Goal: Information Seeking & Learning: Learn about a topic

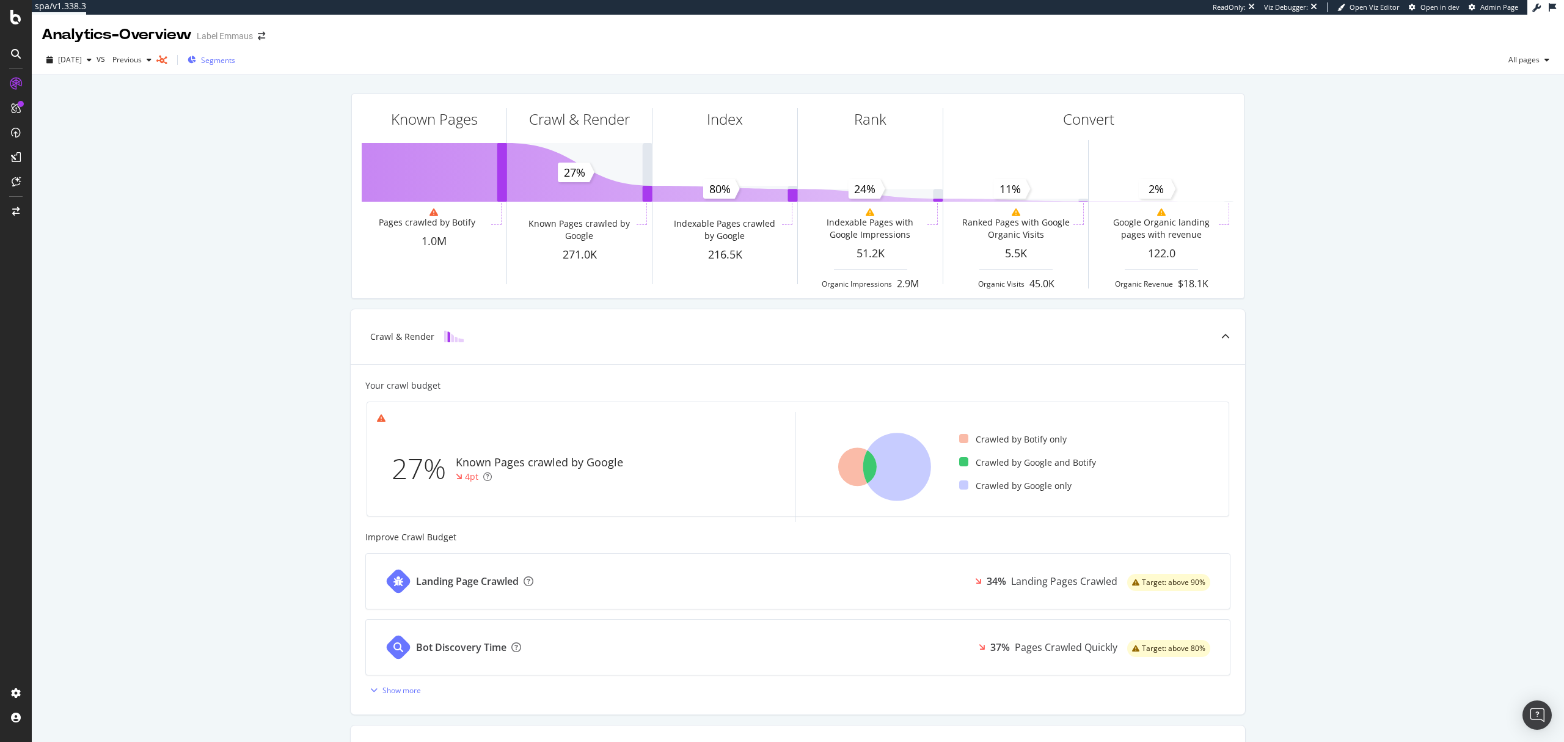
click at [230, 61] on span "Segments" at bounding box center [218, 60] width 34 height 10
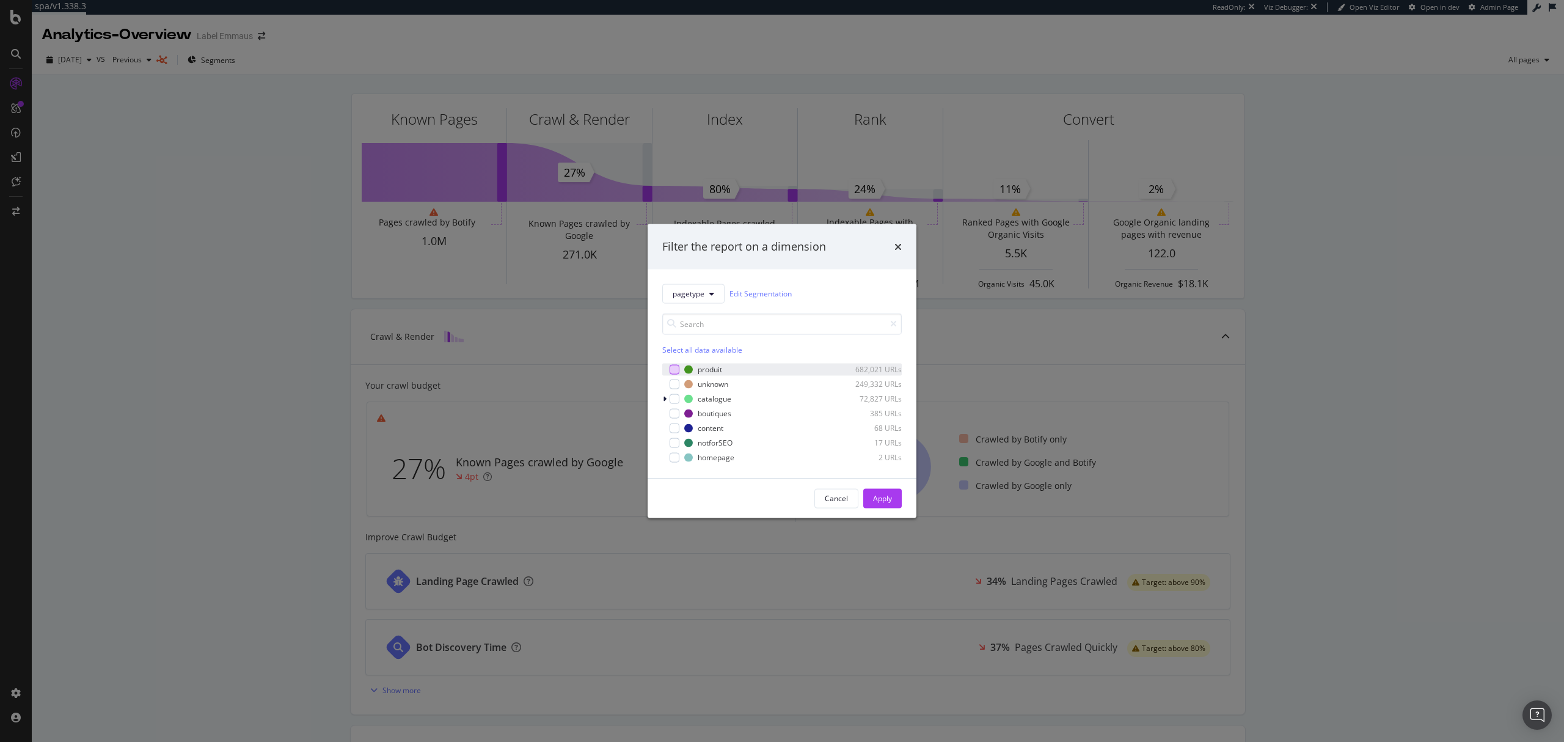
click at [675, 367] on div "modal" at bounding box center [675, 369] width 10 height 10
click at [879, 495] on div "Apply" at bounding box center [882, 498] width 19 height 10
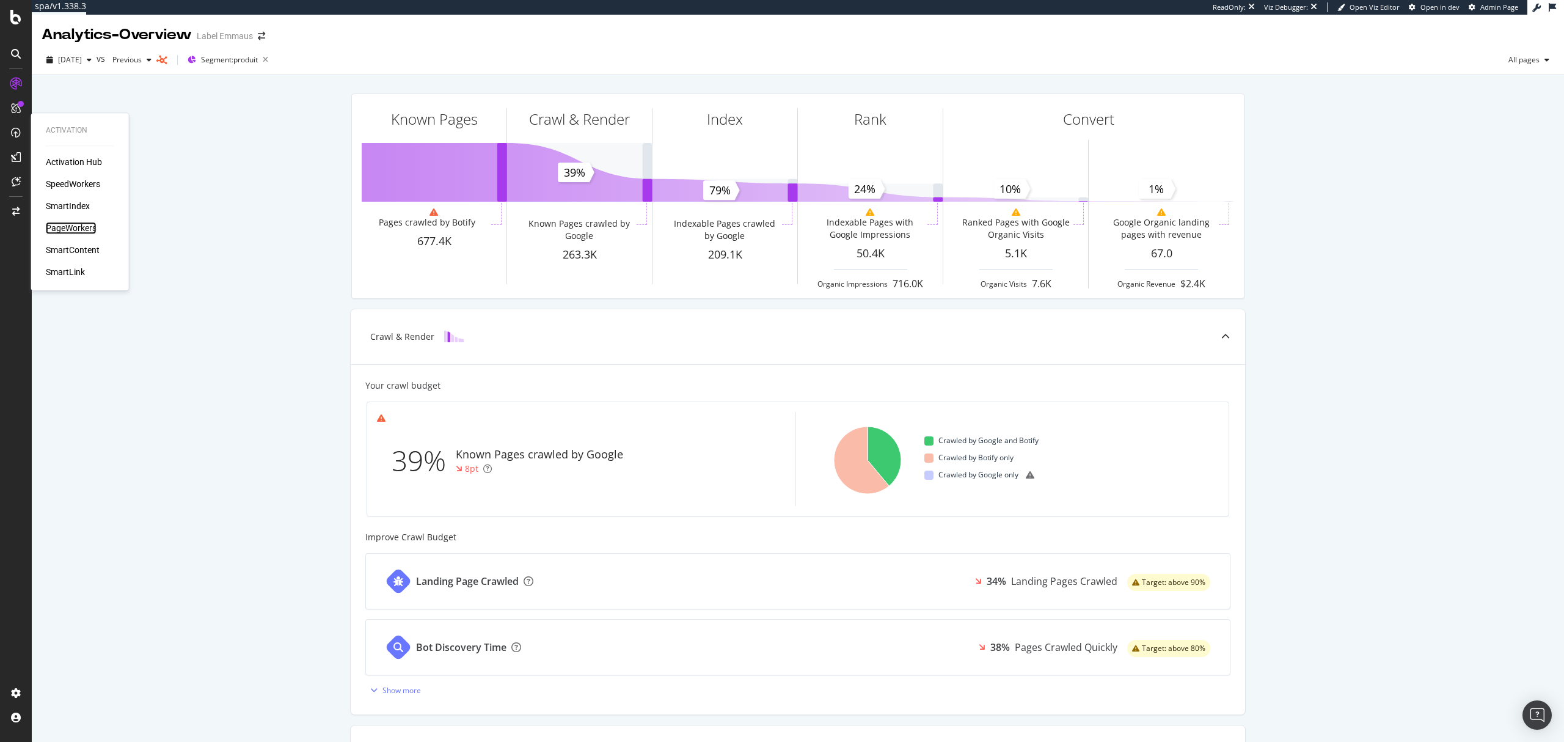
click at [81, 231] on div "PageWorkers" at bounding box center [71, 228] width 51 height 12
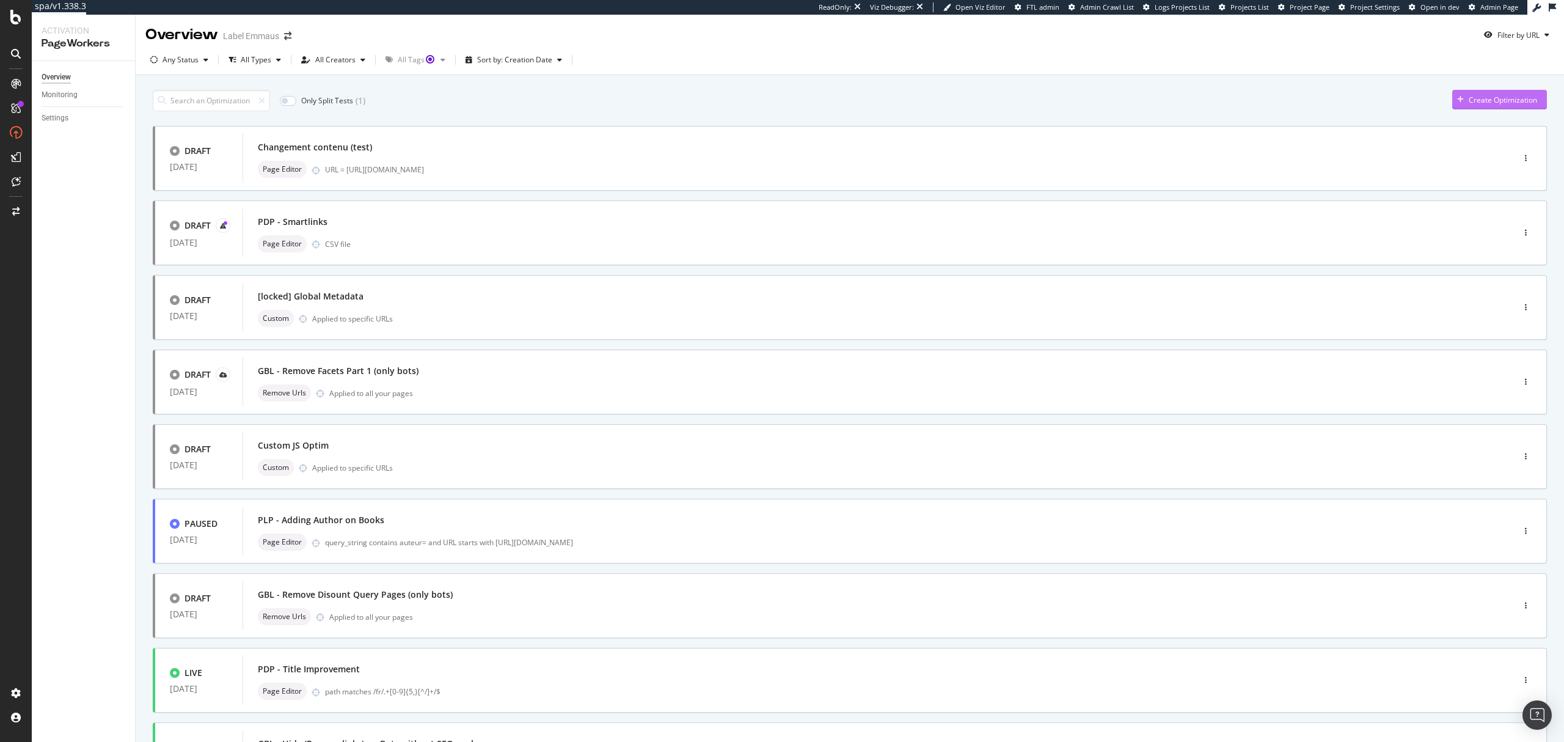
click at [1469, 97] on div "Create Optimization" at bounding box center [1503, 100] width 68 height 10
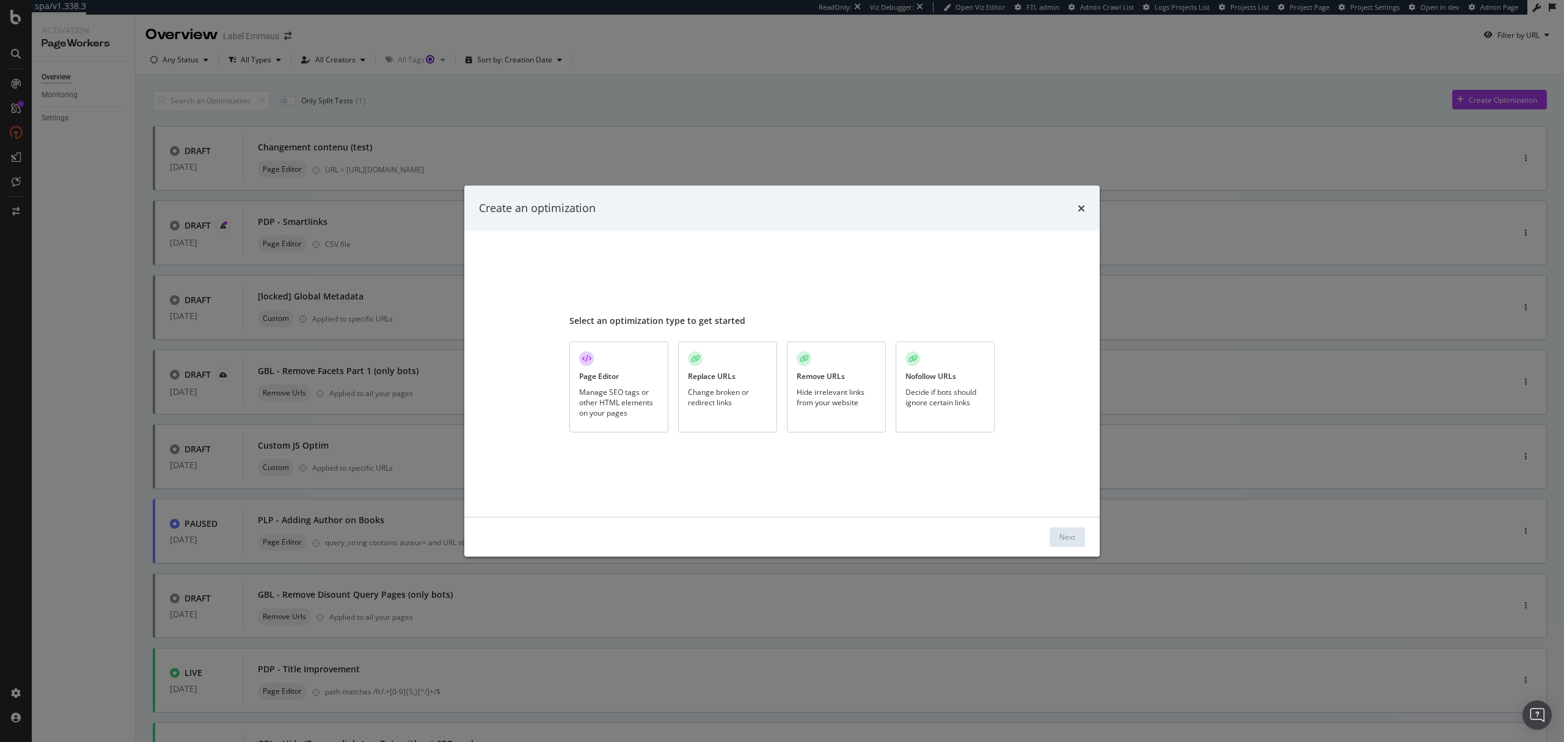
click at [736, 384] on div "Replace URLs Change broken or redirect links" at bounding box center [727, 387] width 99 height 91
click at [1061, 534] on div "Next" at bounding box center [1067, 537] width 16 height 10
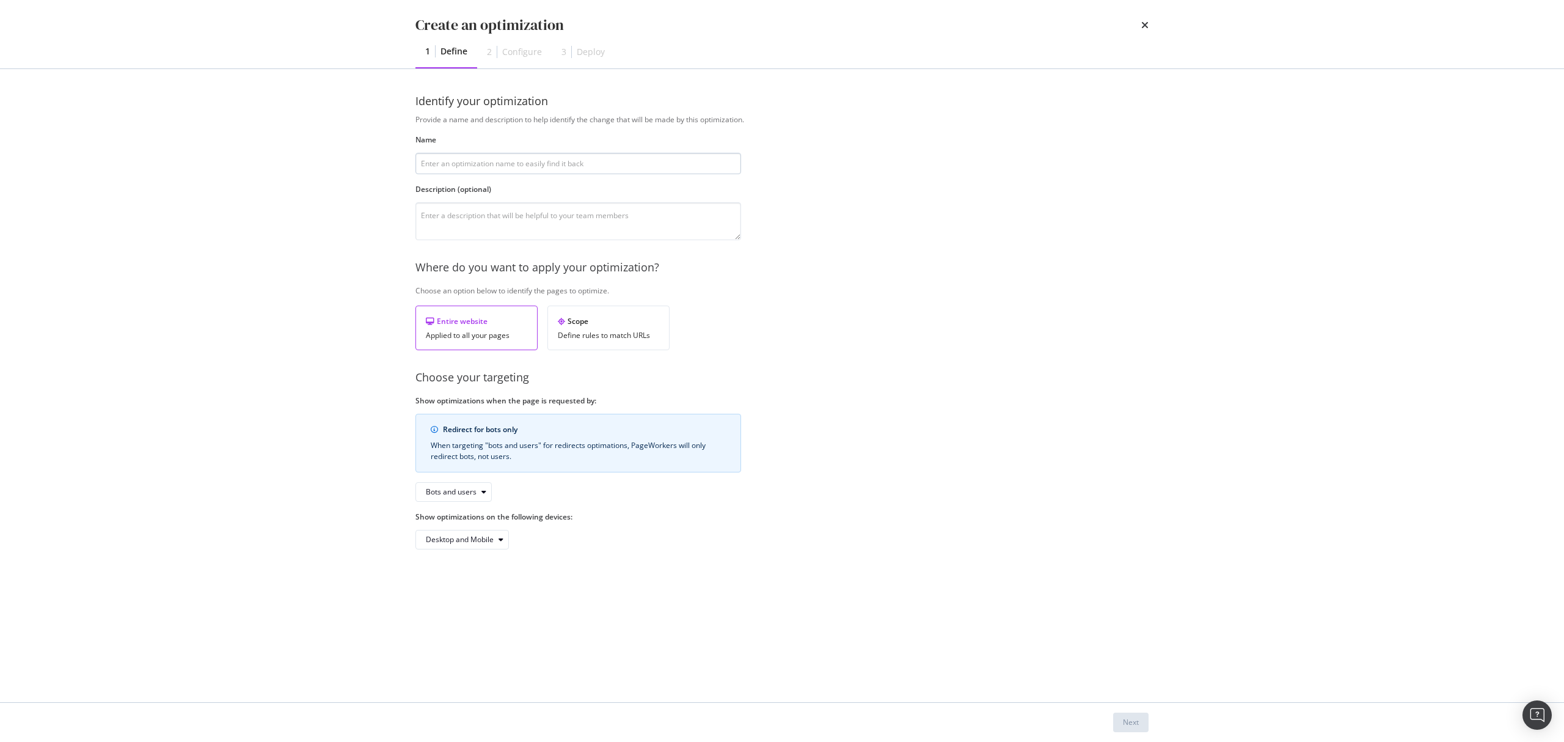
type input "y"
type input "tedt"
click at [483, 495] on icon "modal" at bounding box center [483, 491] width 5 height 7
click at [568, 549] on div "Desktop and Mobile" at bounding box center [578, 540] width 326 height 20
click at [1127, 720] on div "Next" at bounding box center [1131, 722] width 16 height 10
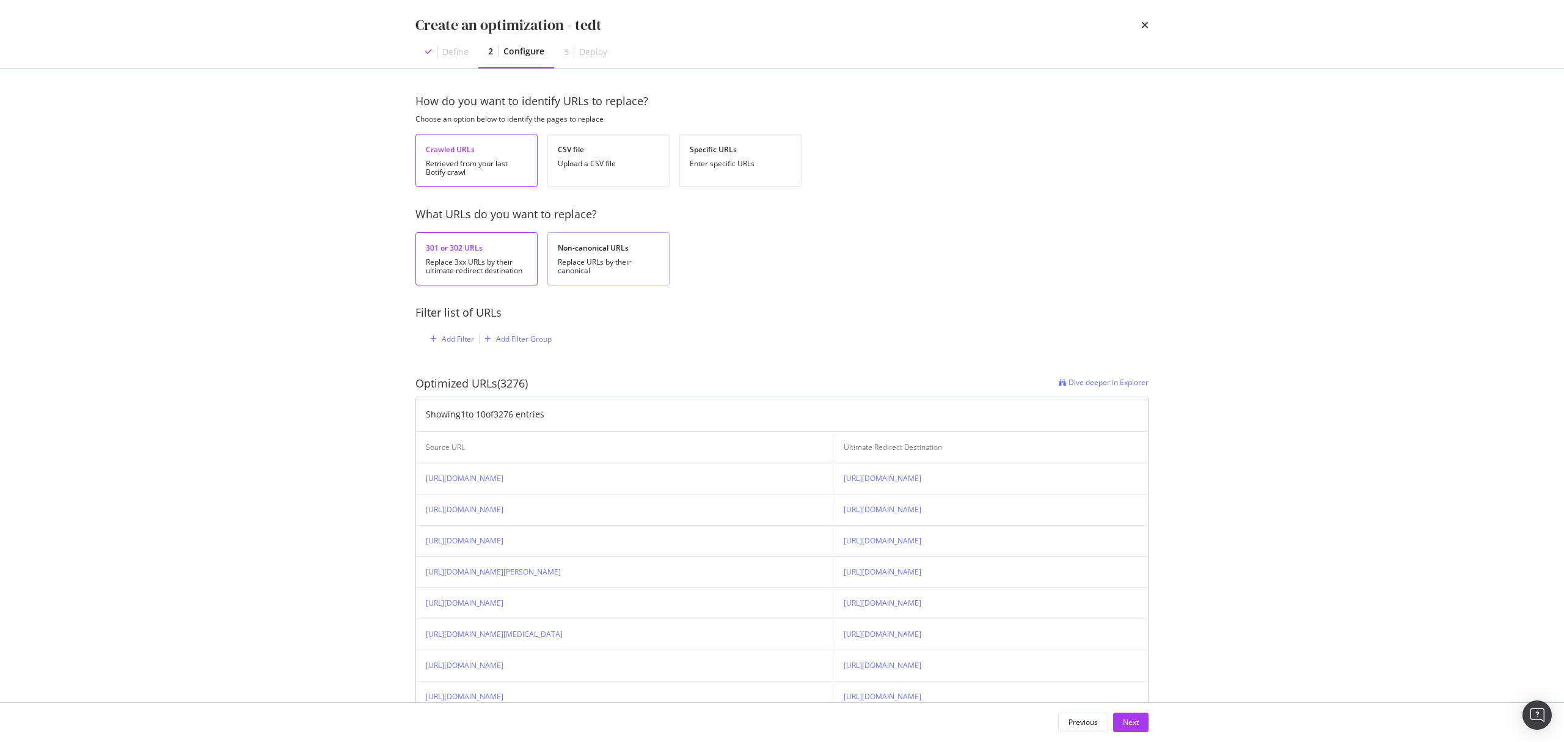
click at [624, 260] on div "Replace URLs by their canonical" at bounding box center [608, 266] width 101 height 17
drag, startPoint x: 504, startPoint y: 385, endPoint x: 533, endPoint y: 382, distance: 28.8
click at [533, 382] on div "Optimized URLs (77699)" at bounding box center [474, 384] width 119 height 16
click at [499, 385] on div "Optimized URLs (77699)" at bounding box center [474, 384] width 119 height 16
drag, startPoint x: 506, startPoint y: 384, endPoint x: 518, endPoint y: 384, distance: 12.2
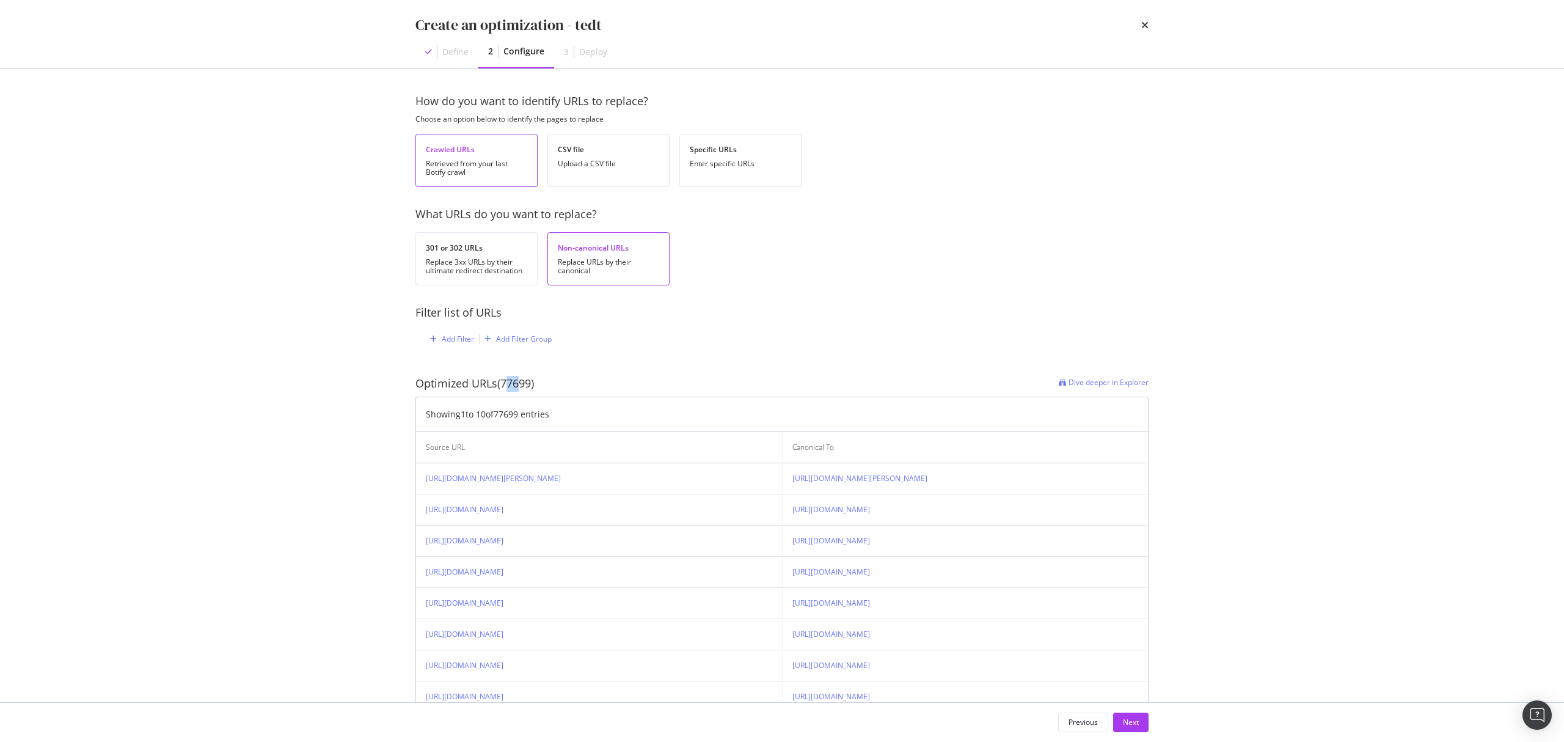
click at [518, 384] on div "Optimized URLs (77699)" at bounding box center [474, 384] width 119 height 16
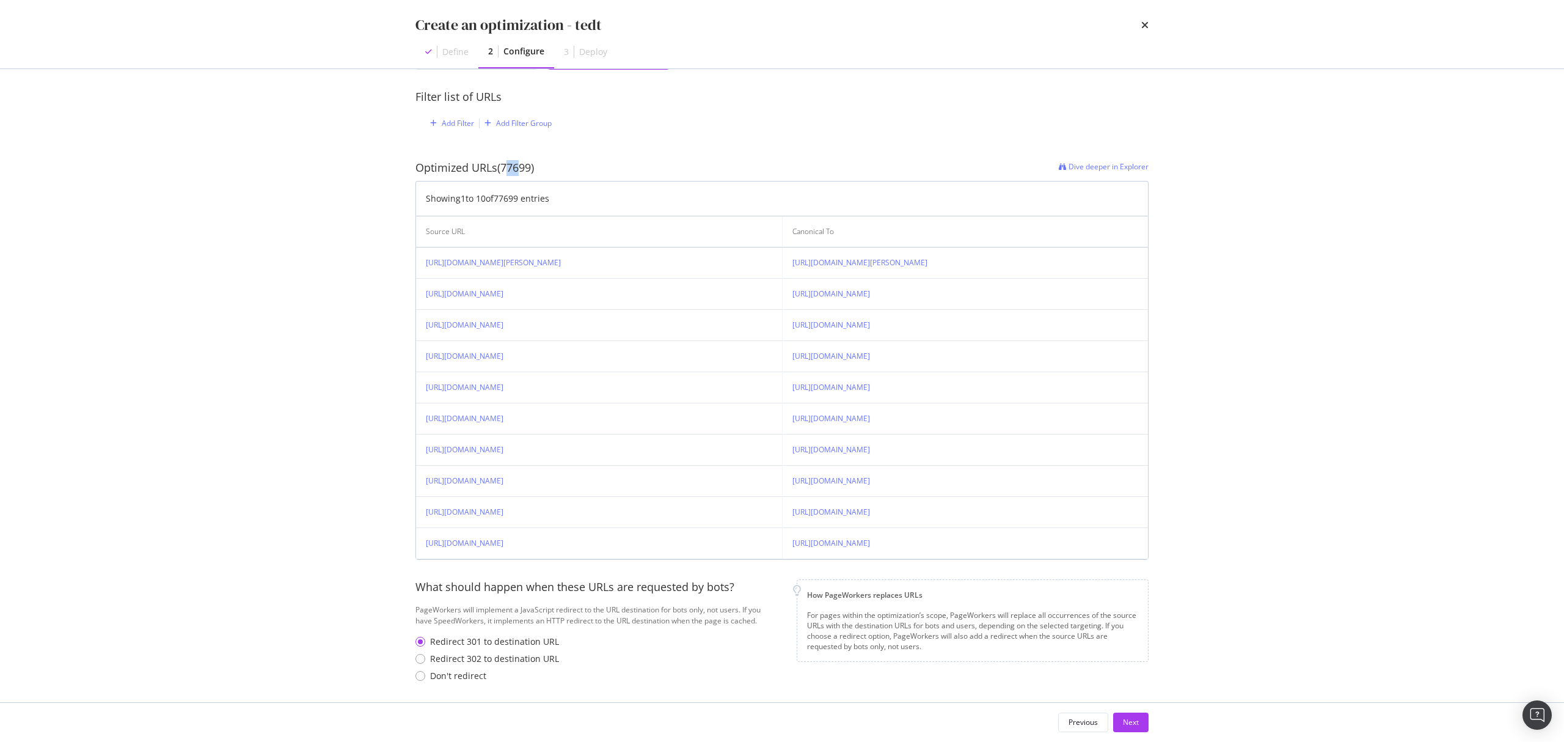
scroll to position [240, 0]
click at [466, 662] on div "Don't redirect" at bounding box center [458, 667] width 56 height 12
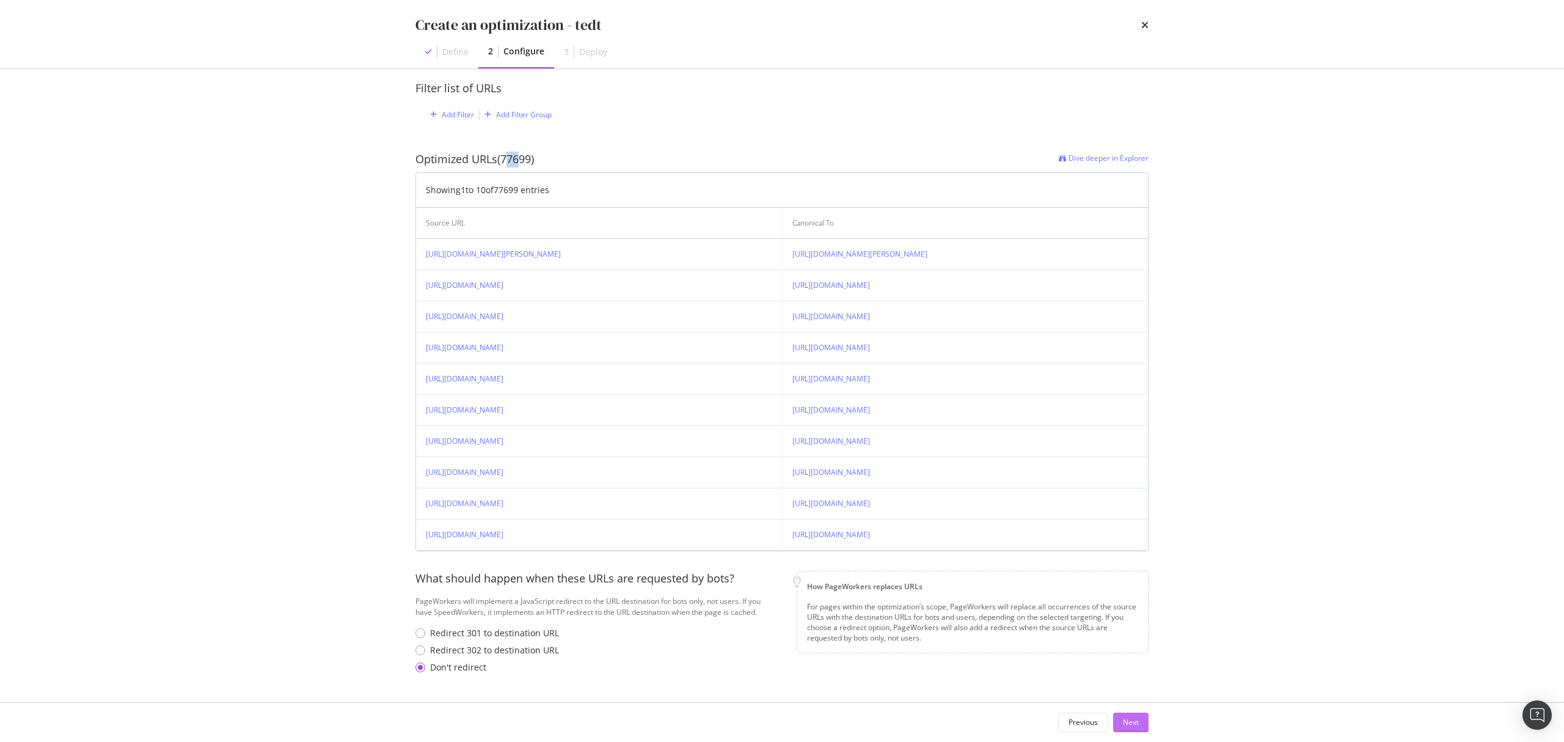
click at [1135, 715] on div "Next" at bounding box center [1131, 722] width 16 height 18
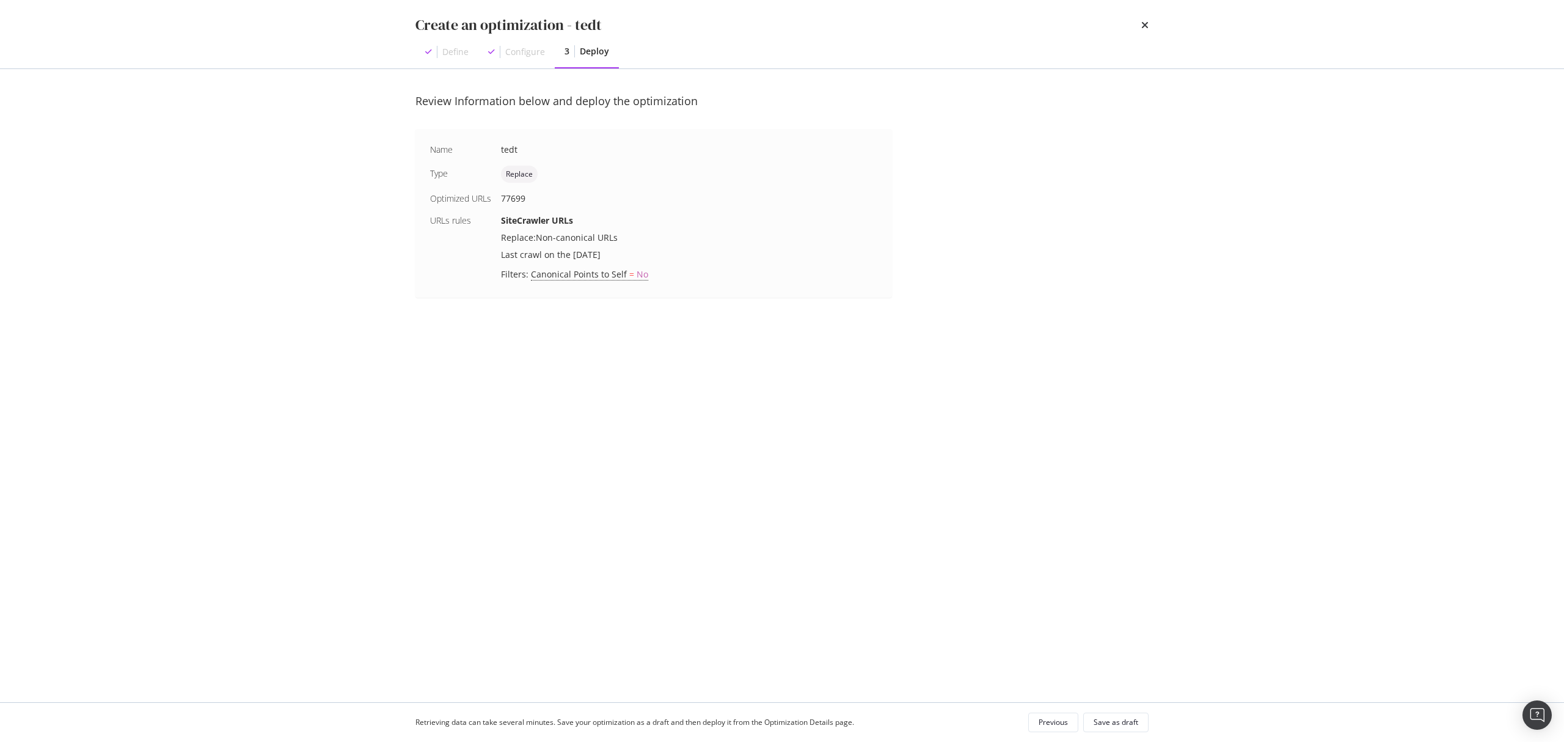
click at [1140, 27] on div "Create an optimization - tedt" at bounding box center [781, 25] width 733 height 21
click at [1145, 25] on icon "times" at bounding box center [1144, 25] width 7 height 10
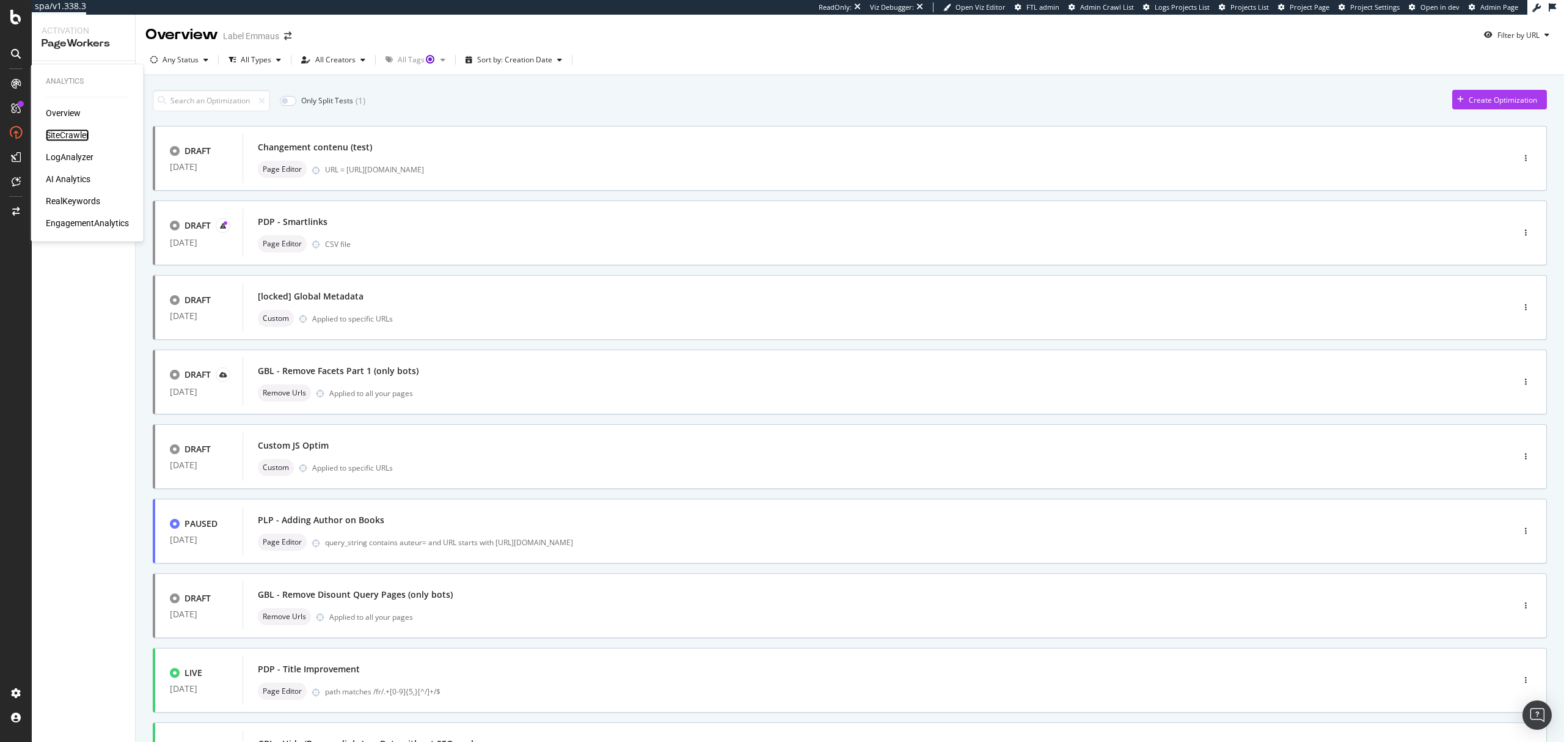
click at [79, 137] on div "SiteCrawler" at bounding box center [67, 135] width 43 height 12
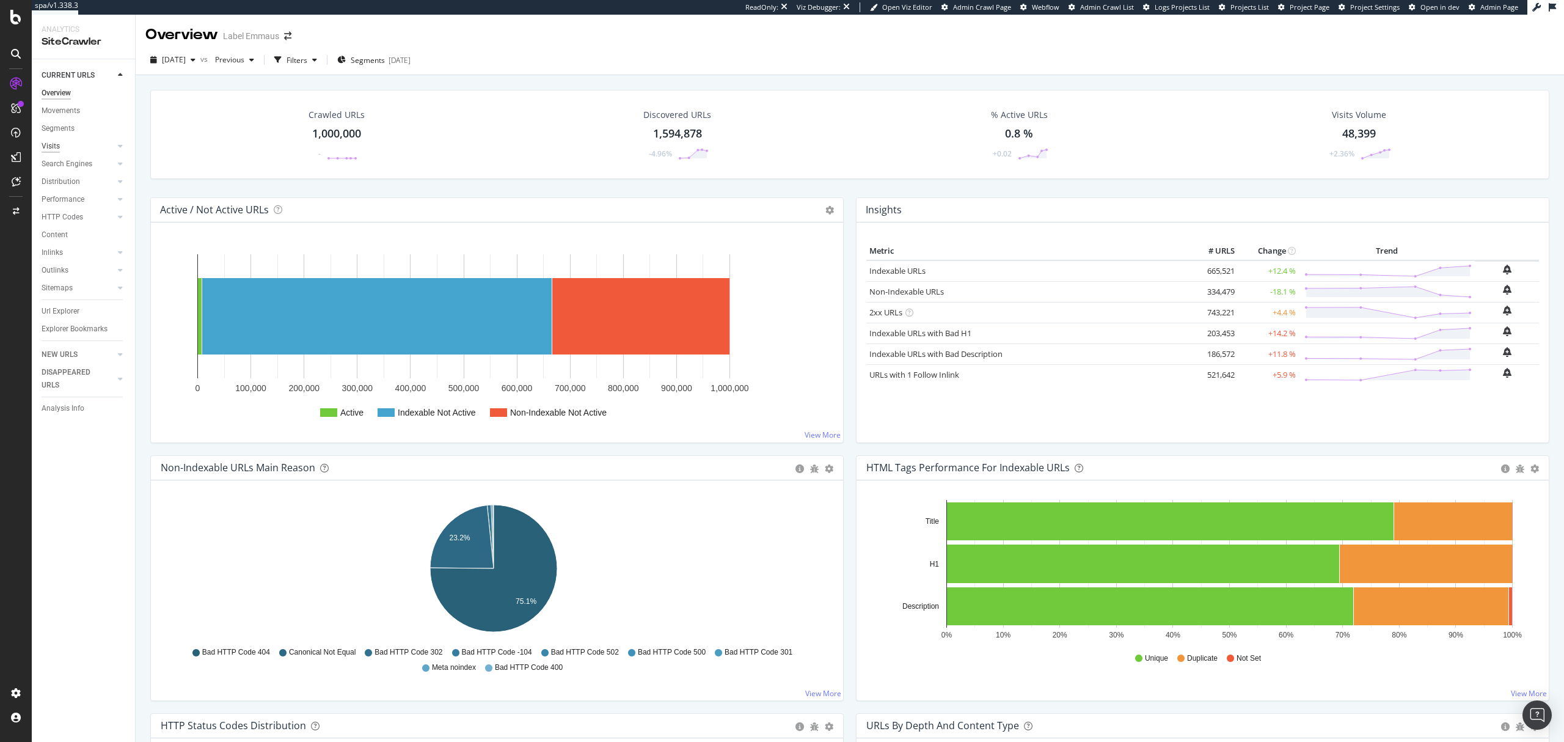
click at [45, 150] on div "Visits" at bounding box center [51, 146] width 18 height 13
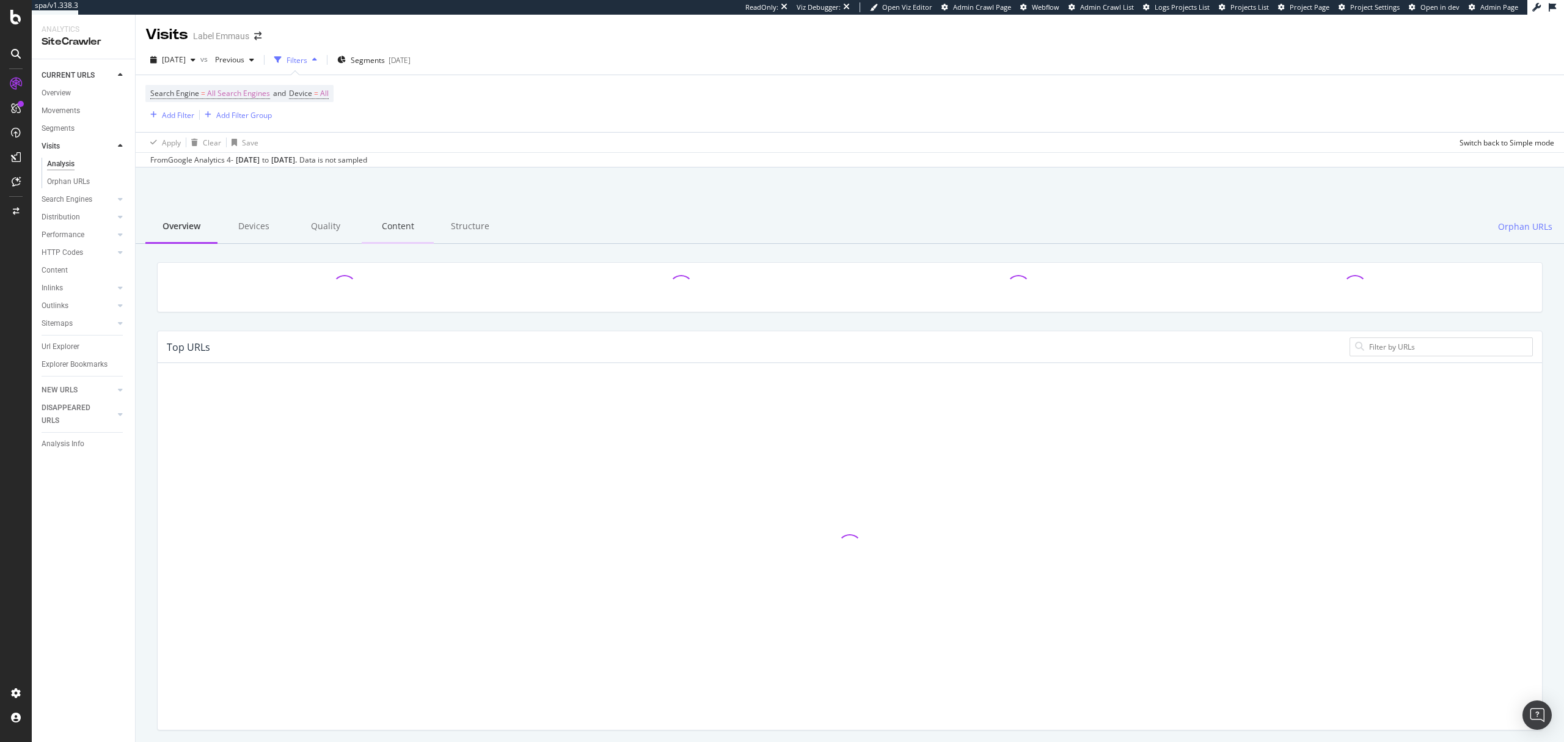
click at [389, 232] on div "Content" at bounding box center [398, 227] width 72 height 34
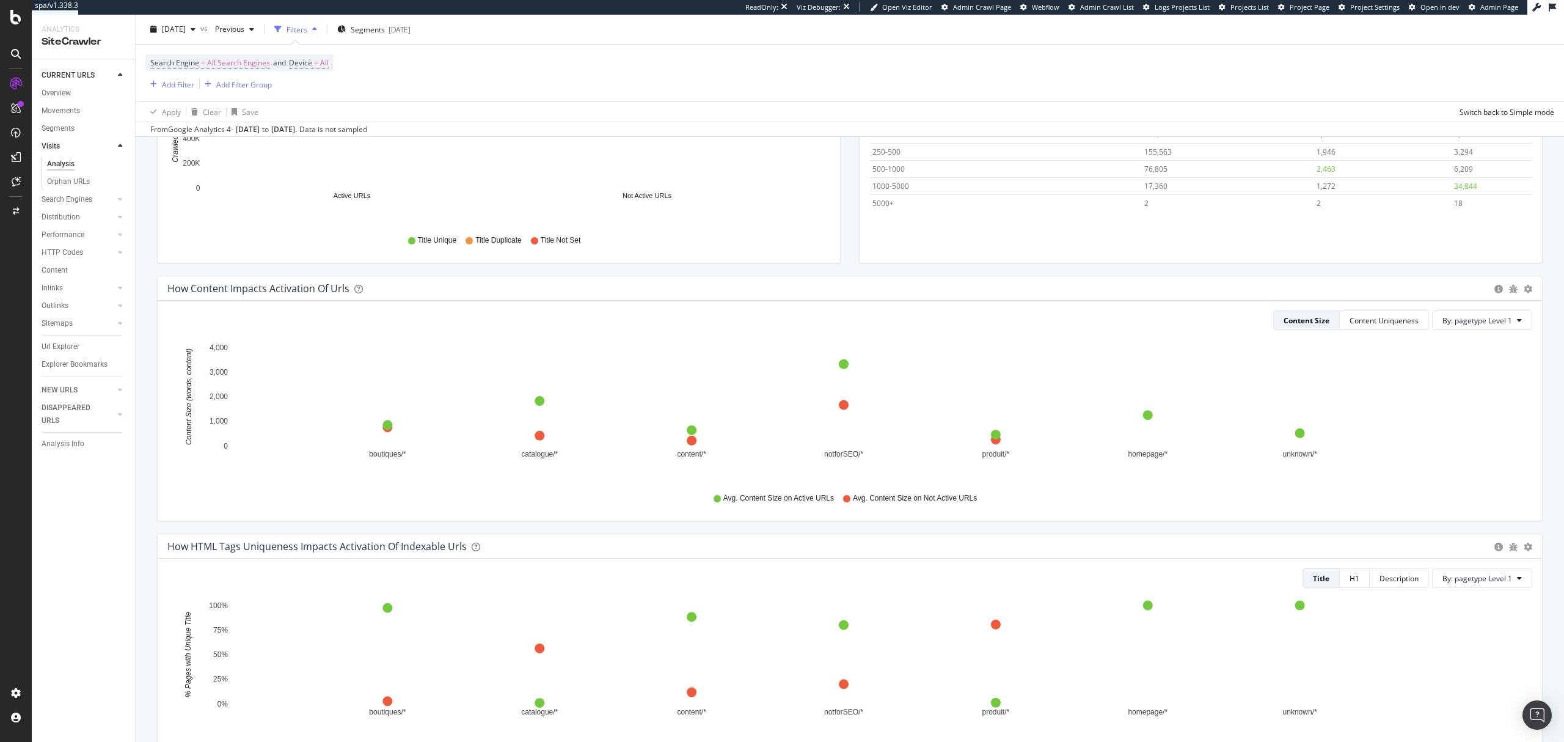
scroll to position [326, 0]
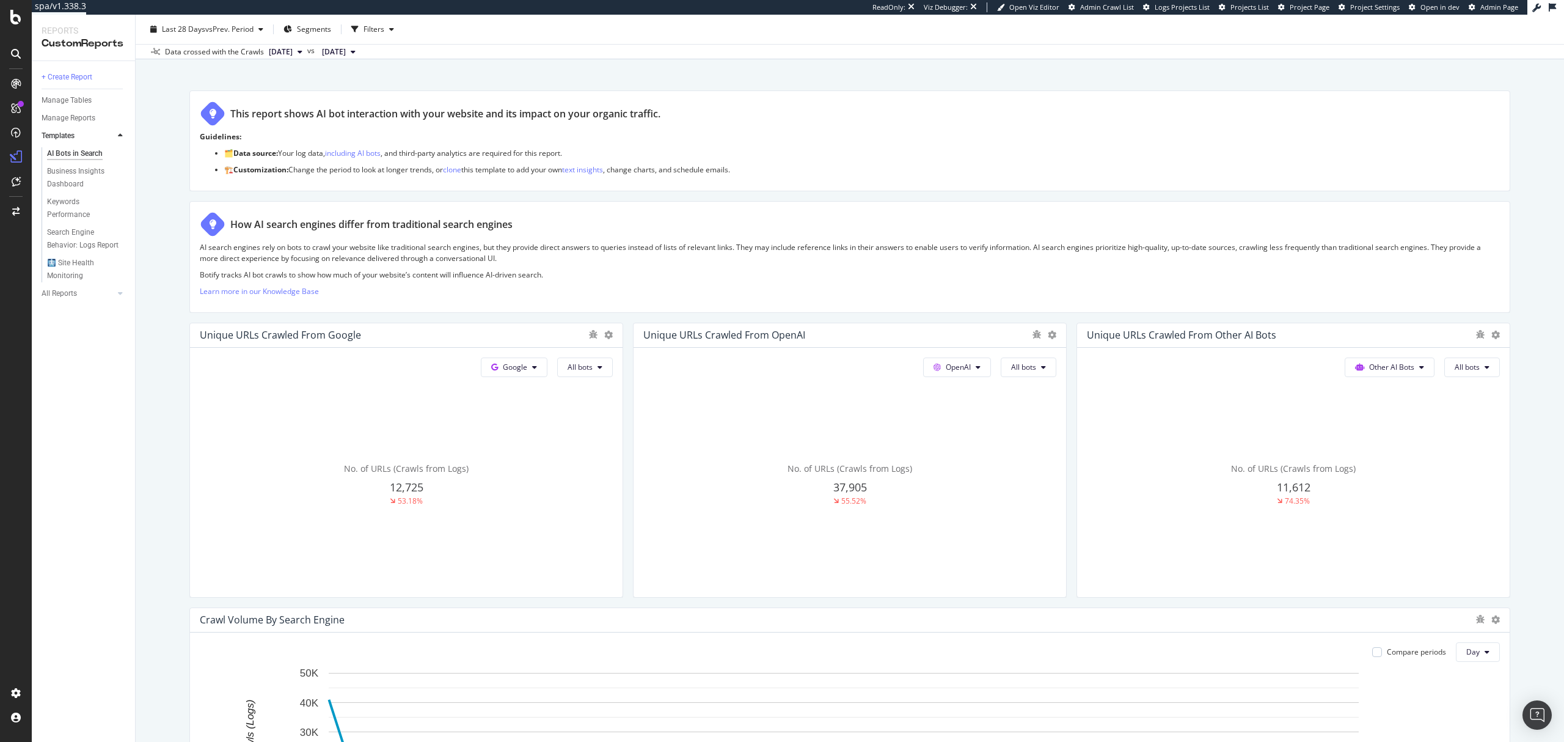
scroll to position [81, 0]
click at [1455, 363] on span "All bots" at bounding box center [1467, 366] width 25 height 10
click at [1526, 309] on div "AI Bots in Search AI Bots in Search UHND.com - Demo Account Clone Schedule Emai…" at bounding box center [850, 378] width 1428 height 727
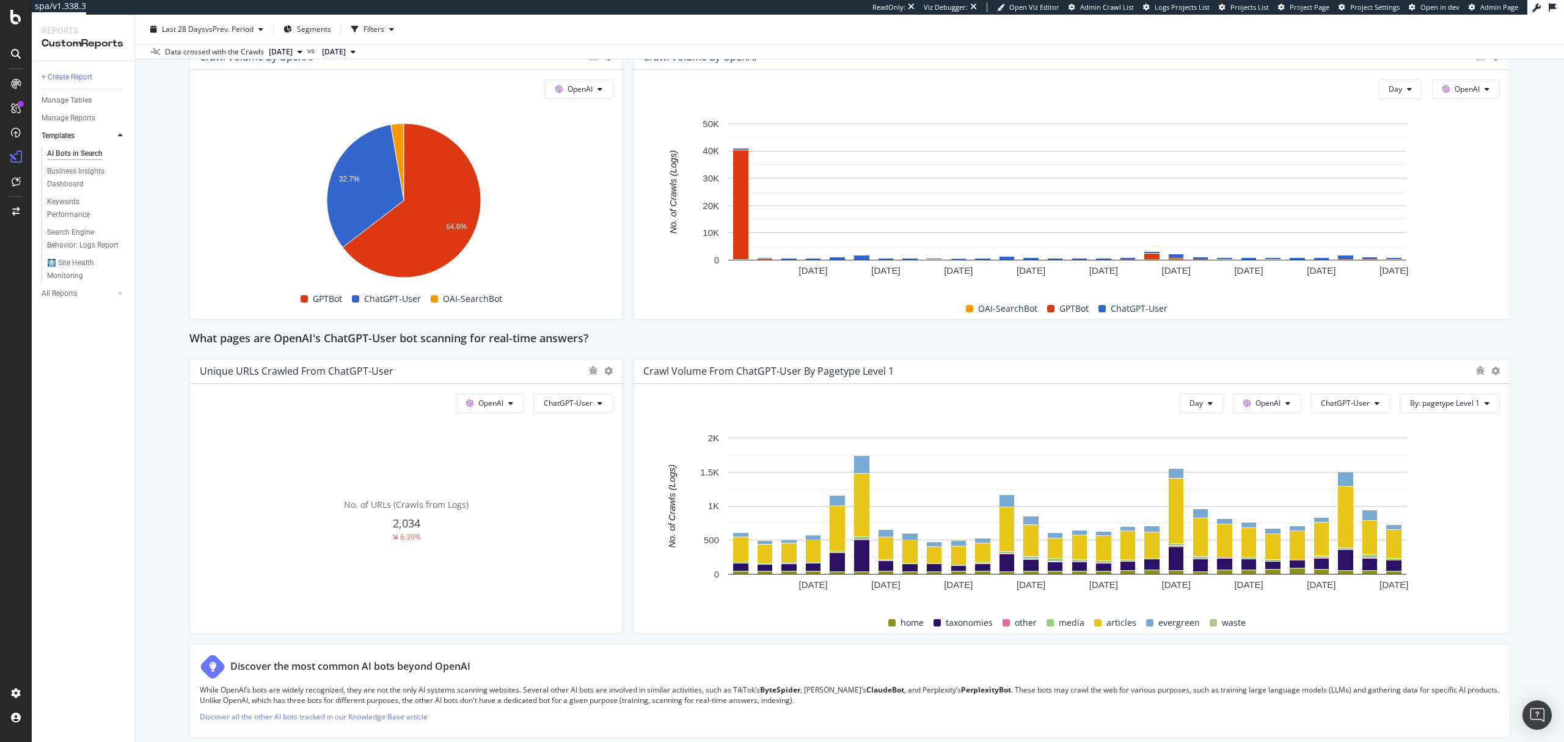
scroll to position [1140, 0]
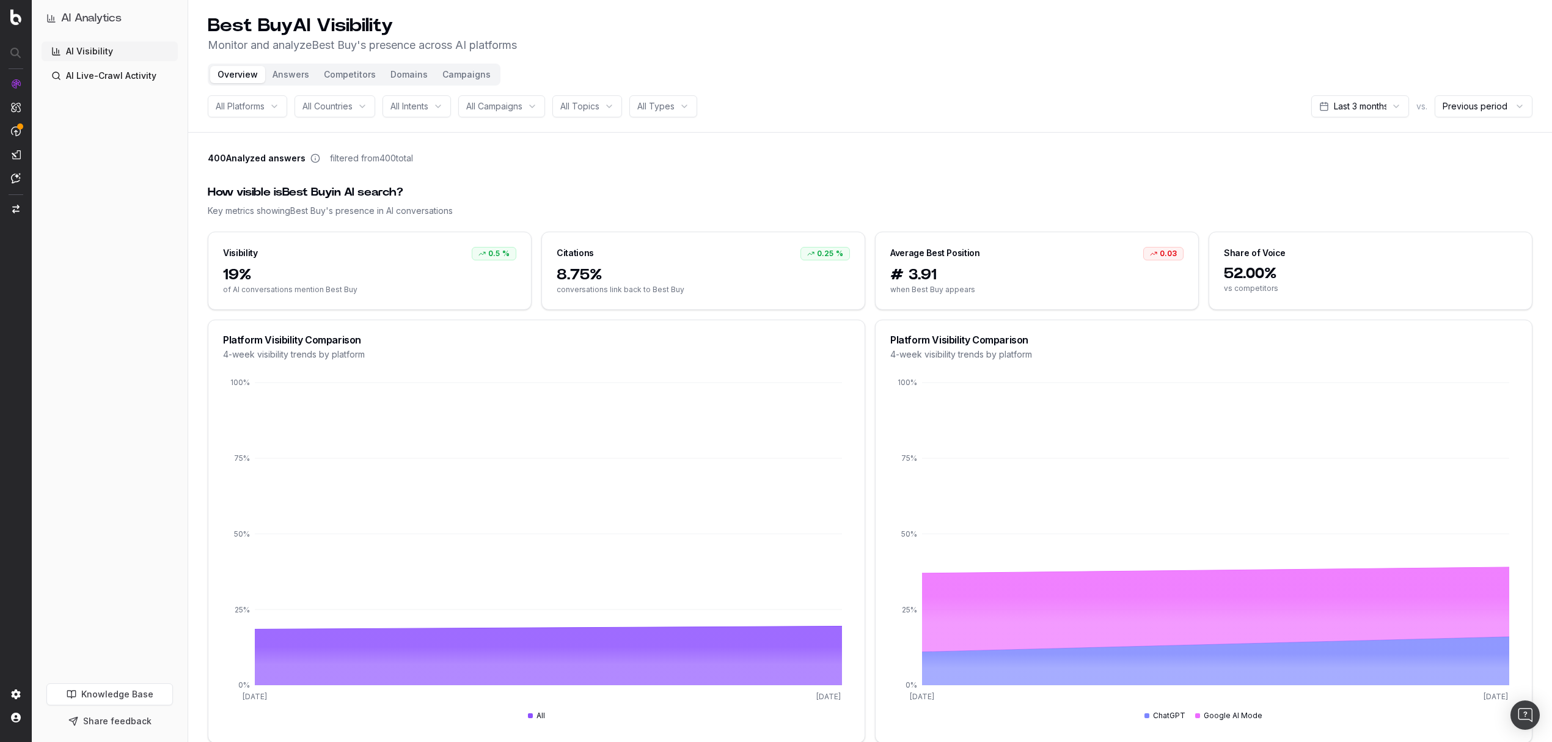
click at [455, 73] on button "Campaigns" at bounding box center [466, 74] width 63 height 17
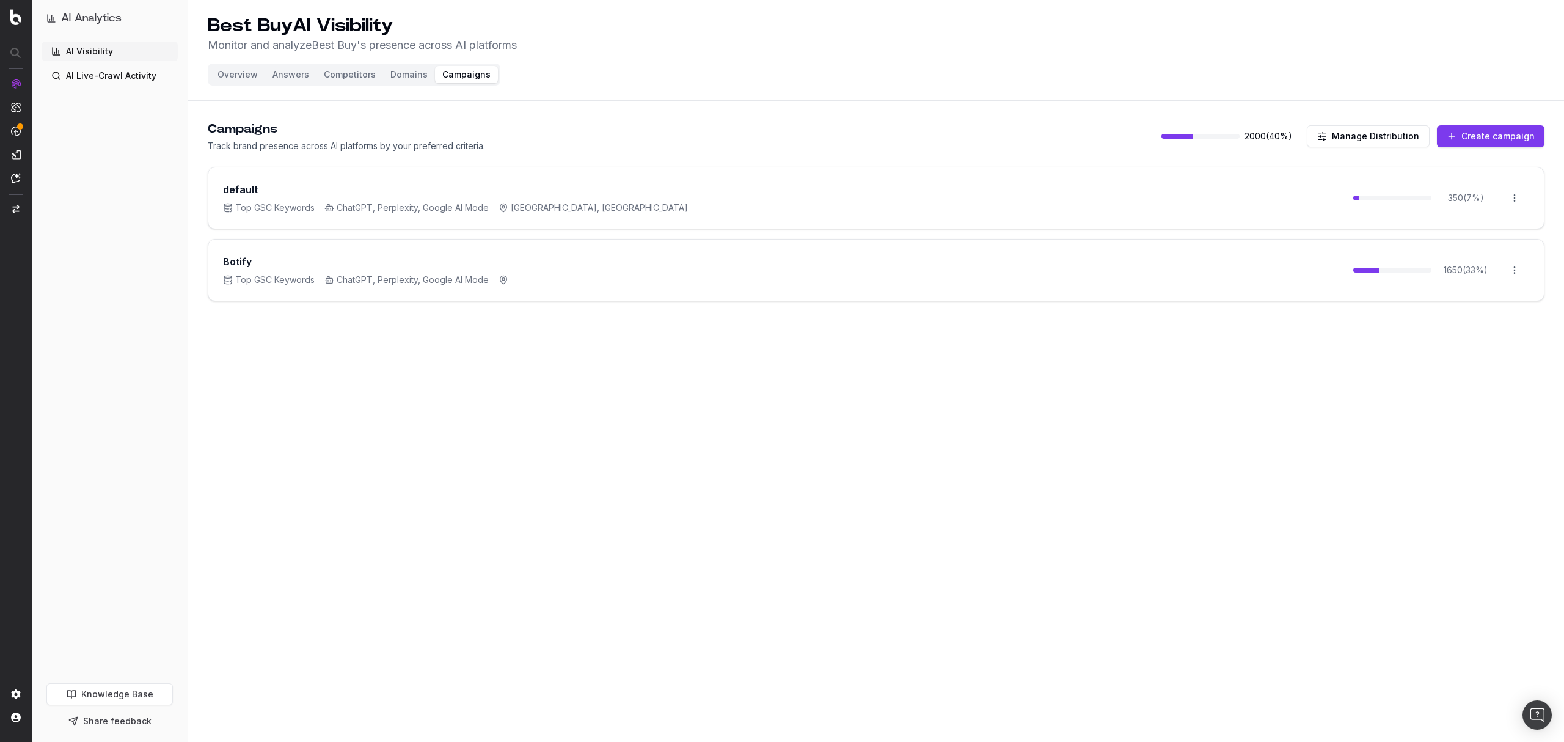
click at [1487, 140] on button "Create campaign" at bounding box center [1491, 136] width 108 height 22
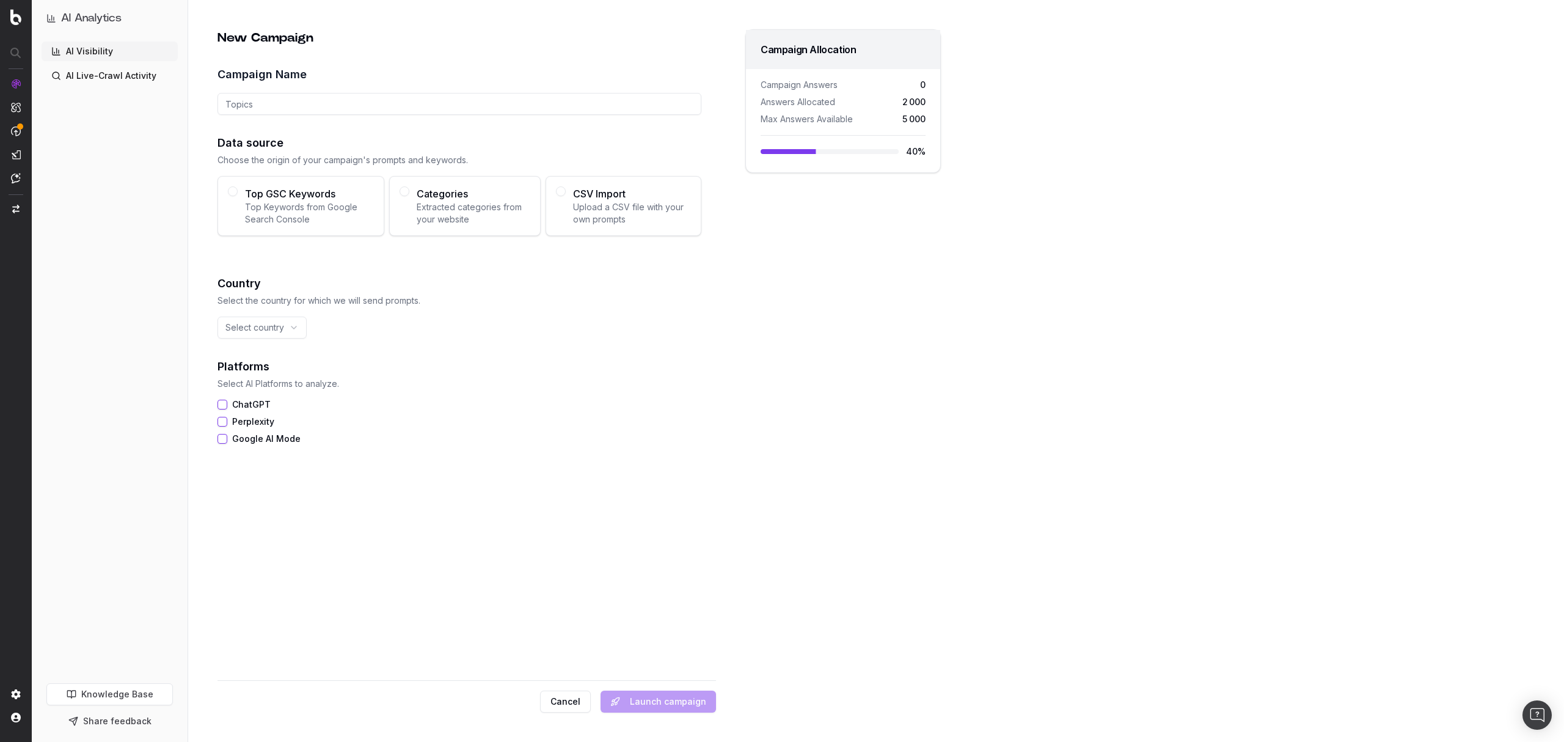
click at [290, 331] on html "AI Analytics AI Visibility AI Live-Crawl Activity Knowledge Base Share feedback…" at bounding box center [782, 371] width 1564 height 742
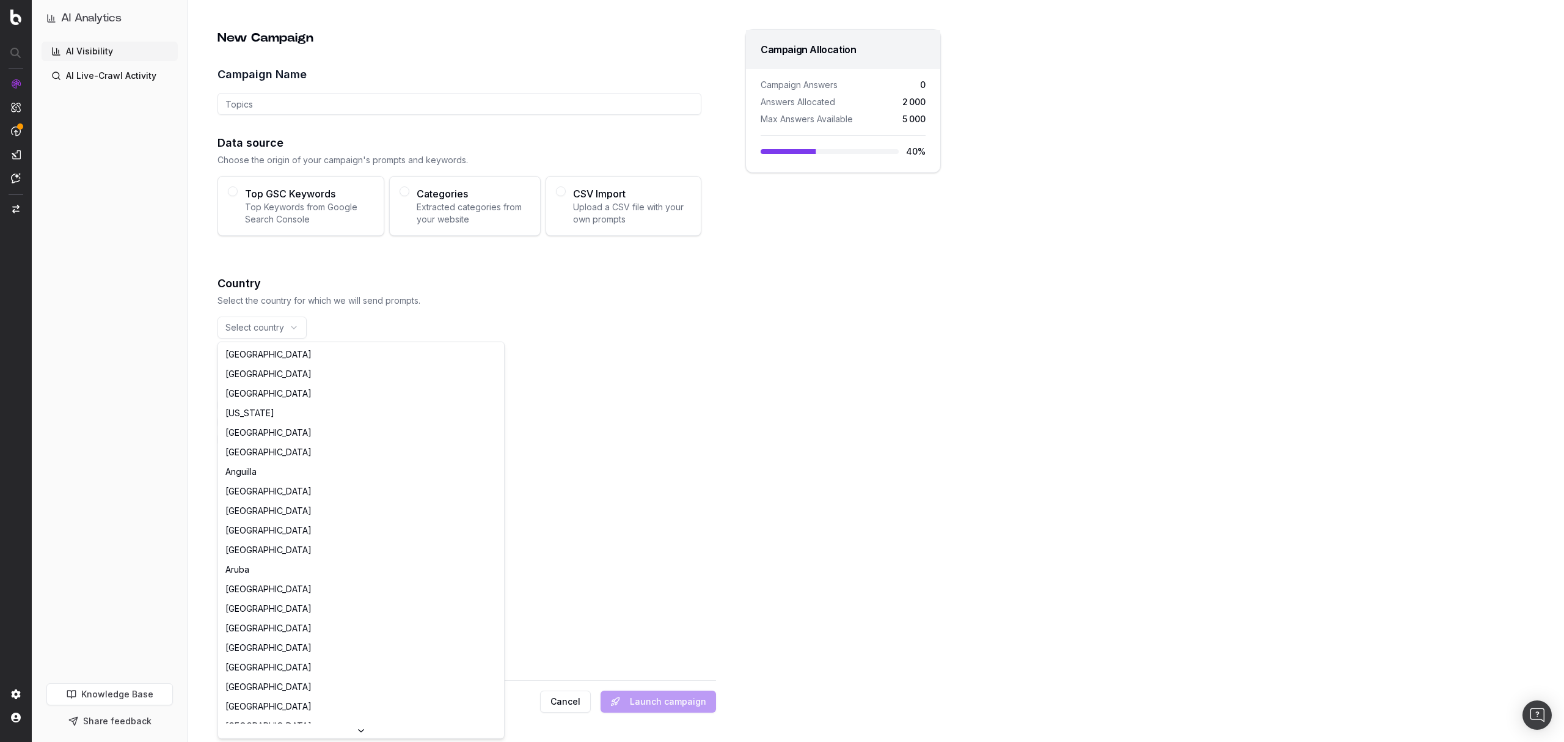
click at [423, 318] on html "AI Analytics AI Visibility AI Live-Crawl Activity Knowledge Base Share feedback…" at bounding box center [782, 371] width 1564 height 742
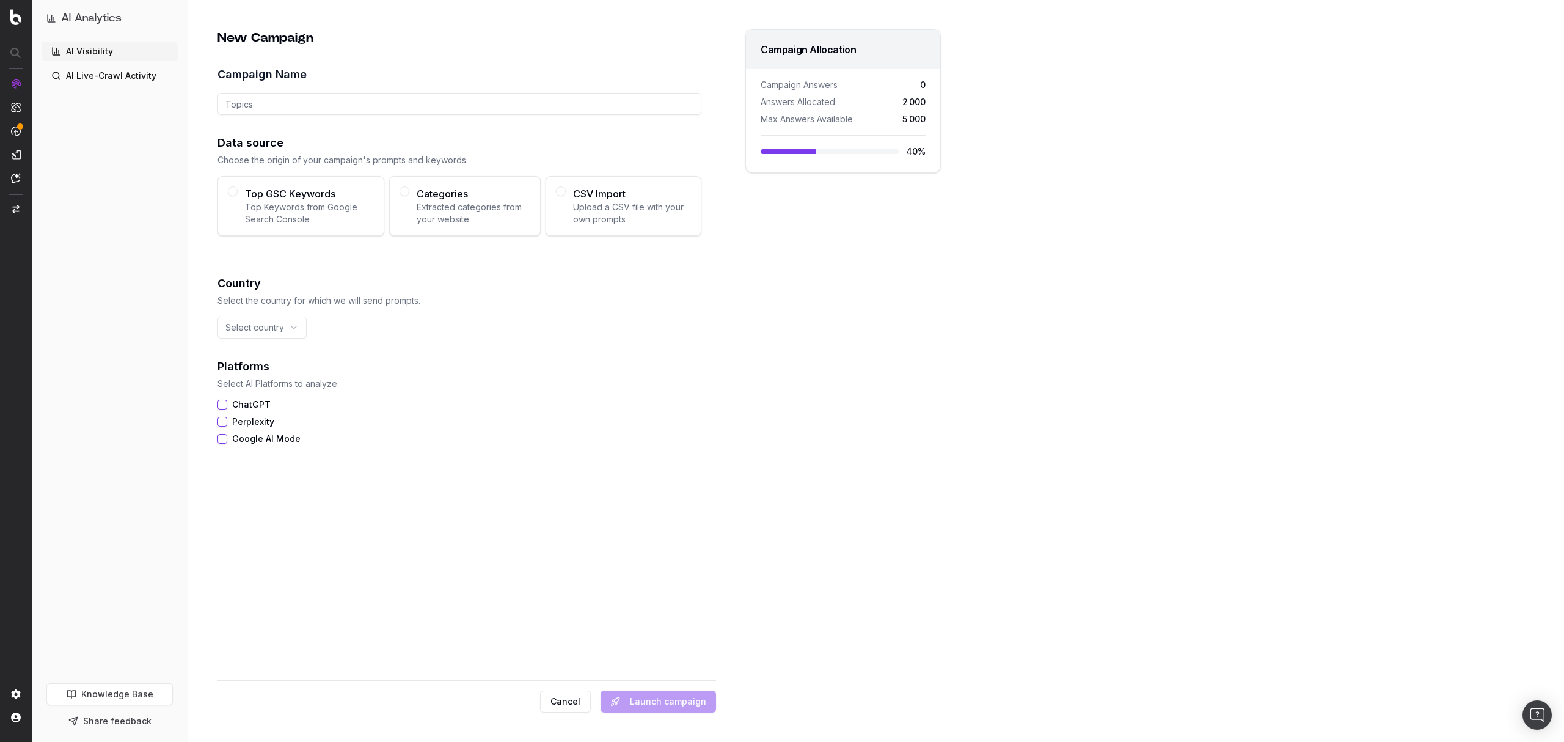
click at [578, 702] on button "Cancel" at bounding box center [565, 701] width 51 height 22
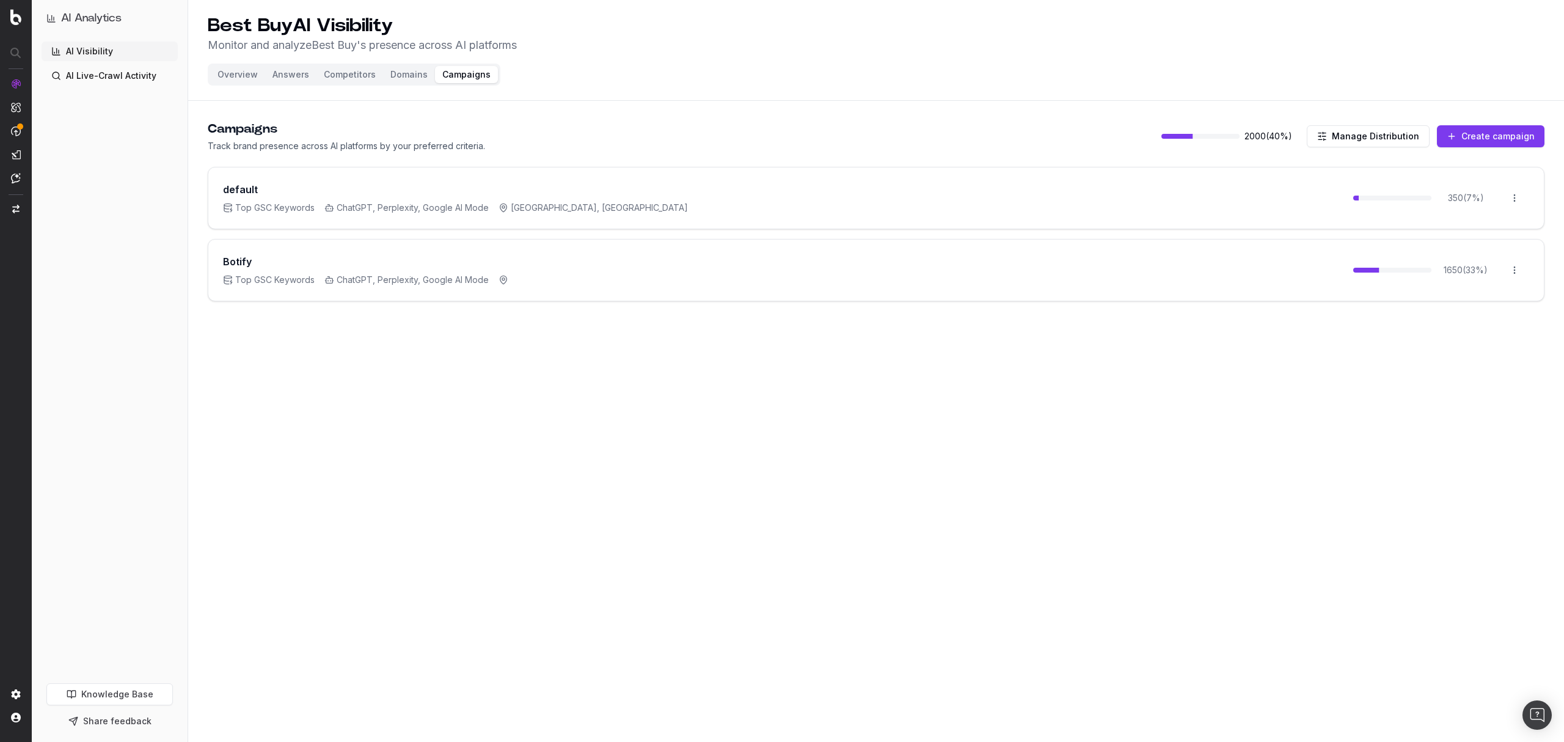
click at [240, 76] on button "Overview" at bounding box center [237, 74] width 55 height 17
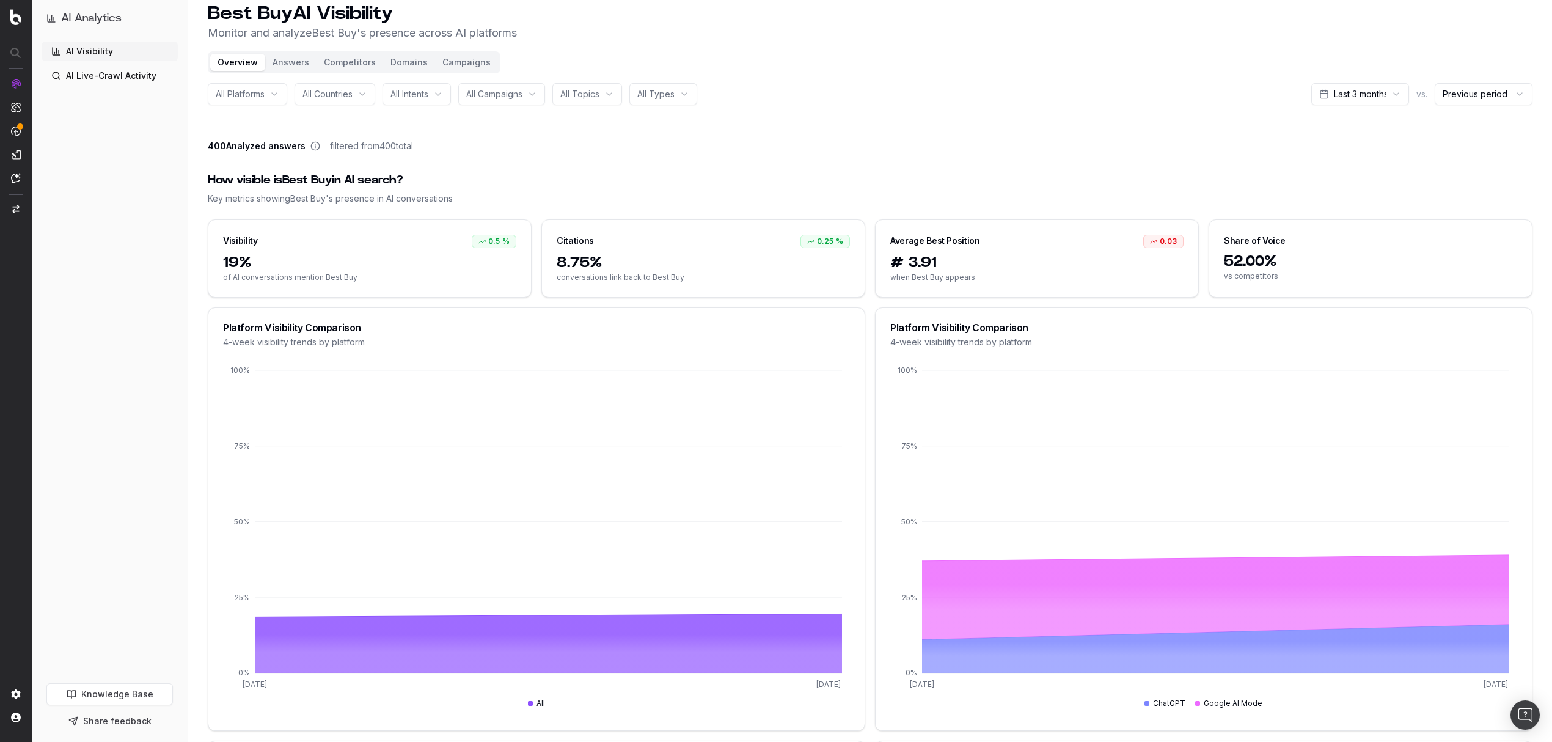
scroll to position [3, 0]
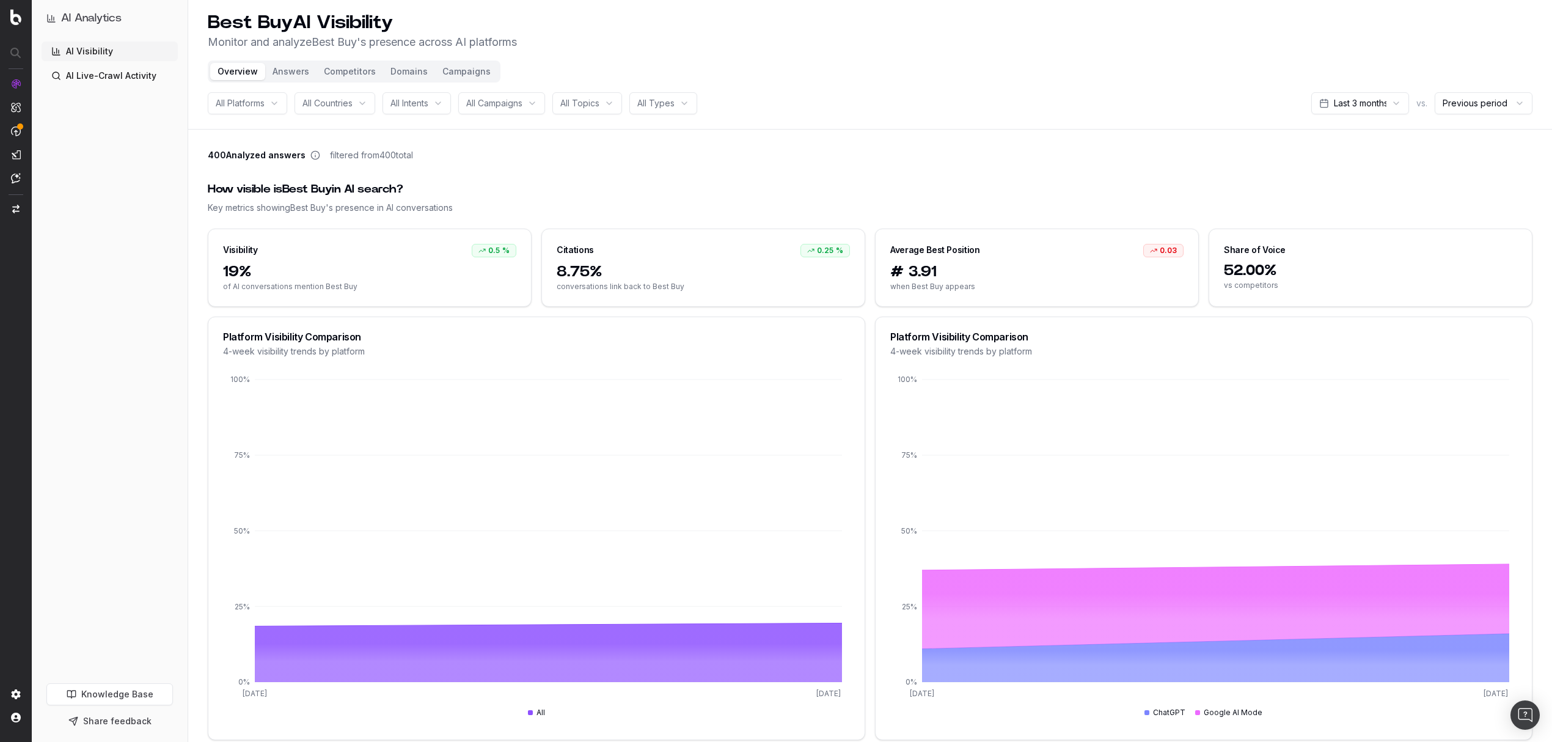
click at [406, 69] on button "Domains" at bounding box center [409, 71] width 52 height 17
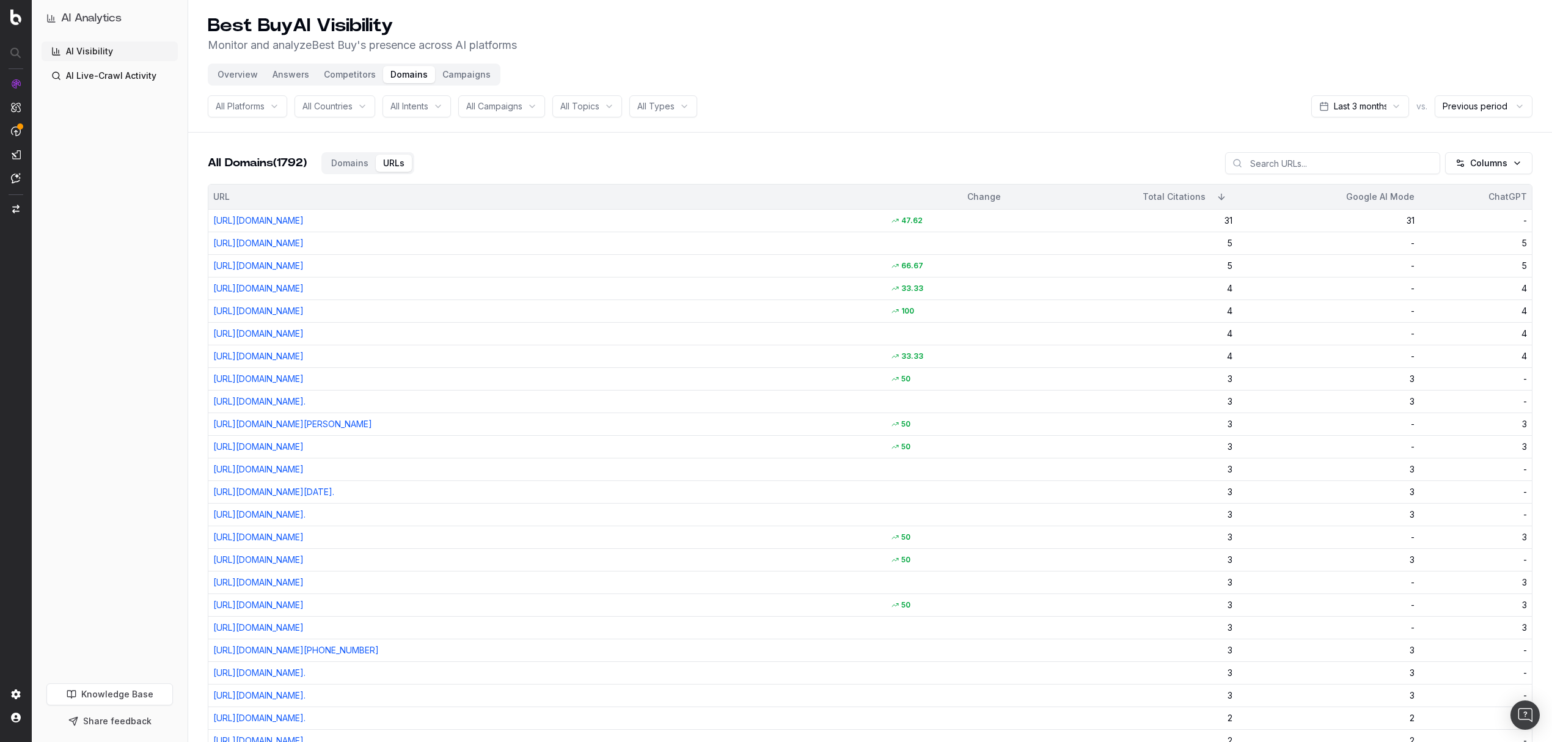
click at [293, 72] on button "Answers" at bounding box center [290, 74] width 51 height 17
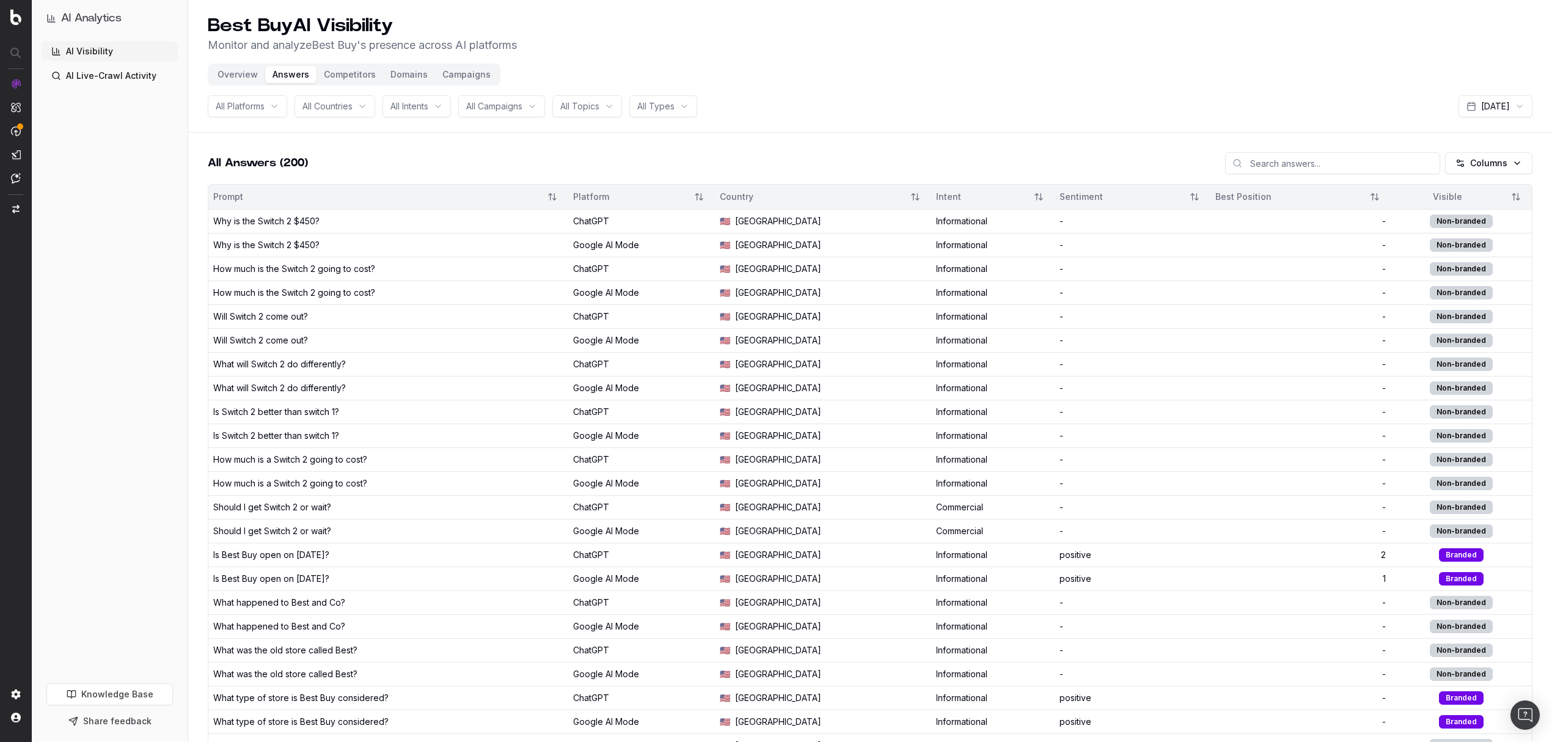
click at [1491, 153] on html "AI Analytics AI Visibility AI Live-Crawl Activity Knowledge Base Share feedback…" at bounding box center [776, 371] width 1552 height 742
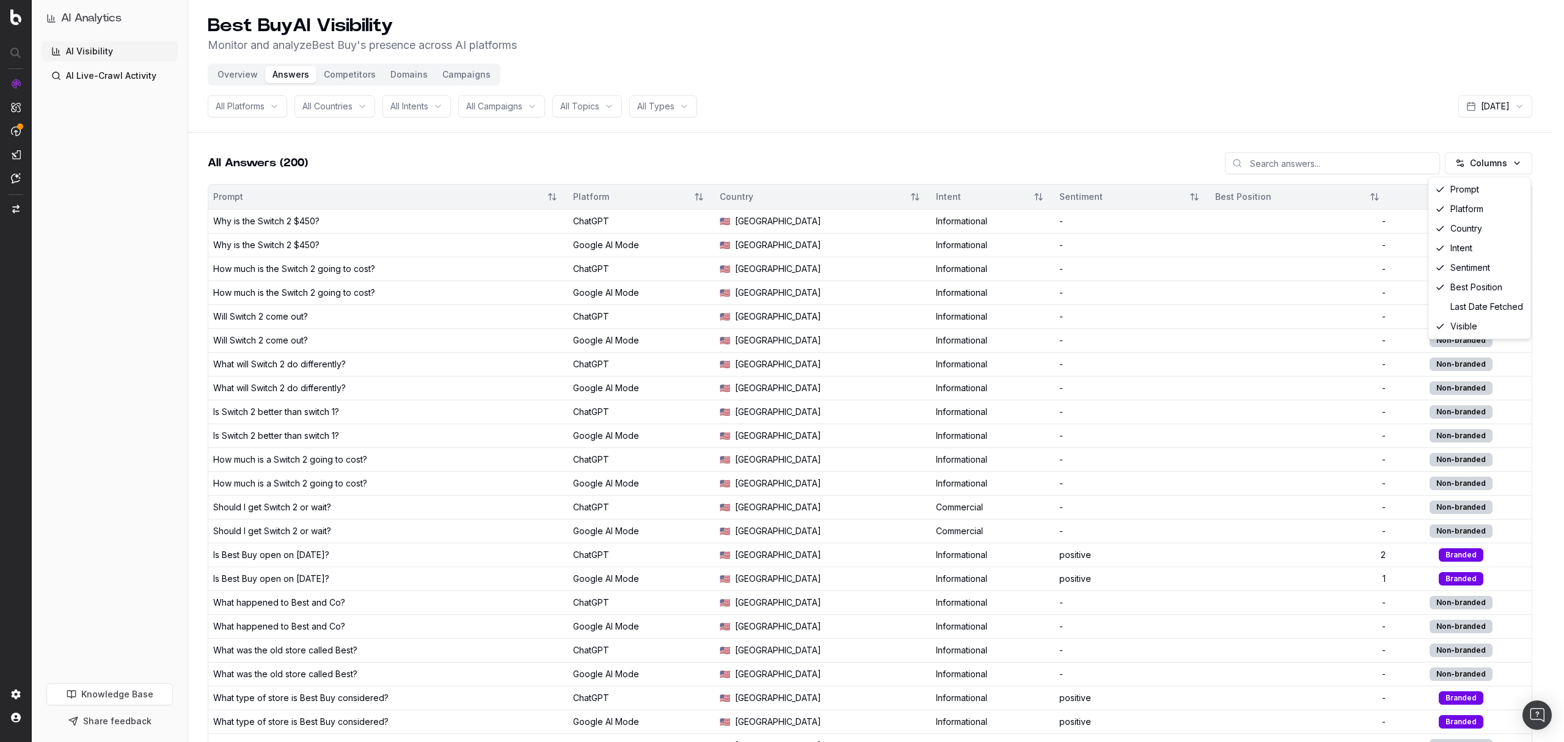
click at [1489, 157] on html "AI Analytics AI Visibility AI Live-Crawl Activity Knowledge Base Share feedback…" at bounding box center [782, 371] width 1564 height 742
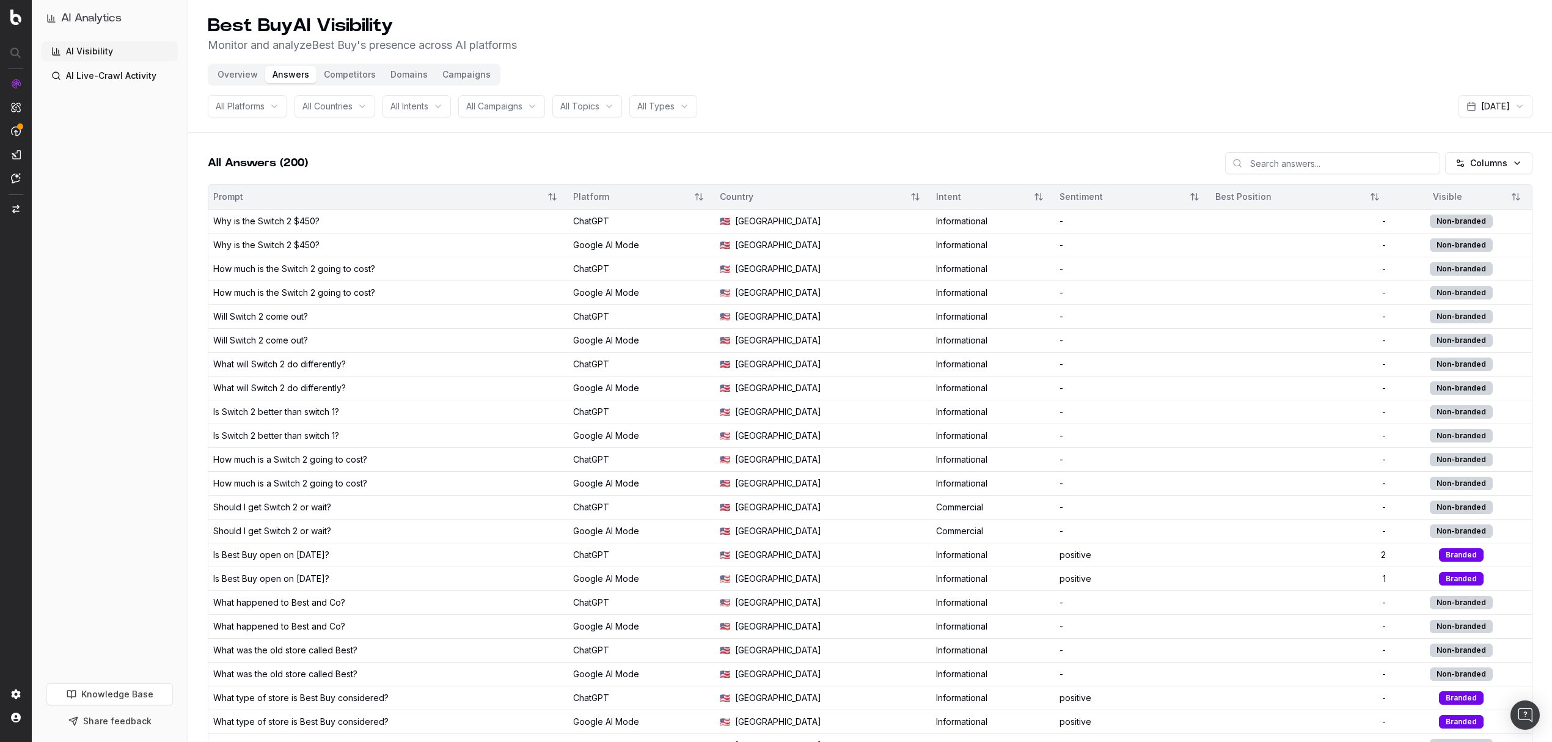
click at [402, 77] on button "Domains" at bounding box center [409, 74] width 52 height 17
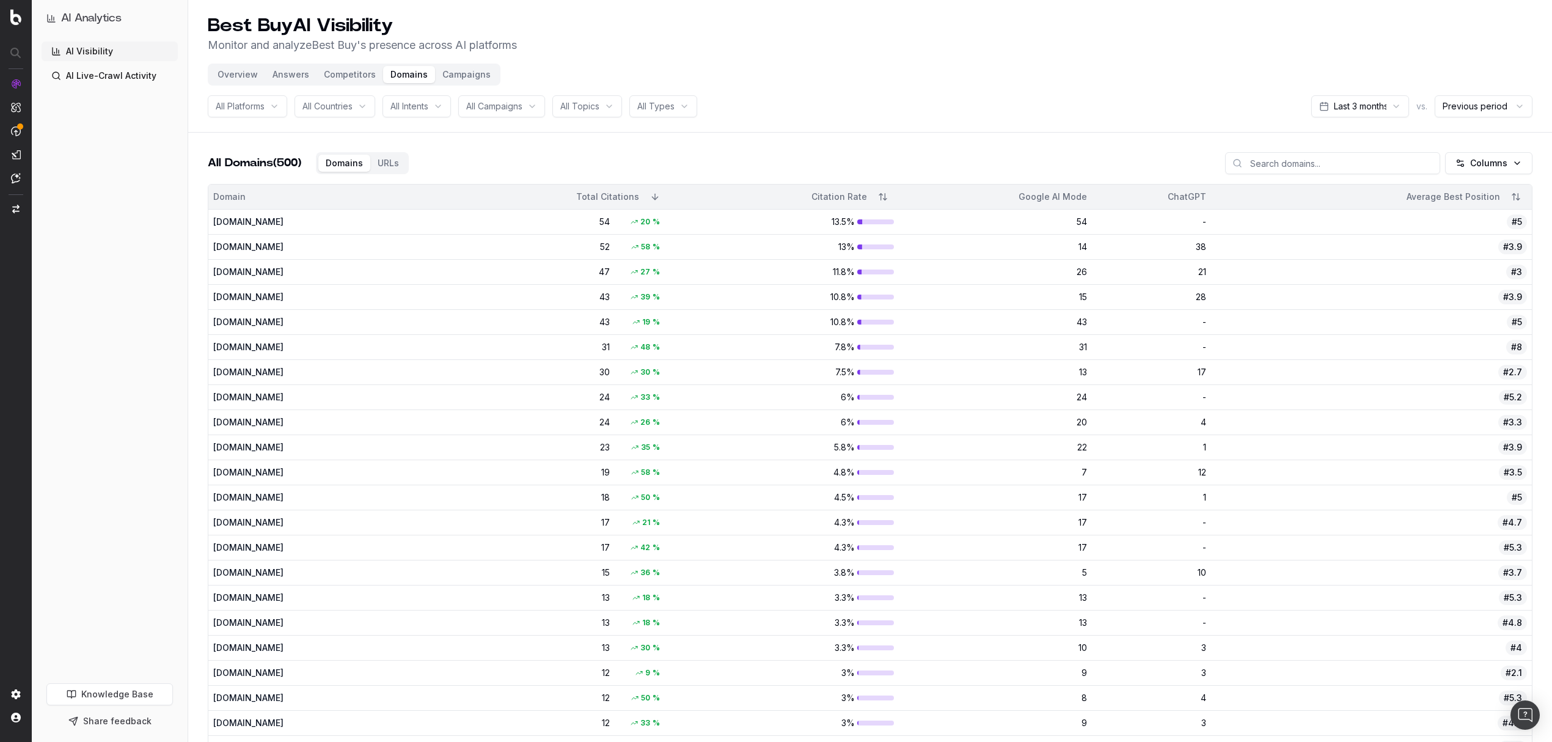
click at [360, 163] on button "Domains" at bounding box center [344, 163] width 52 height 17
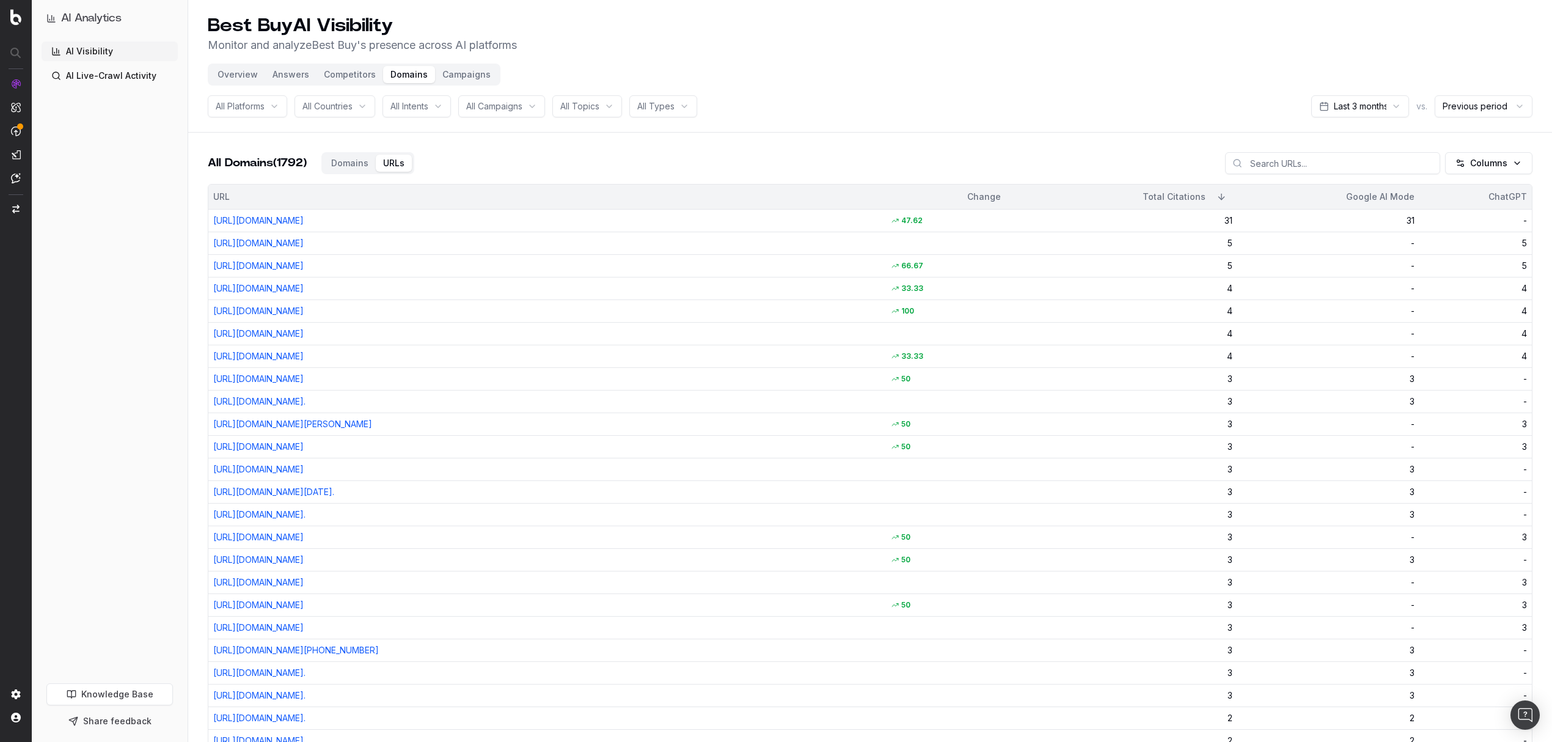
click at [243, 76] on button "Overview" at bounding box center [237, 74] width 55 height 17
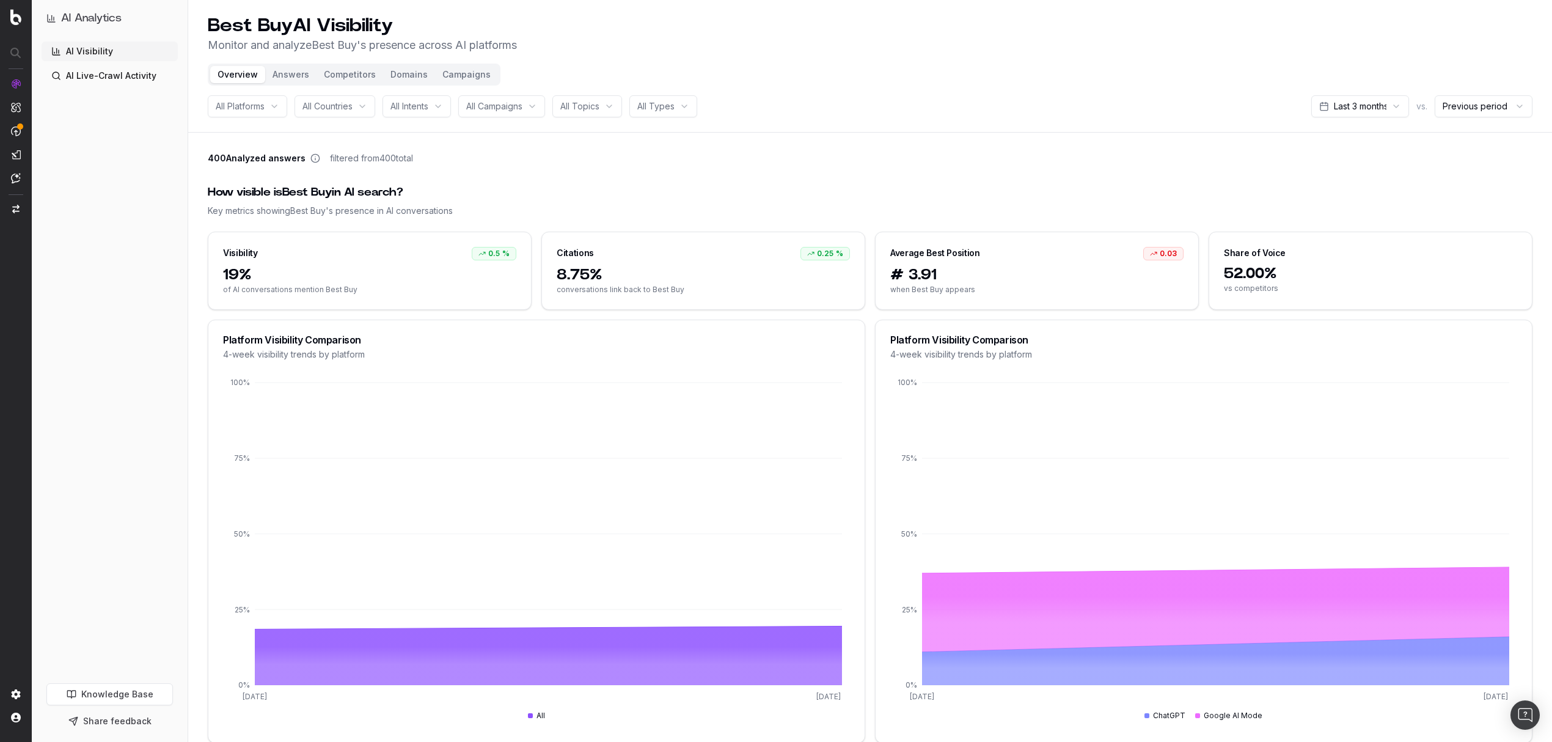
click at [348, 78] on button "Competitors" at bounding box center [349, 74] width 67 height 17
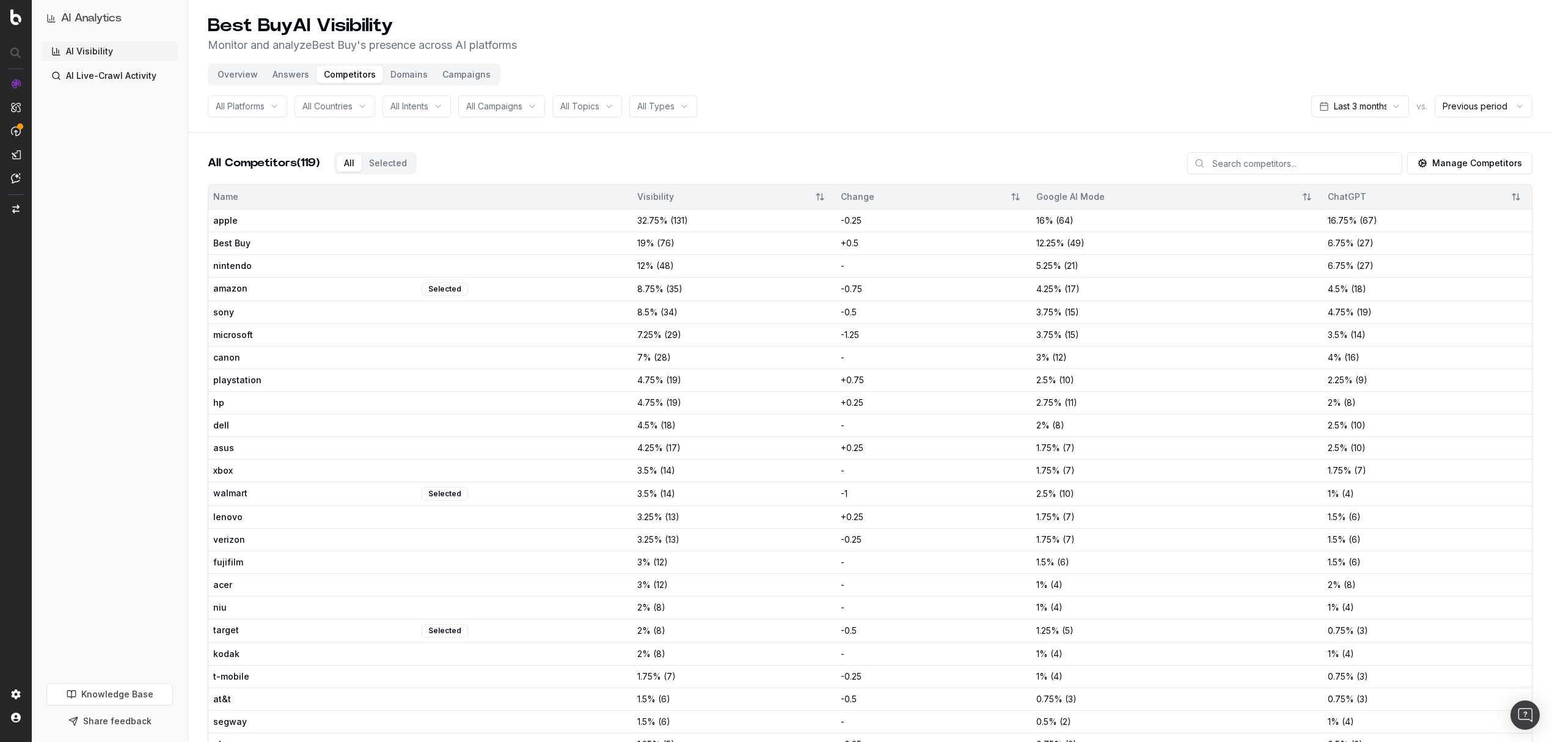
click at [236, 76] on button "Overview" at bounding box center [237, 74] width 55 height 17
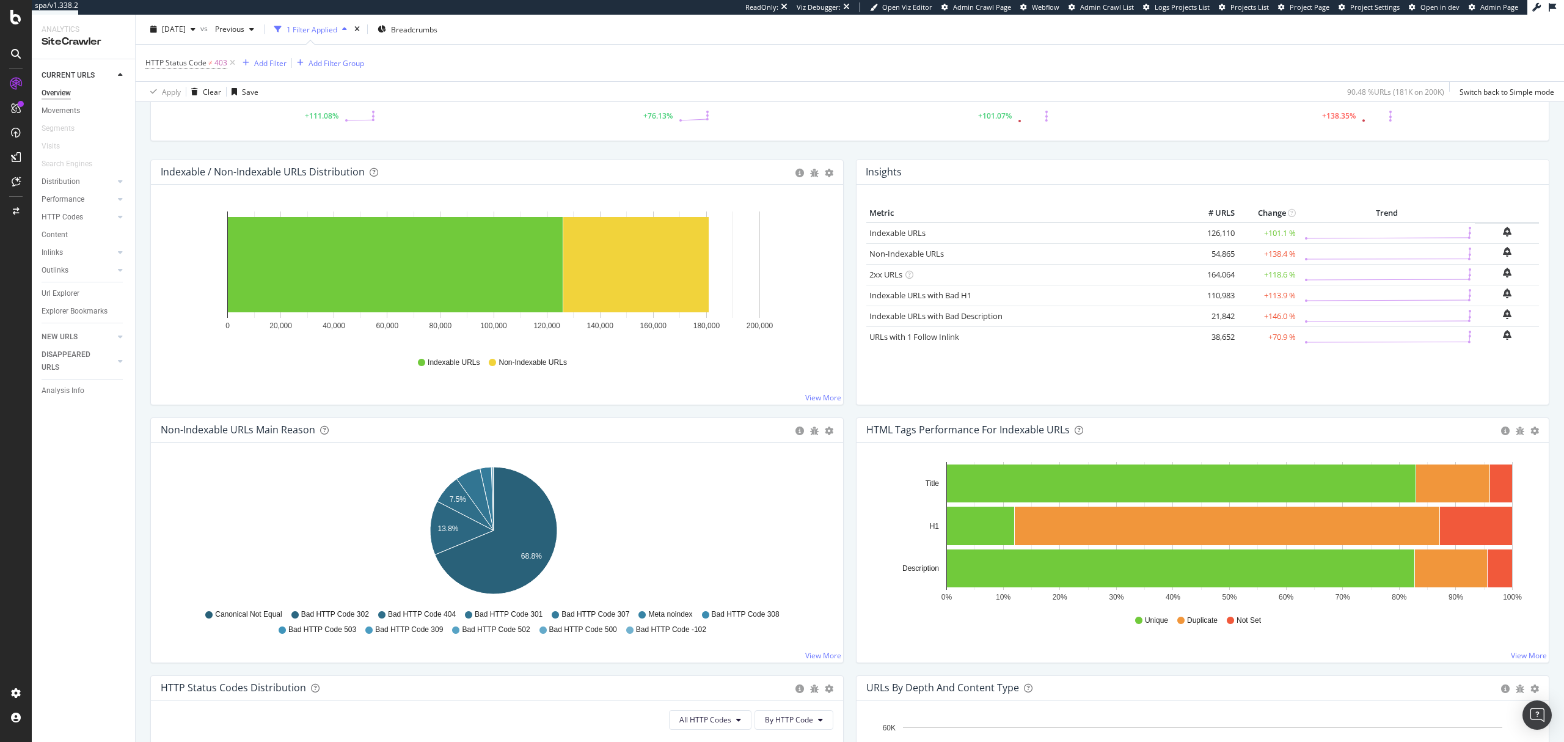
scroll to position [81, 0]
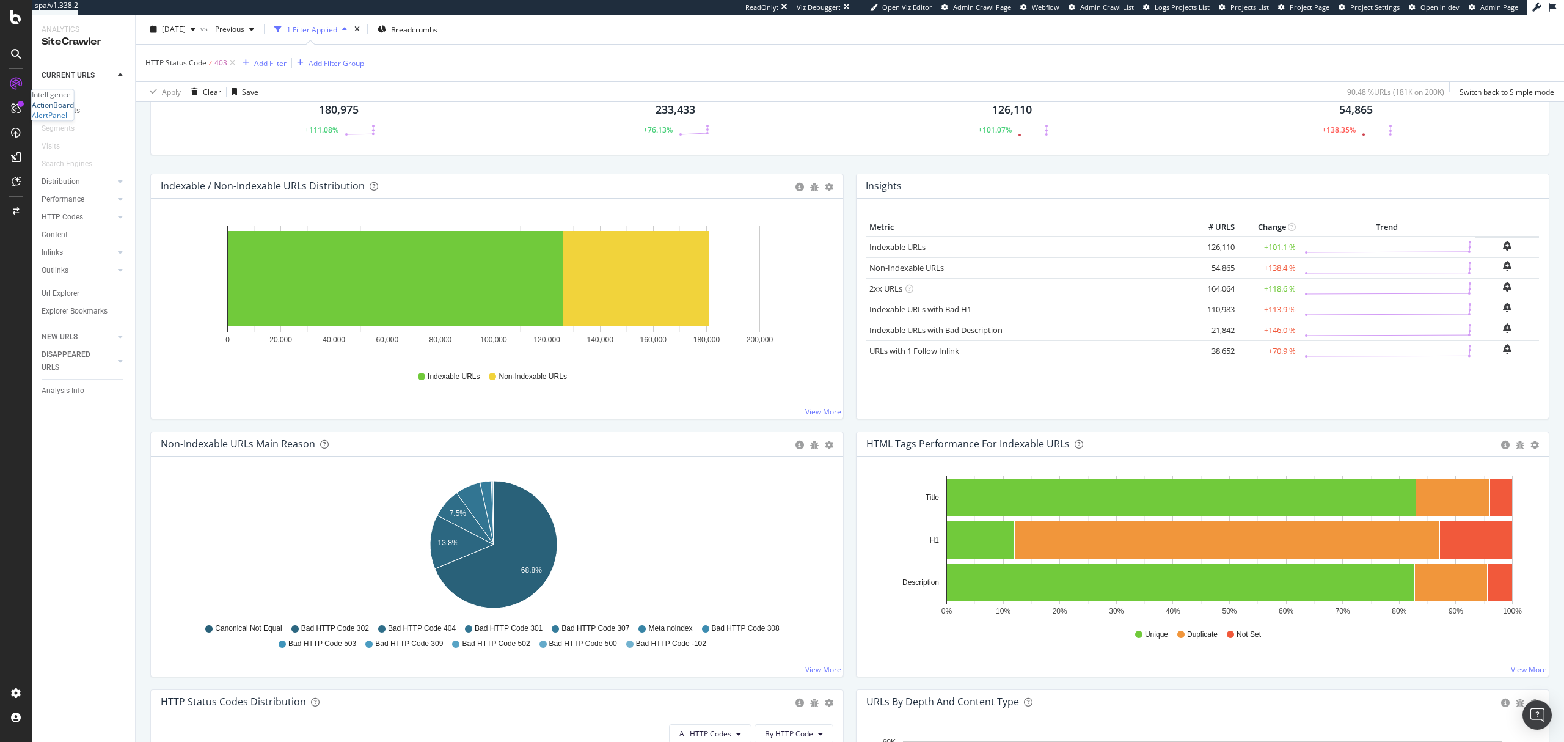
click at [71, 110] on div "ActionBoard" at bounding box center [53, 105] width 42 height 10
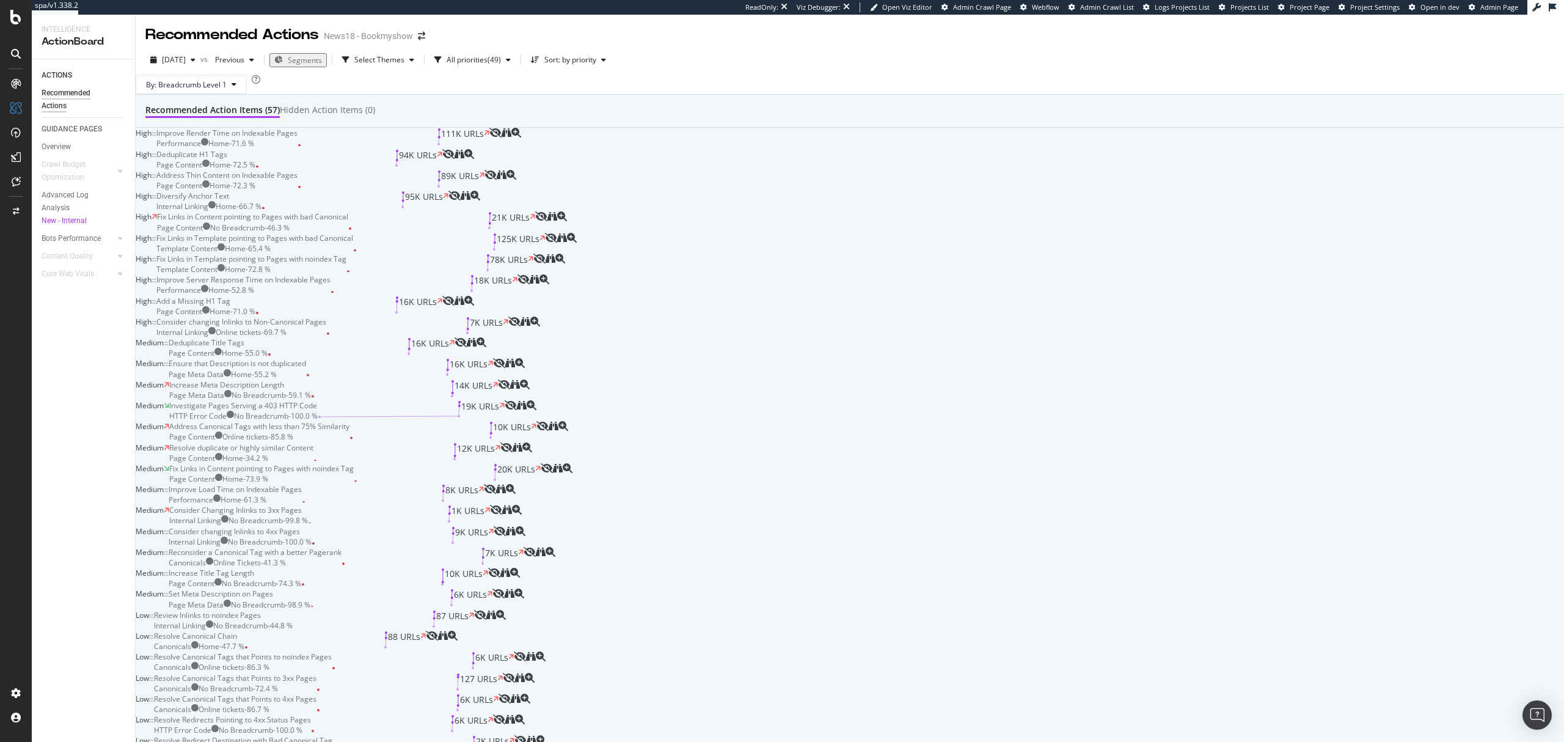
click at [394, 170] on div "Deduplicate H1 Tags Page Content Home - 72.5 % 94K URLs" at bounding box center [299, 159] width 286 height 21
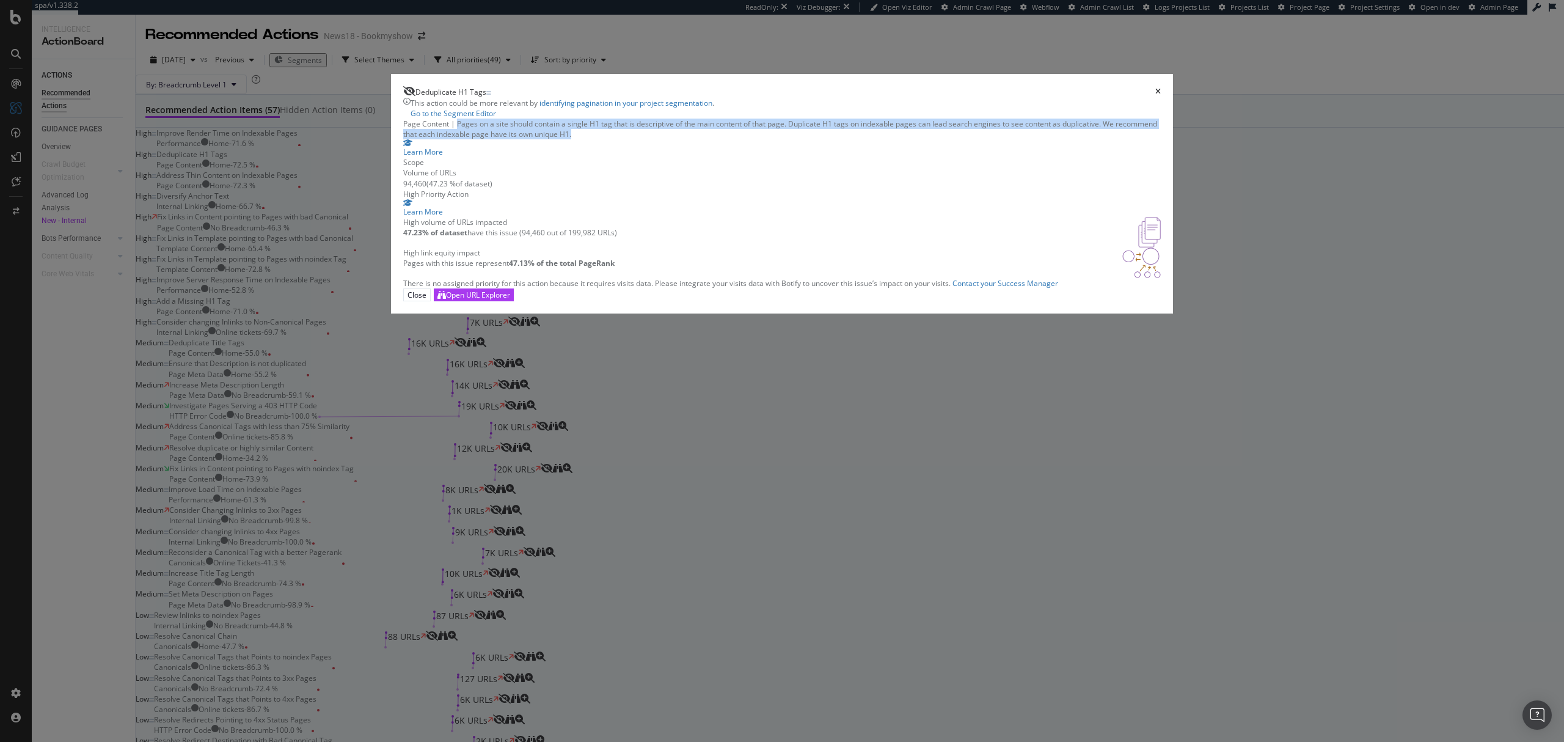
drag, startPoint x: 615, startPoint y: 216, endPoint x: 697, endPoint y: 240, distance: 86.0
click at [697, 139] on div "Page Content | Pages on a site should contain a single H1 tag that is descripti…" at bounding box center [782, 129] width 758 height 21
click at [714, 139] on div "Page Content | Pages on a site should contain a single H1 tag that is descripti…" at bounding box center [782, 129] width 758 height 21
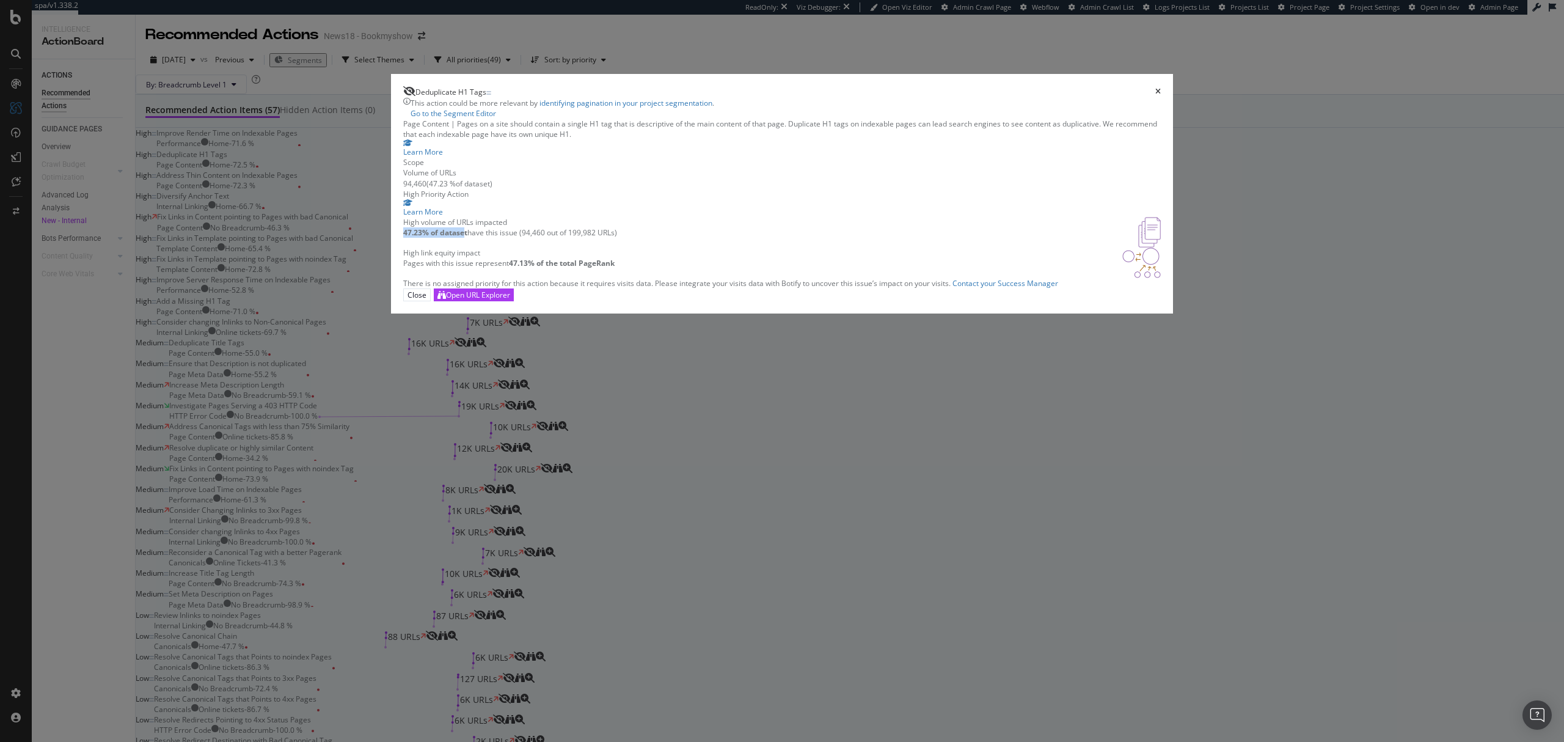
drag, startPoint x: 561, startPoint y: 436, endPoint x: 623, endPoint y: 437, distance: 62.3
click at [623, 247] on div "High volume of URLs impacted 47.23% of dataset have this issue (94,460 out of 1…" at bounding box center [782, 232] width 758 height 31
drag, startPoint x: 671, startPoint y: 499, endPoint x: 679, endPoint y: 499, distance: 8.6
click at [615, 268] on strong "47.13% of the total PageRank" at bounding box center [562, 263] width 106 height 10
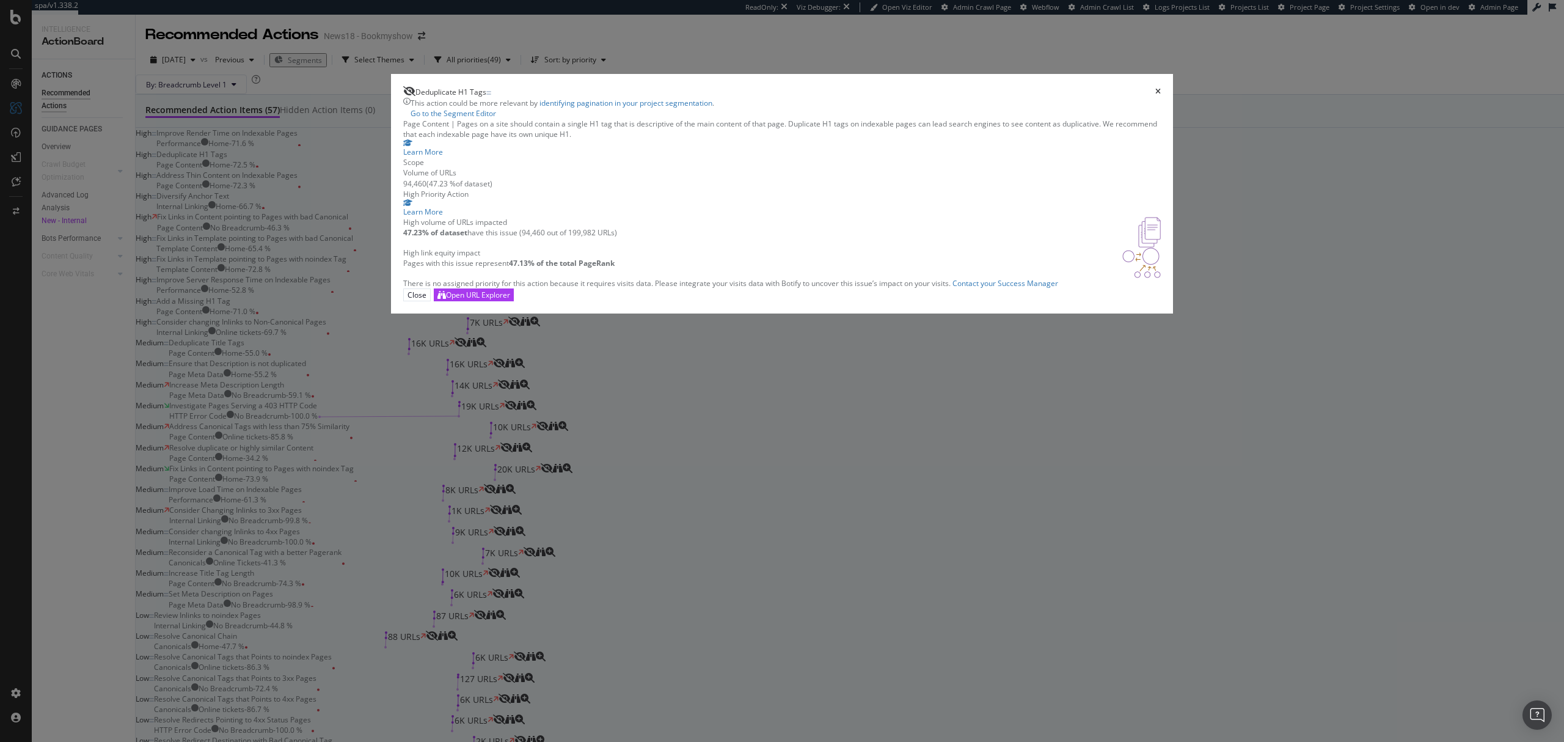
click at [1155, 95] on icon "times" at bounding box center [1157, 91] width 5 height 7
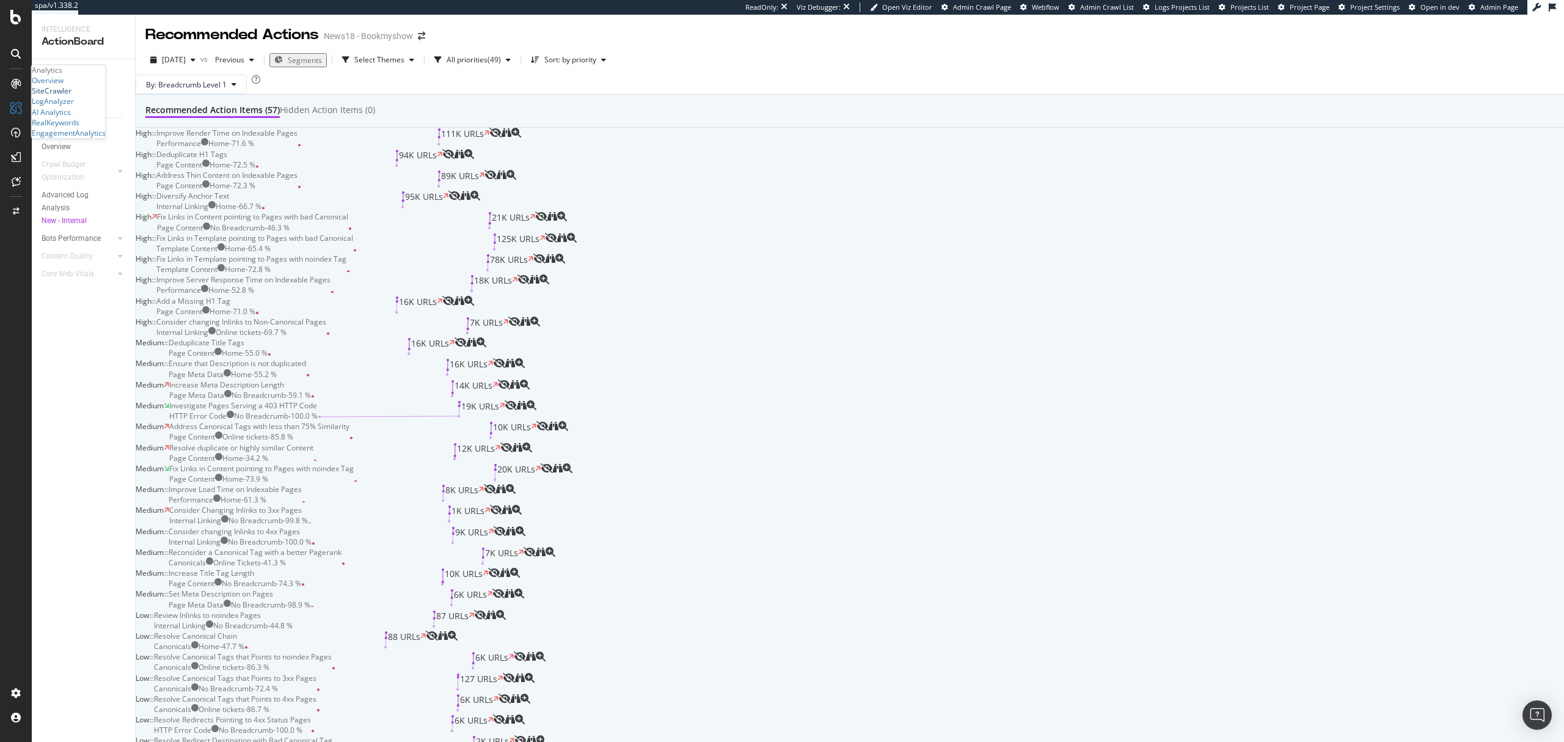
click at [59, 97] on div "SiteCrawler" at bounding box center [52, 91] width 40 height 10
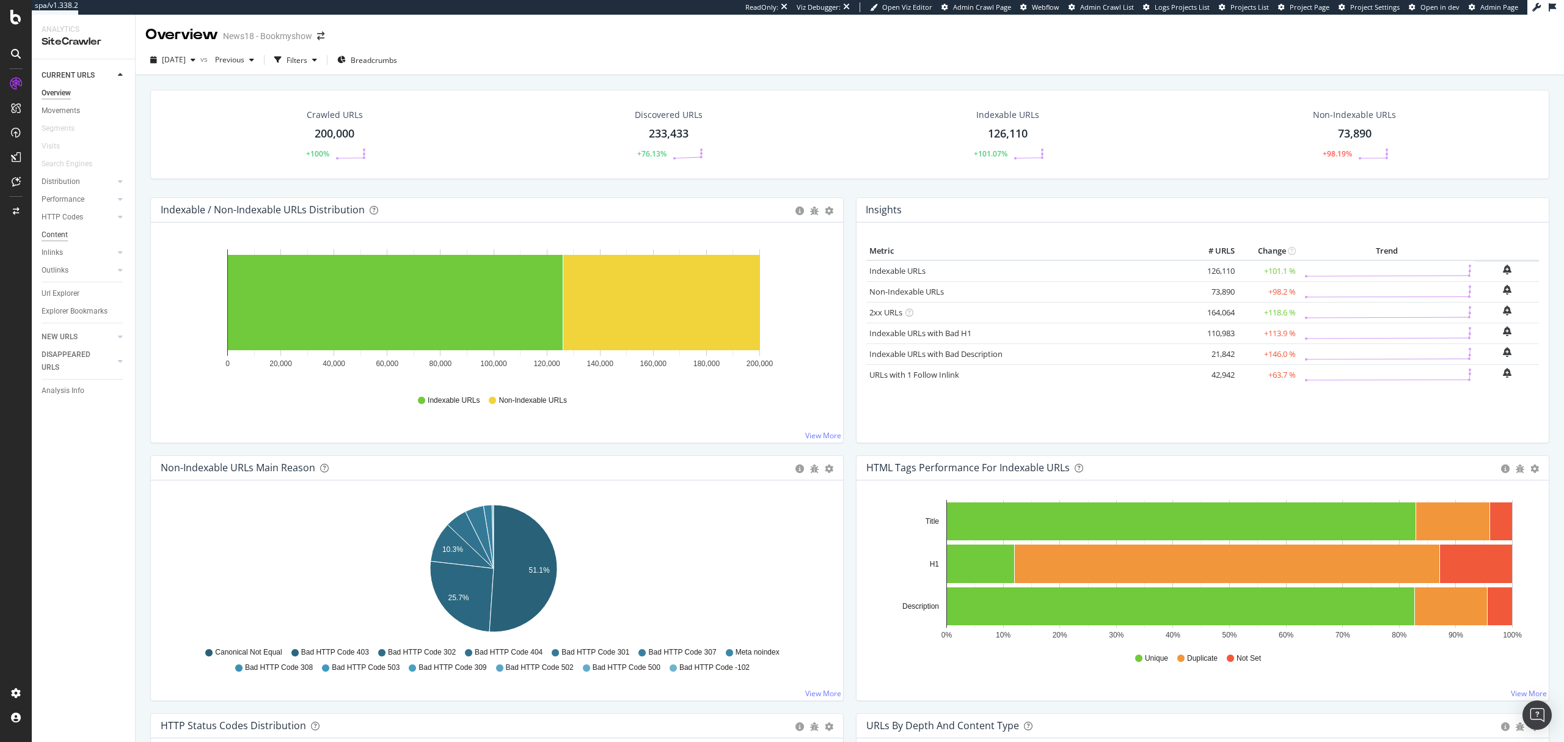
click at [64, 233] on div "Content" at bounding box center [55, 235] width 26 height 13
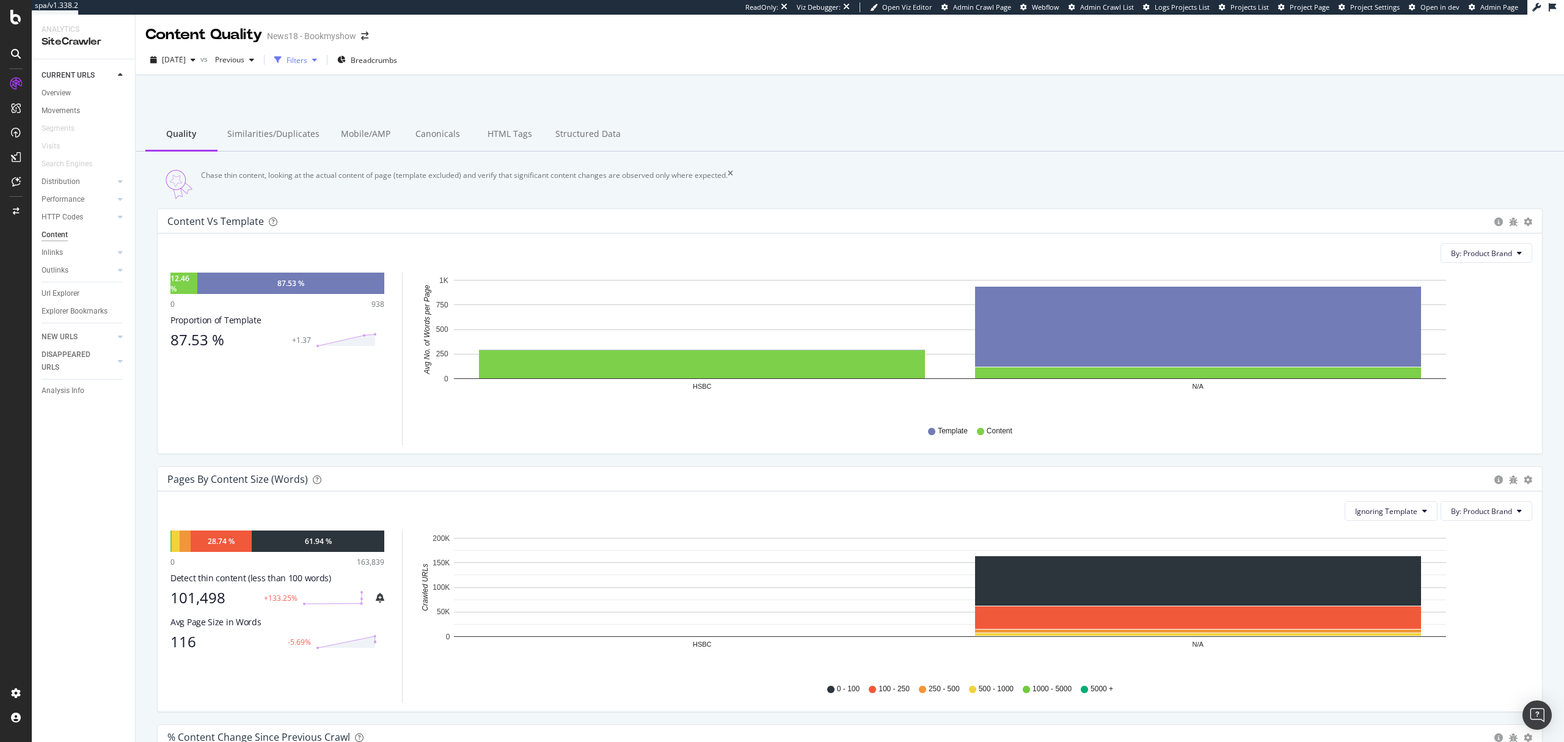
click at [307, 60] on div "Filters" at bounding box center [297, 60] width 21 height 10
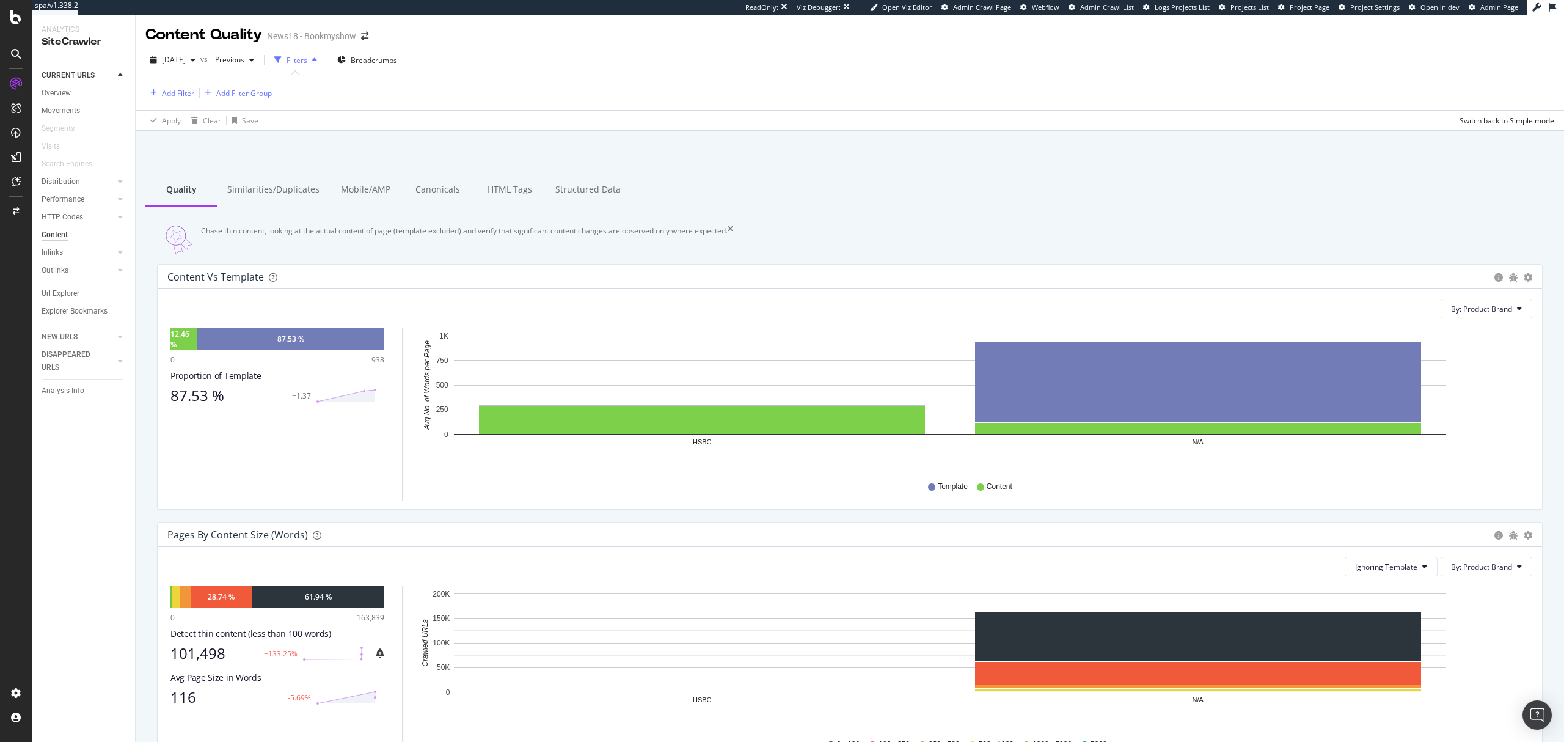
click at [178, 93] on div "Add Filter" at bounding box center [178, 93] width 32 height 10
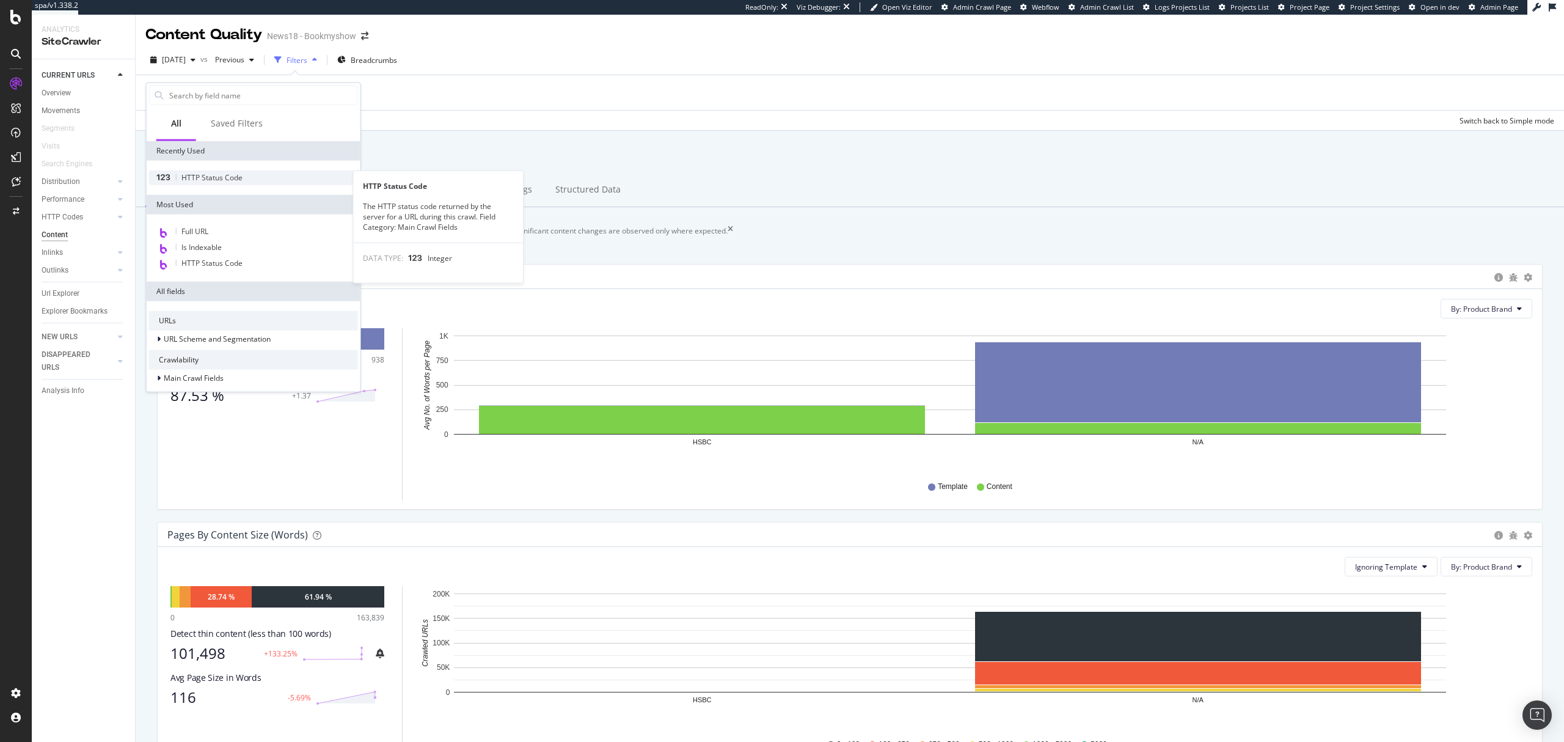
click at [213, 179] on span "HTTP Status Code" at bounding box center [211, 177] width 61 height 10
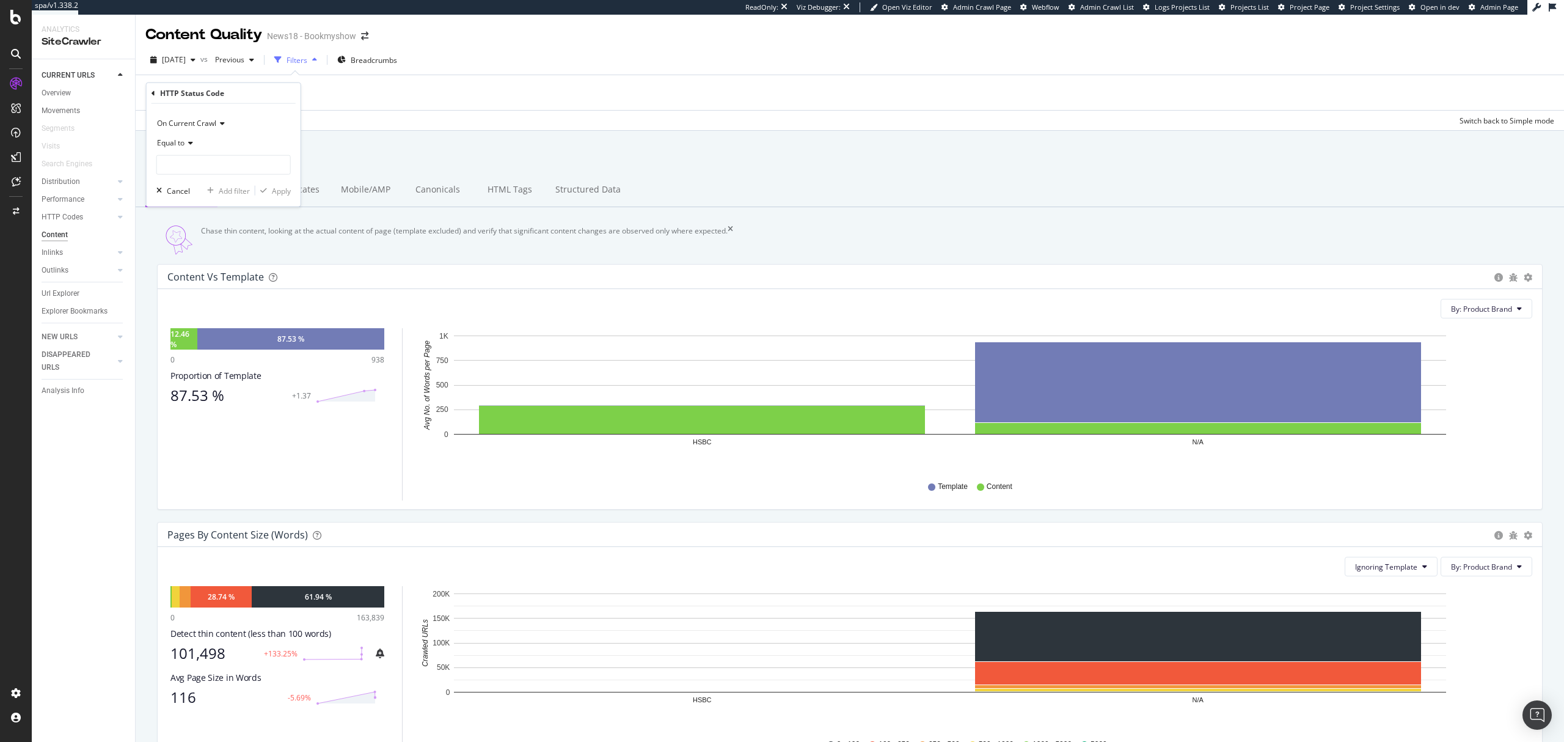
click at [189, 148] on div "Equal to" at bounding box center [223, 143] width 134 height 20
click at [202, 187] on span "Not Equal to" at bounding box center [184, 183] width 42 height 10
click at [220, 172] on input "number" at bounding box center [223, 165] width 134 height 20
click at [216, 194] on span "403" at bounding box center [203, 194] width 86 height 10
type input "403"
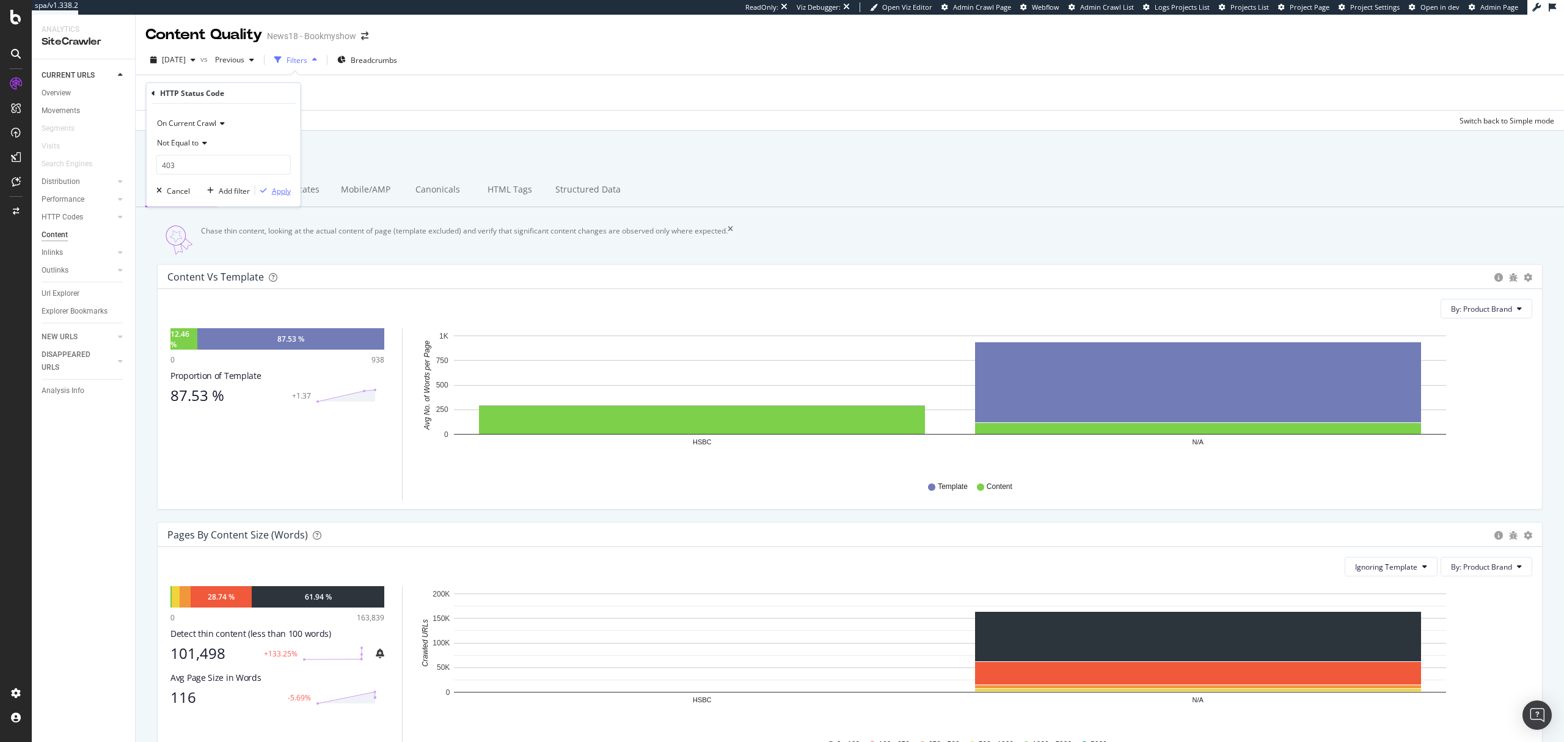
click at [284, 188] on div "Apply" at bounding box center [281, 190] width 19 height 10
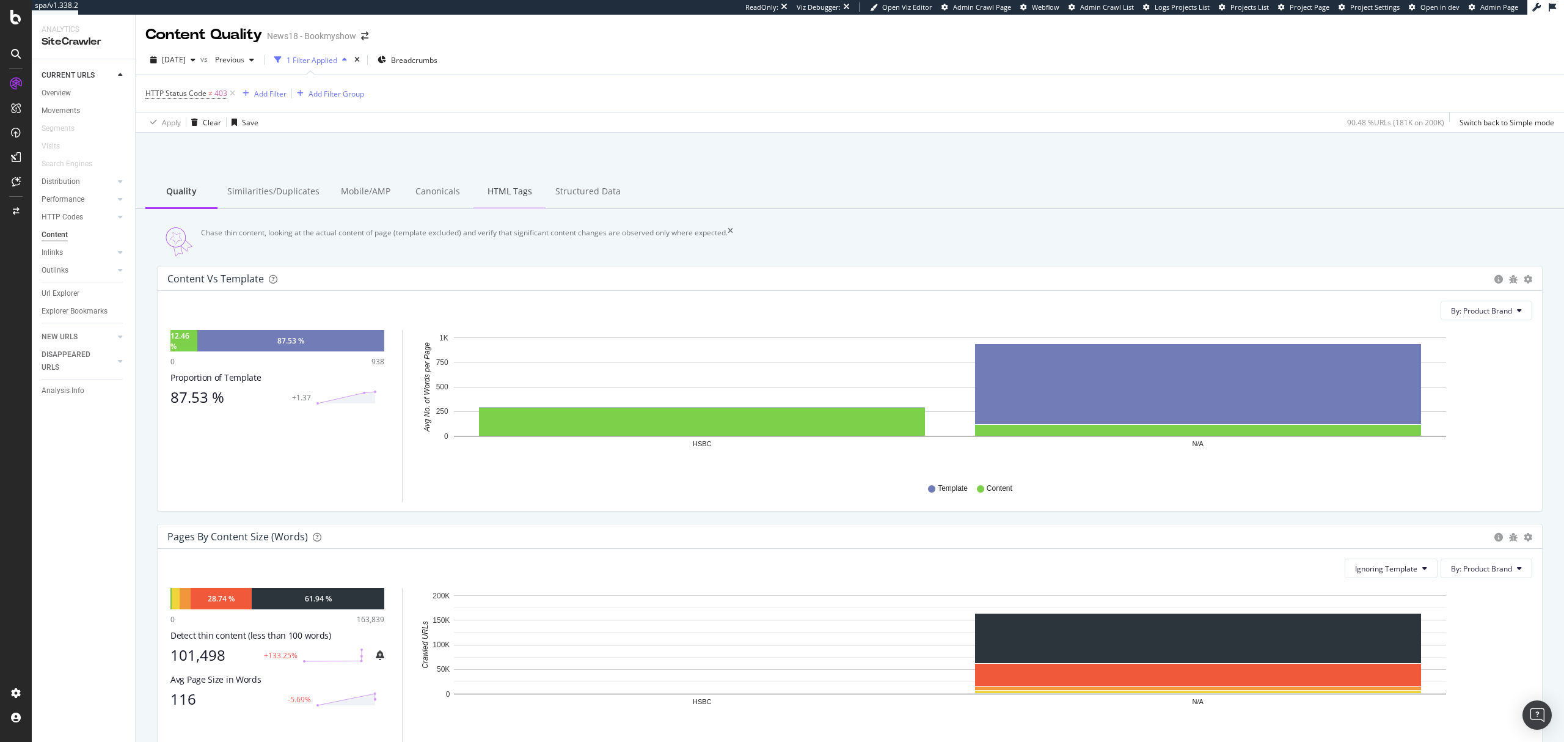
click at [500, 196] on div "HTML Tags" at bounding box center [510, 192] width 72 height 34
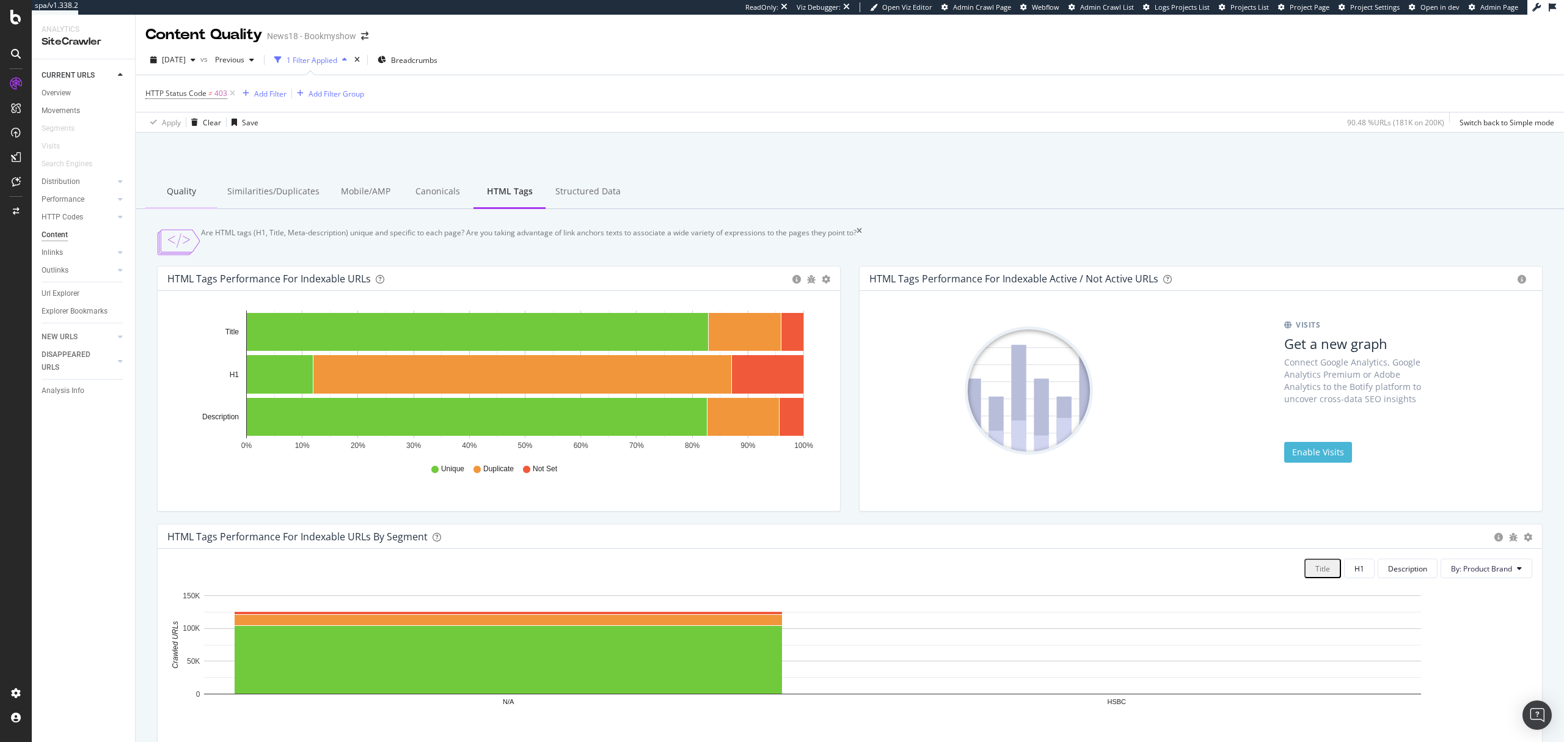
click at [191, 194] on div "Quality" at bounding box center [181, 192] width 72 height 34
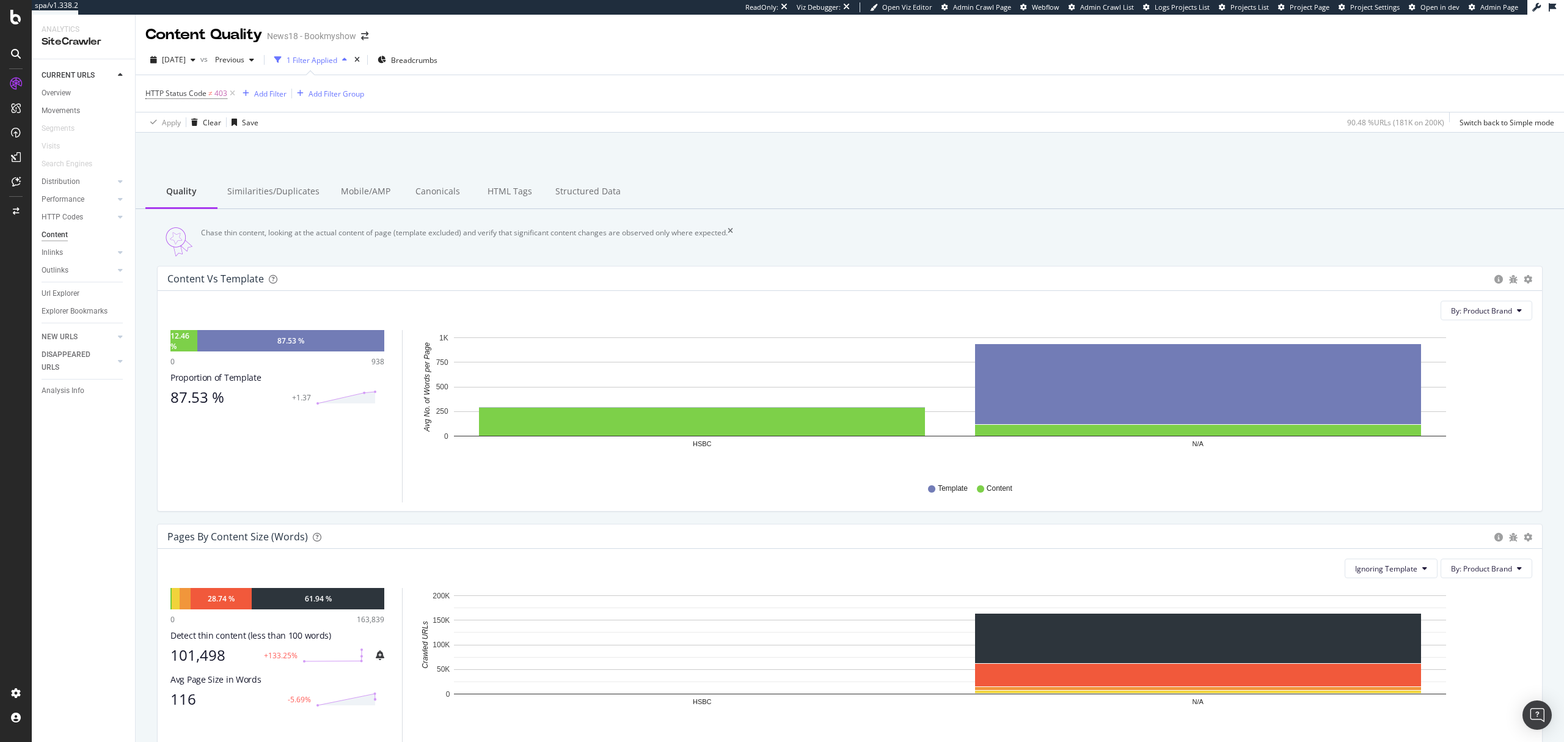
click at [1481, 9] on span "Admin Page" at bounding box center [1499, 6] width 38 height 9
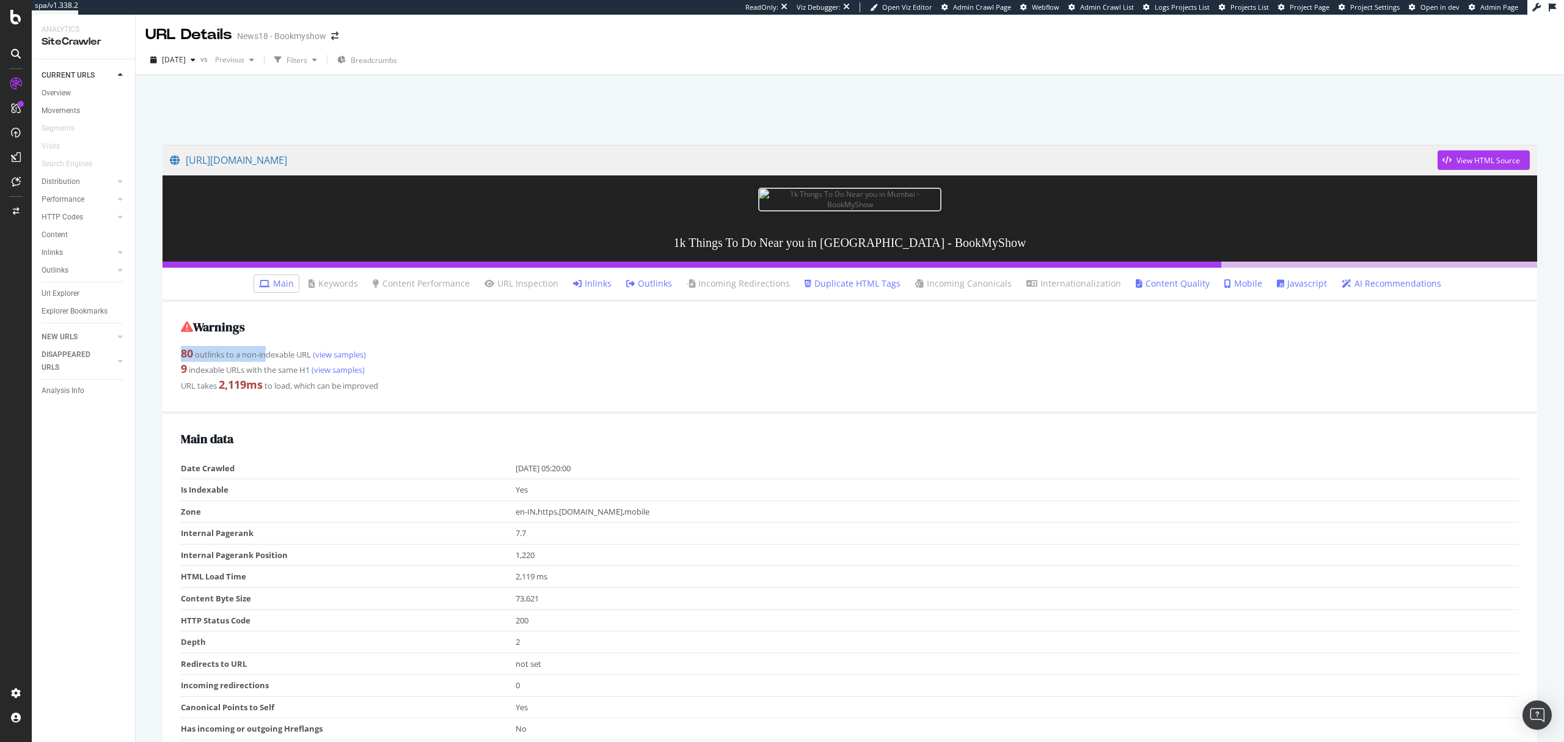
drag, startPoint x: 174, startPoint y: 353, endPoint x: 268, endPoint y: 354, distance: 93.5
click at [268, 354] on div "Warnings 80 outlinks to a non-indexable URL (view samples) 9 indexable URLs wit…" at bounding box center [850, 358] width 1375 height 112
drag, startPoint x: 181, startPoint y: 365, endPoint x: 301, endPoint y: 369, distance: 120.4
click at [301, 369] on div "9 indexable URLs with the same H1 (view samples)" at bounding box center [850, 369] width 1338 height 16
click at [844, 284] on link "Duplicate HTML Tags" at bounding box center [853, 283] width 96 height 12
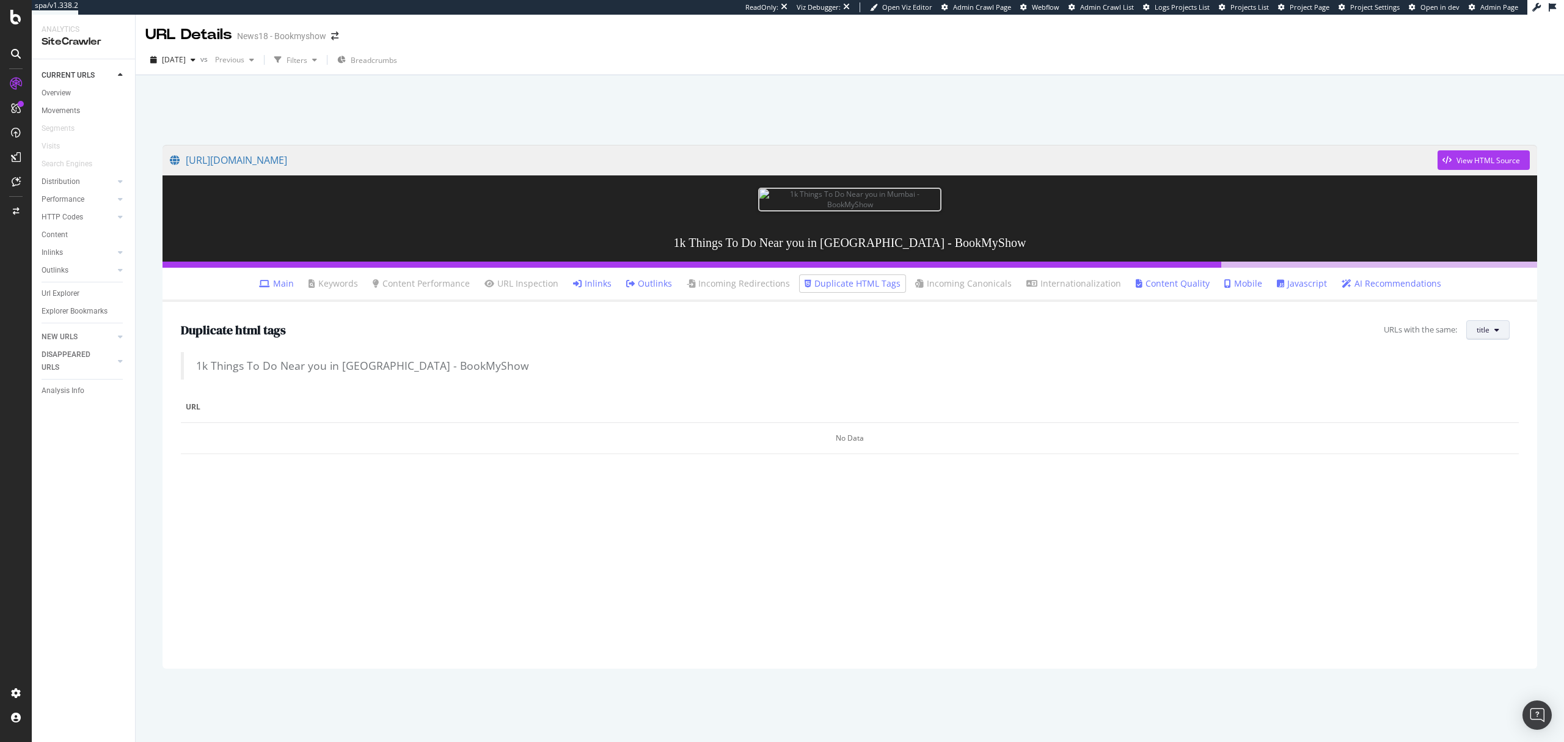
click at [1472, 332] on button "title" at bounding box center [1487, 330] width 43 height 20
click at [1476, 372] on div "H1" at bounding box center [1496, 377] width 59 height 18
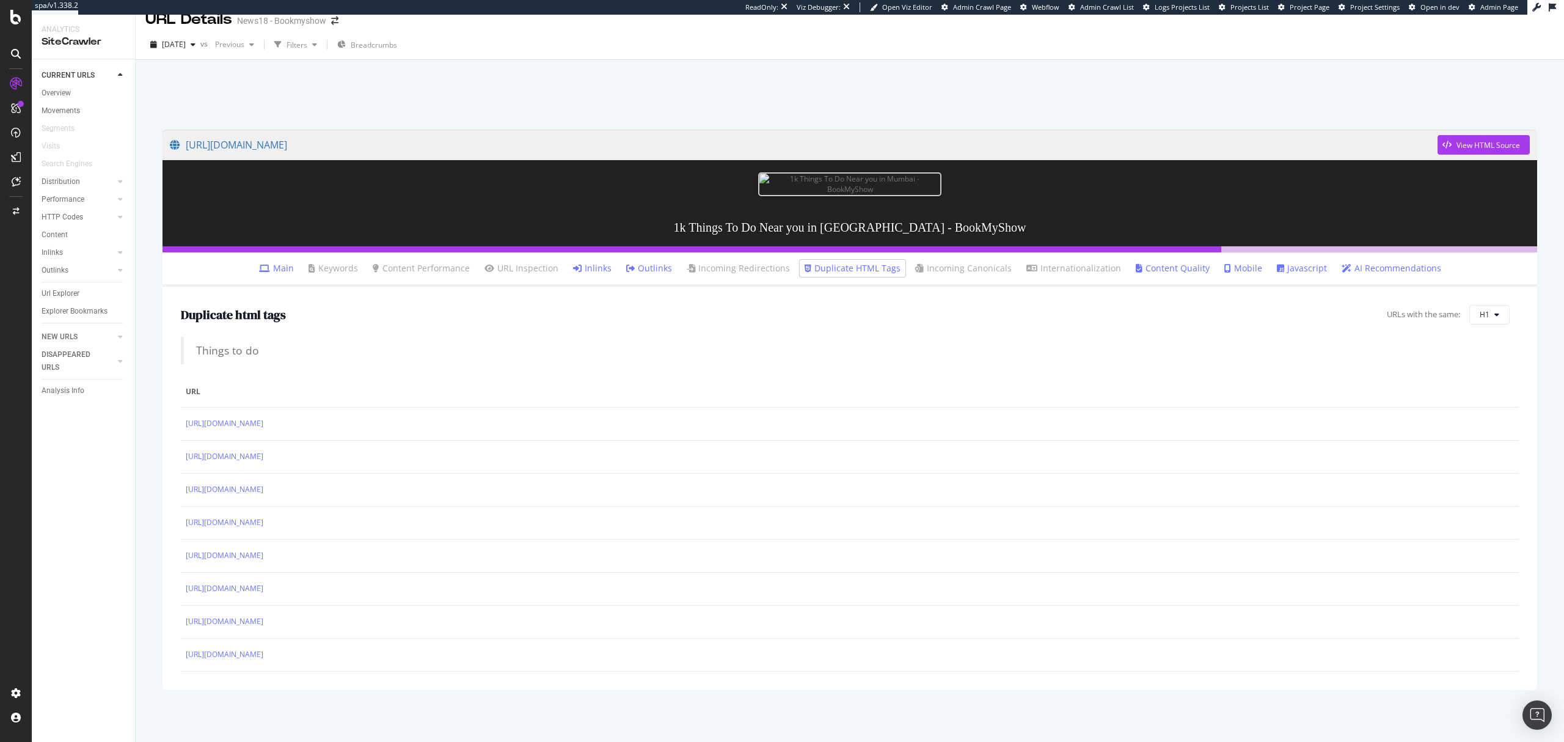
scroll to position [20, 0]
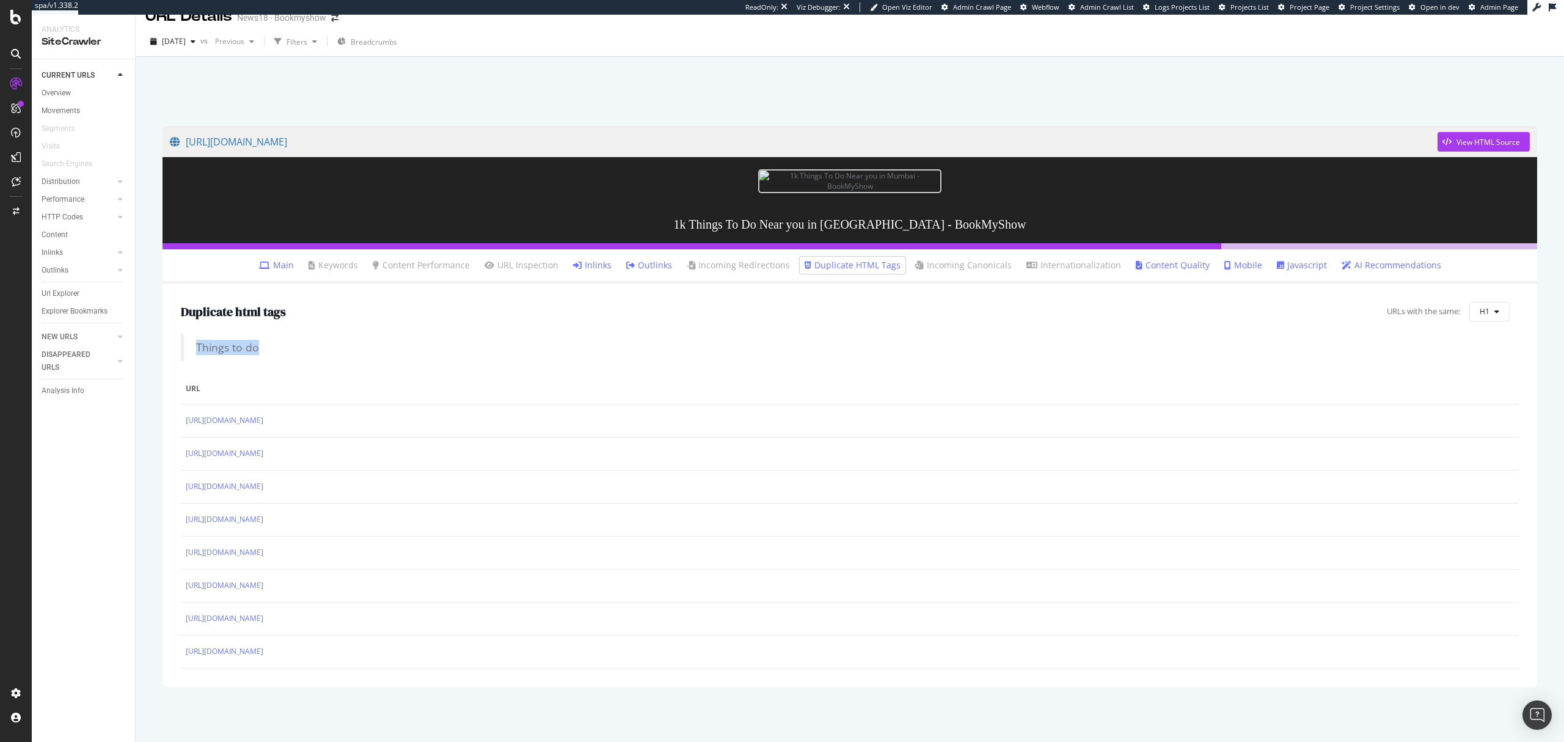
drag, startPoint x: 287, startPoint y: 349, endPoint x: 198, endPoint y: 348, distance: 88.6
click at [198, 348] on blockquote "Things to do" at bounding box center [850, 347] width 1338 height 27
click at [288, 265] on link "Main" at bounding box center [276, 265] width 35 height 12
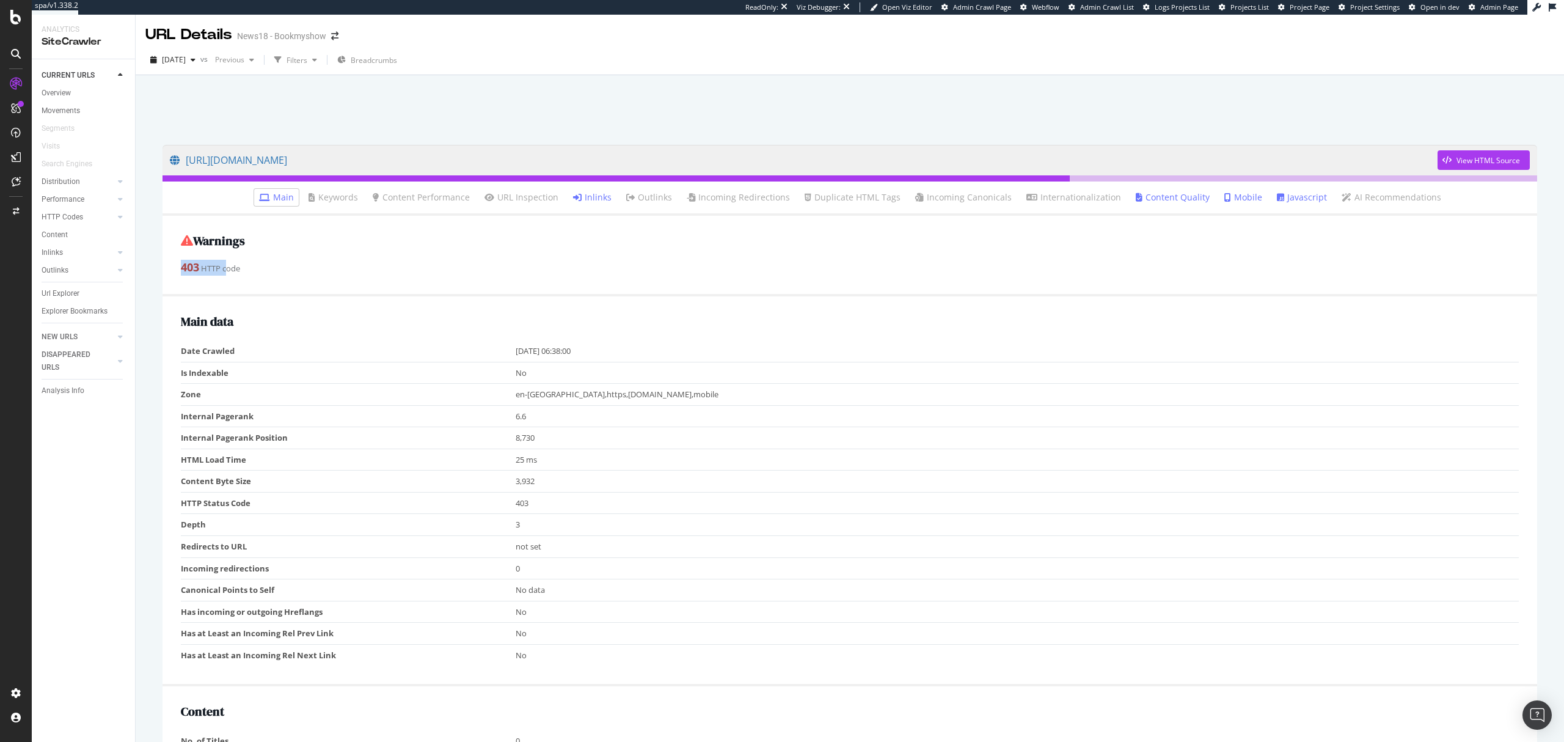
drag, startPoint x: 181, startPoint y: 272, endPoint x: 228, endPoint y: 270, distance: 47.1
click at [228, 270] on div "403 HTTP code" at bounding box center [850, 268] width 1338 height 16
click at [319, 270] on div "403 HTTP code" at bounding box center [850, 268] width 1338 height 16
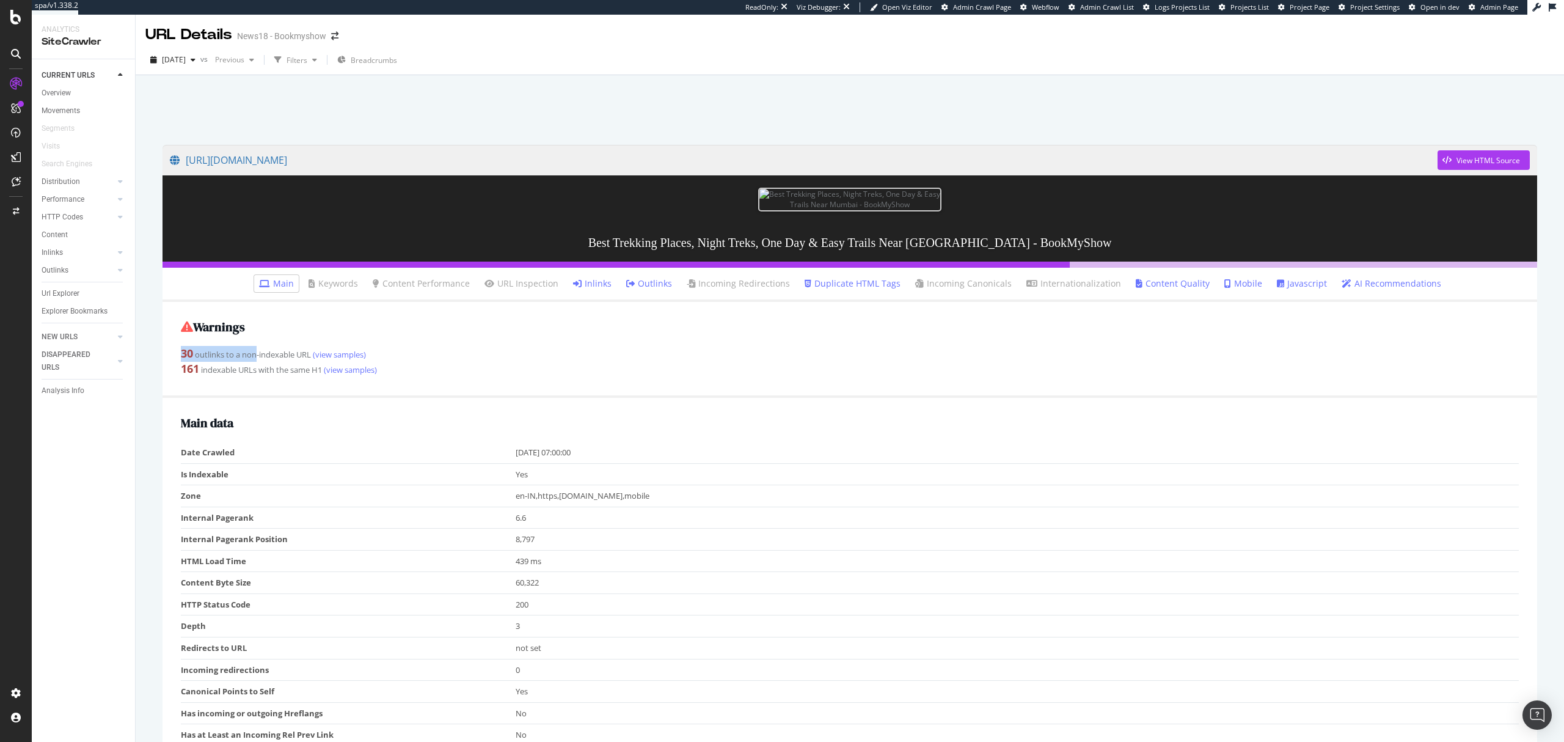
drag, startPoint x: 179, startPoint y: 353, endPoint x: 255, endPoint y: 354, distance: 76.4
click at [255, 354] on div "Warnings 30 outlinks to a non-indexable URL (view samples) 161 indexable URLs w…" at bounding box center [850, 350] width 1375 height 96
click at [200, 369] on div "161 indexable URLs with the same H1 (view samples)" at bounding box center [850, 369] width 1338 height 16
drag, startPoint x: 181, startPoint y: 370, endPoint x: 323, endPoint y: 370, distance: 141.7
click at [323, 370] on div "161 indexable URLs with the same H1 (view samples)" at bounding box center [850, 369] width 1338 height 16
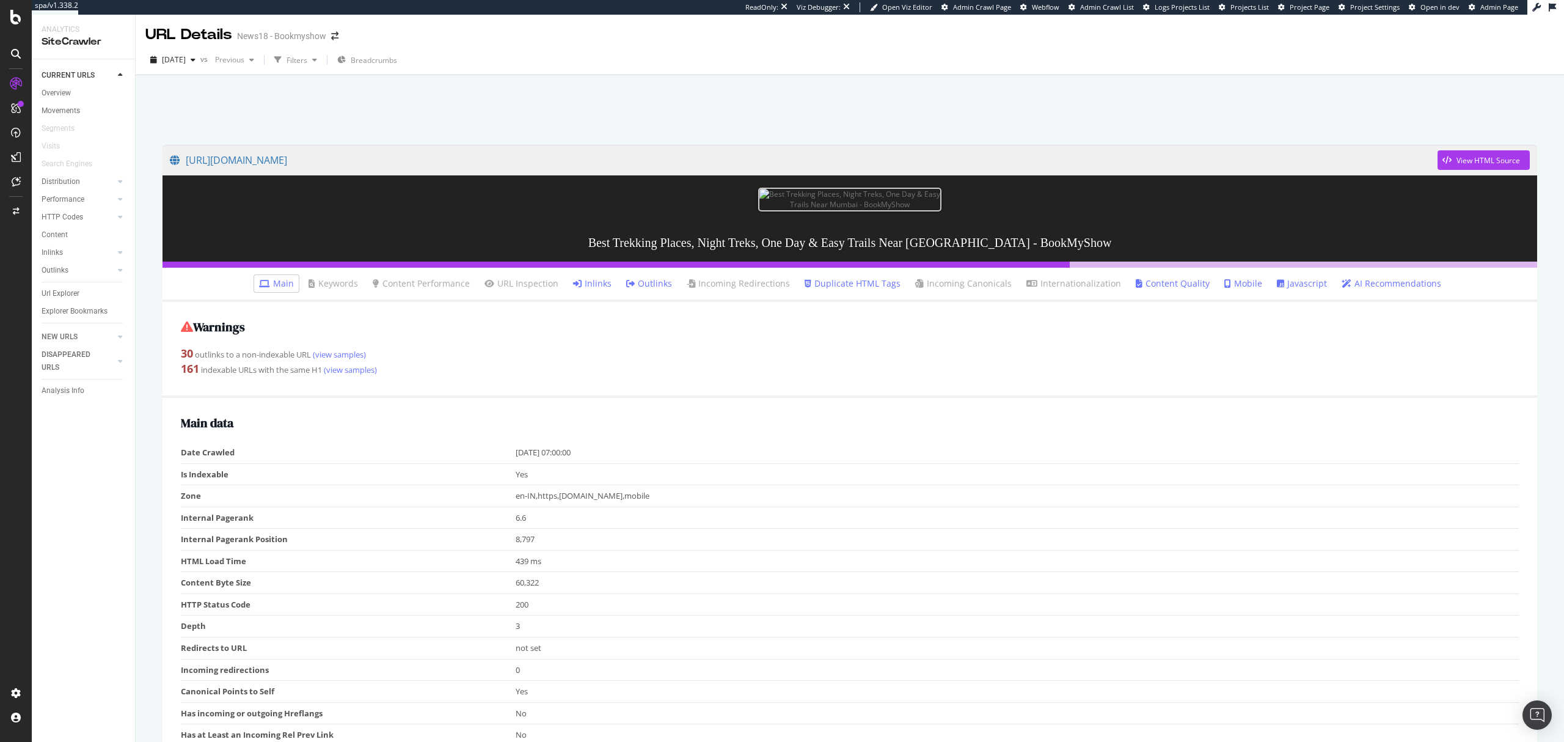
click at [863, 289] on li "Duplicate HTML Tags" at bounding box center [853, 283] width 106 height 17
click at [859, 286] on link "Duplicate HTML Tags" at bounding box center [853, 283] width 96 height 12
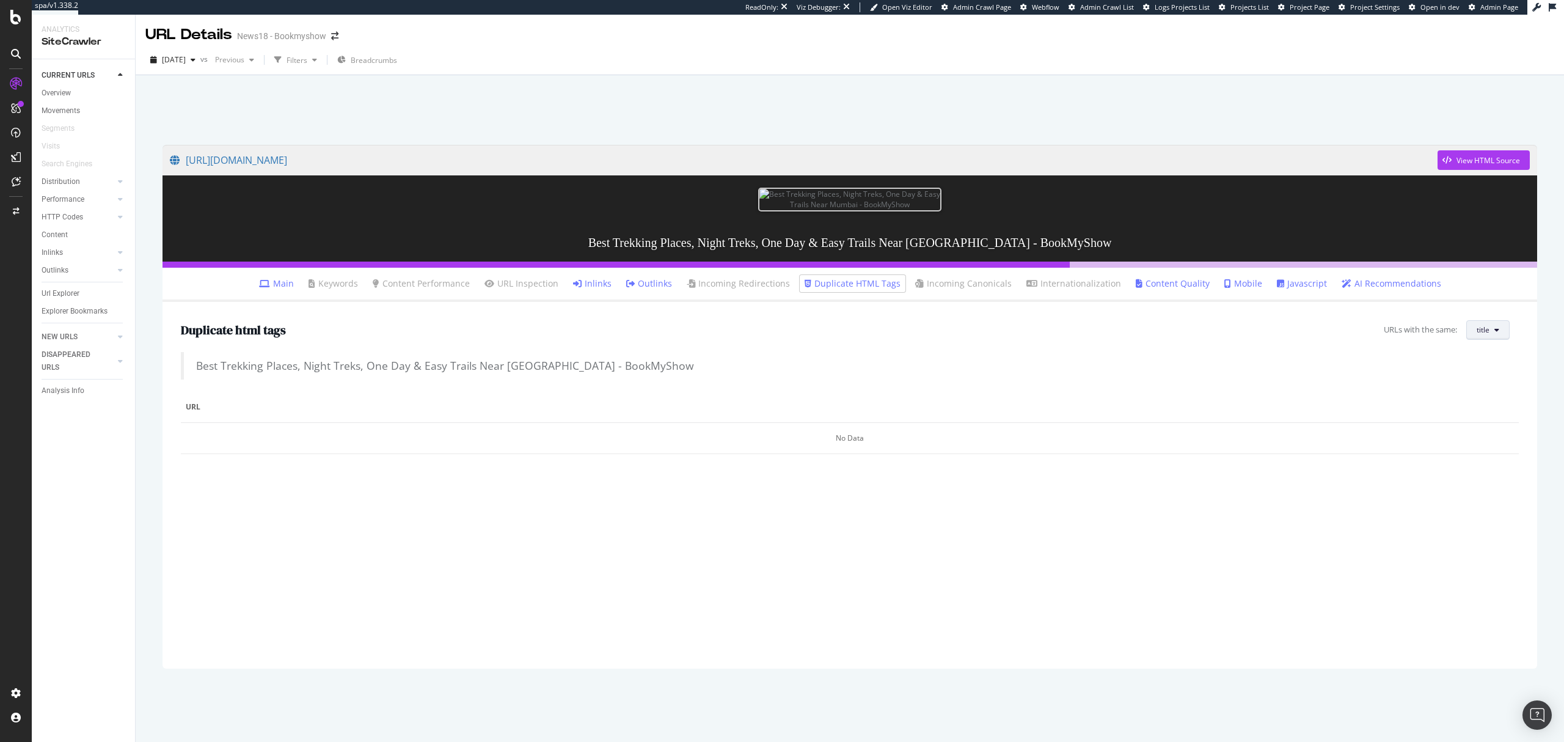
click at [1498, 326] on icon at bounding box center [1496, 329] width 5 height 7
click at [1487, 373] on span "H1" at bounding box center [1496, 376] width 39 height 11
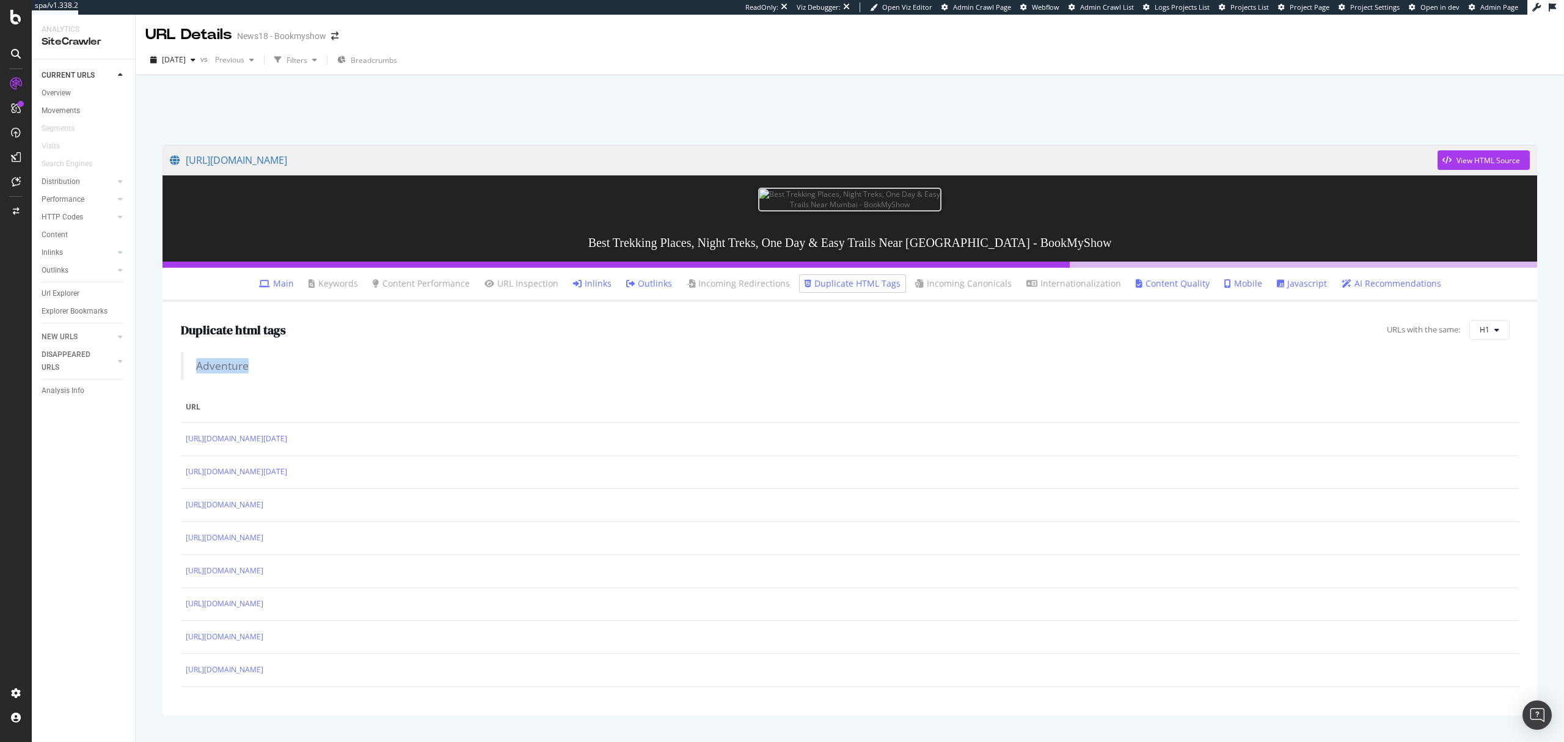
drag, startPoint x: 262, startPoint y: 364, endPoint x: 198, endPoint y: 367, distance: 64.2
click at [198, 367] on blockquote "Adventure" at bounding box center [850, 365] width 1338 height 27
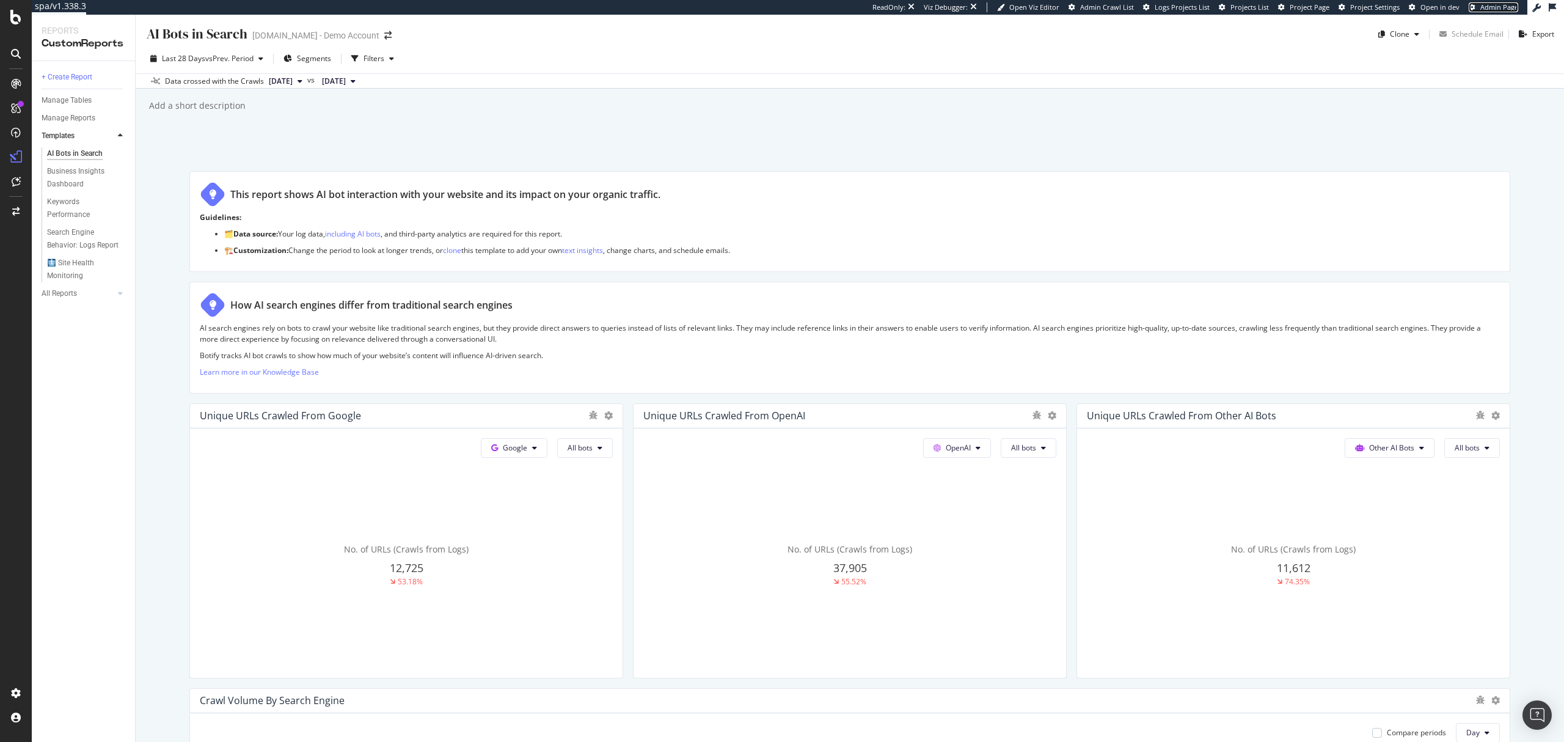
drag, startPoint x: 0, startPoint y: 0, endPoint x: 1486, endPoint y: 10, distance: 1486.5
click at [1486, 10] on span "Admin Page" at bounding box center [1499, 6] width 38 height 9
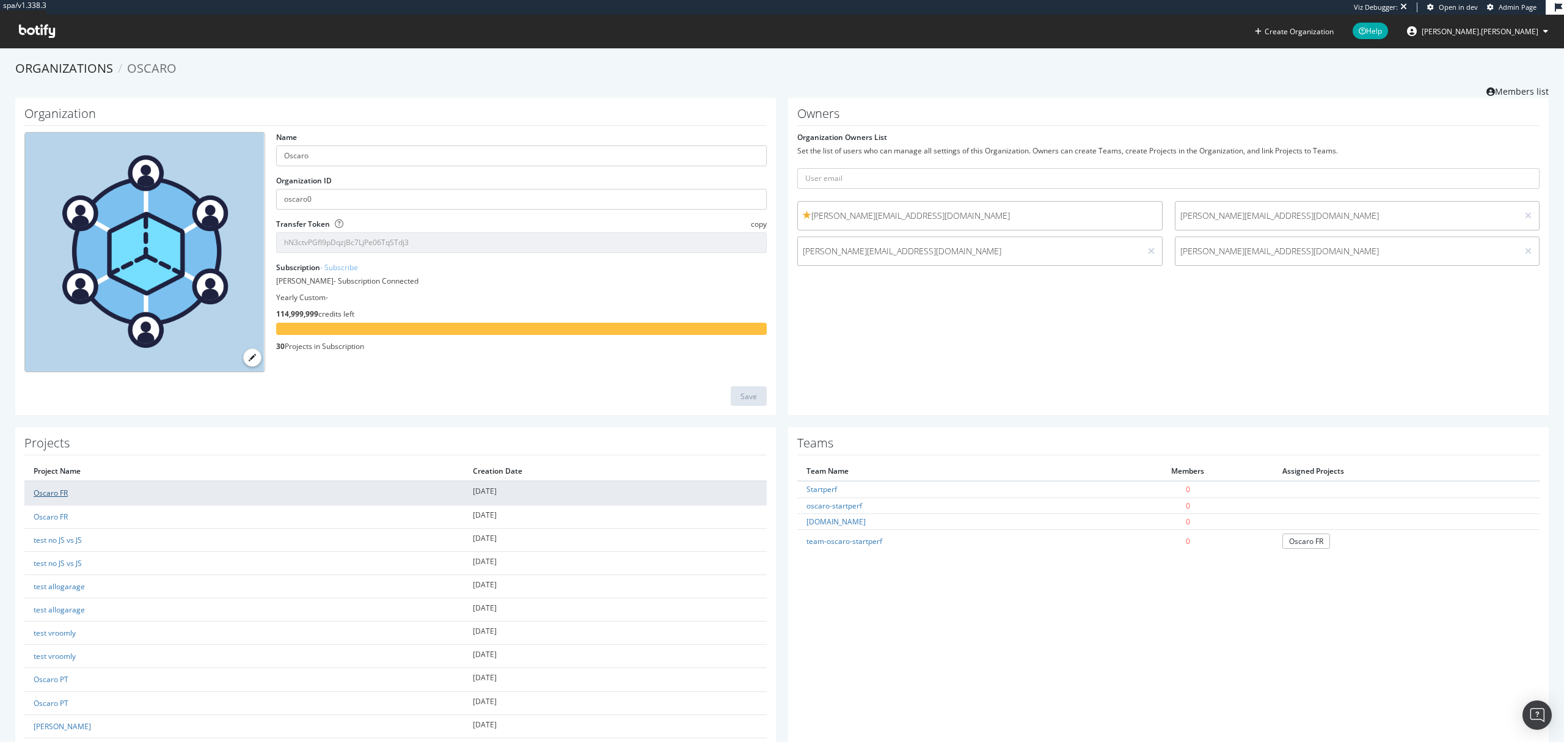
click at [62, 489] on link "Oscaro FR" at bounding box center [51, 493] width 34 height 10
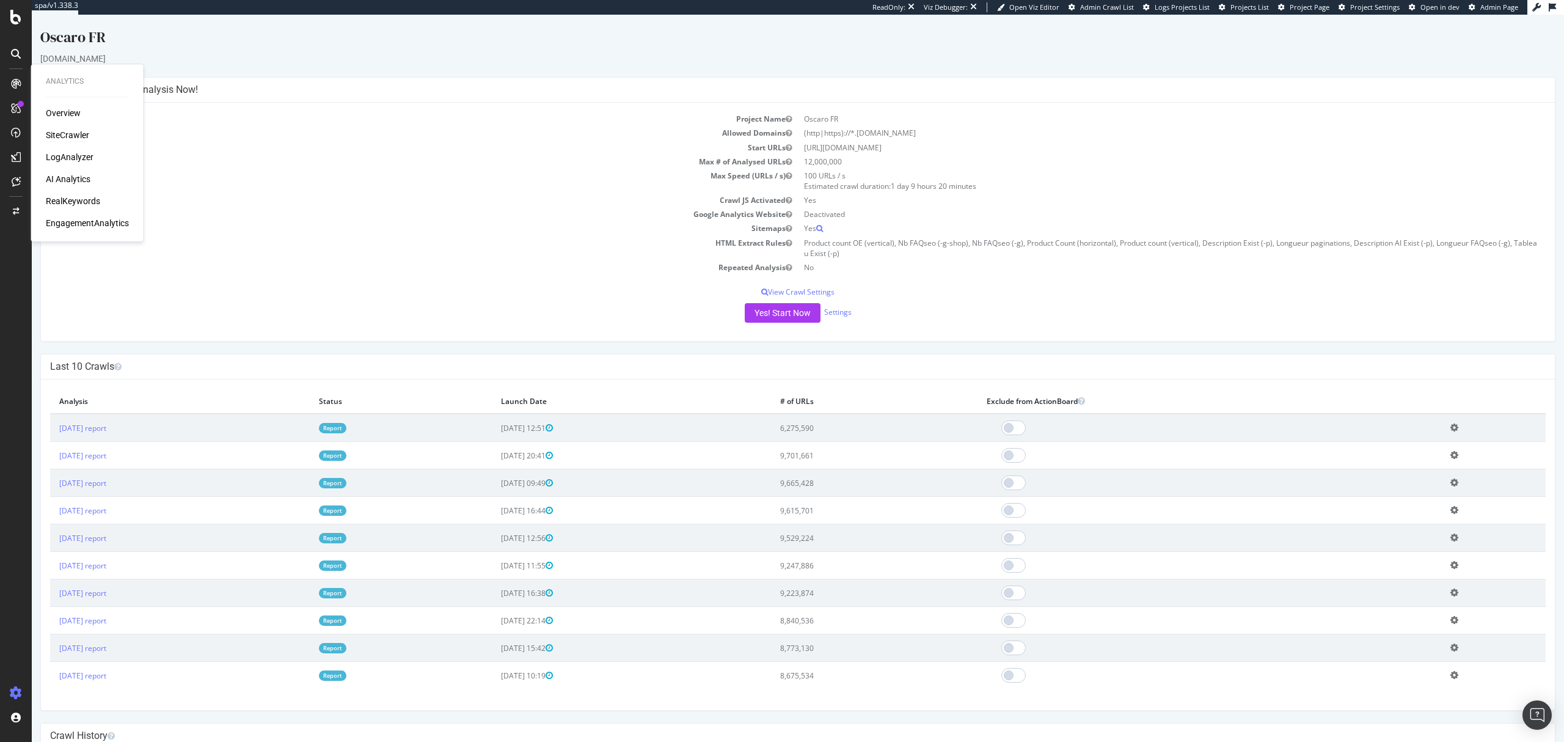
click at [69, 135] on div "SiteCrawler" at bounding box center [67, 135] width 43 height 12
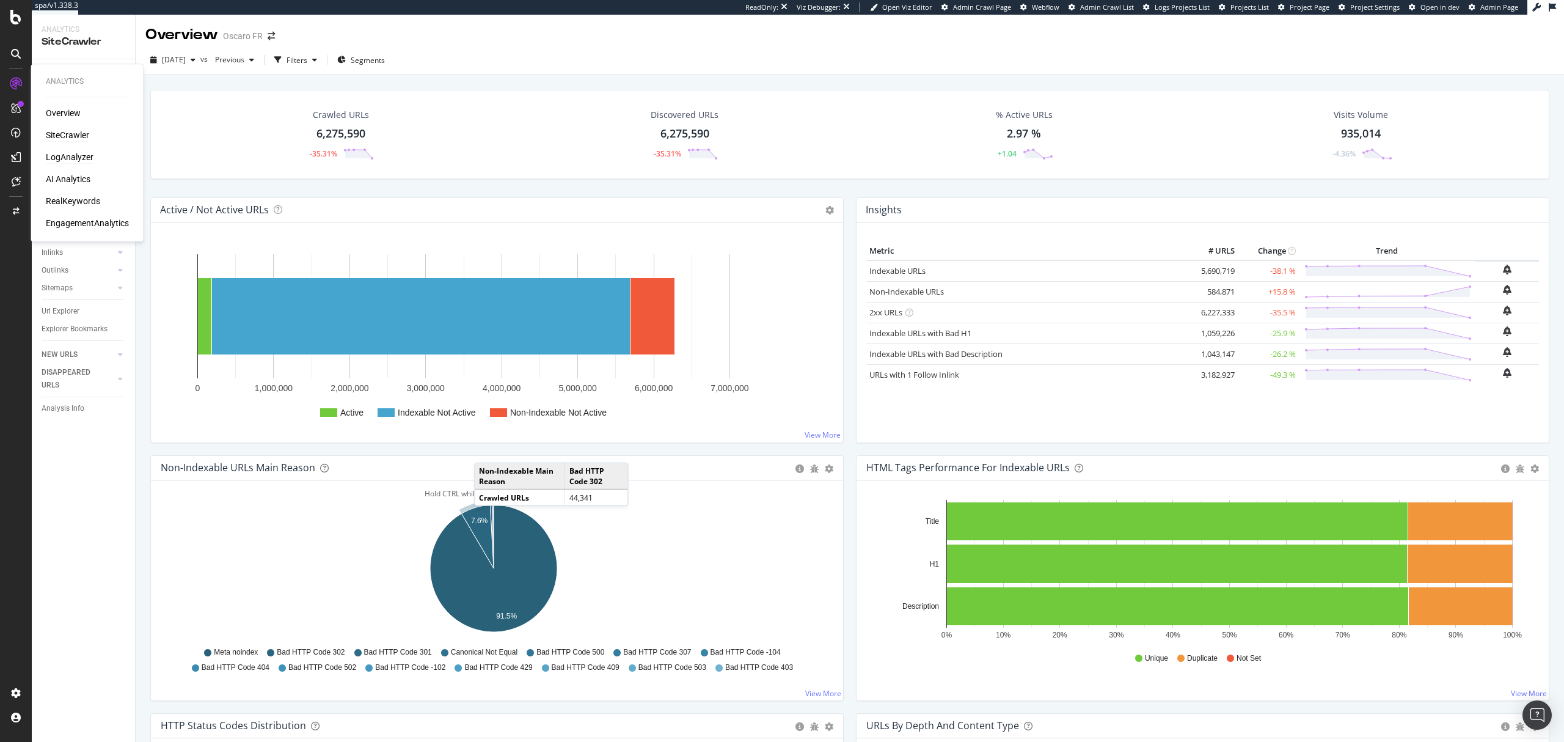
click at [67, 153] on div "LogAnalyzer" at bounding box center [70, 157] width 48 height 12
